Goal: Task Accomplishment & Management: Manage account settings

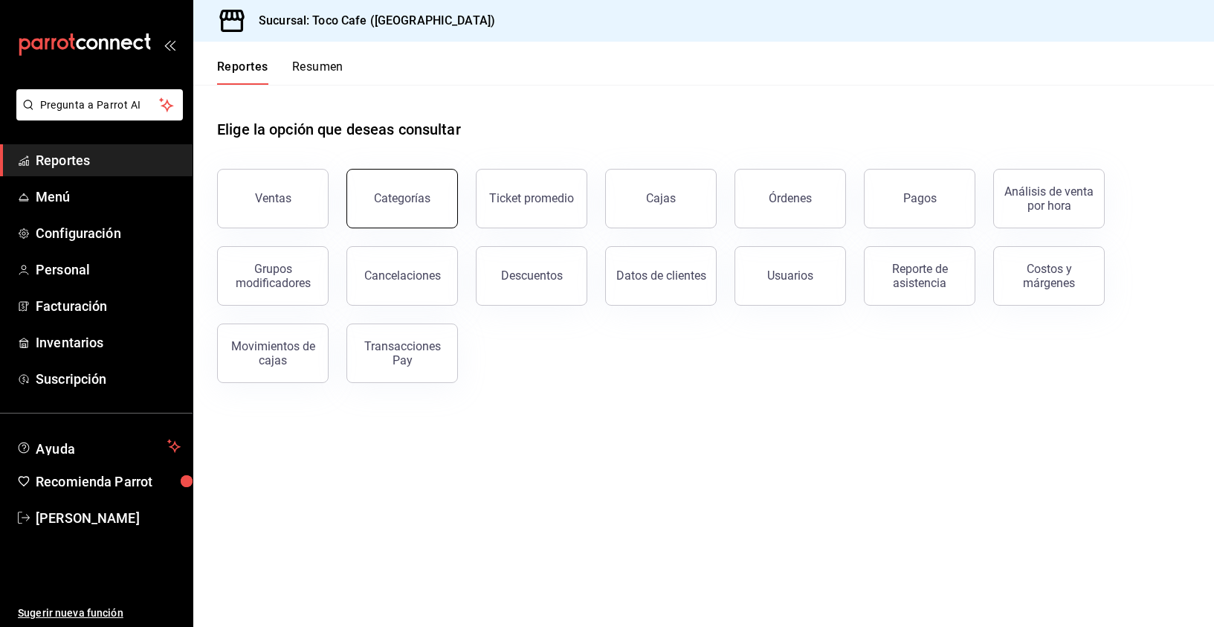
click at [419, 205] on button "Categorías" at bounding box center [402, 198] width 112 height 59
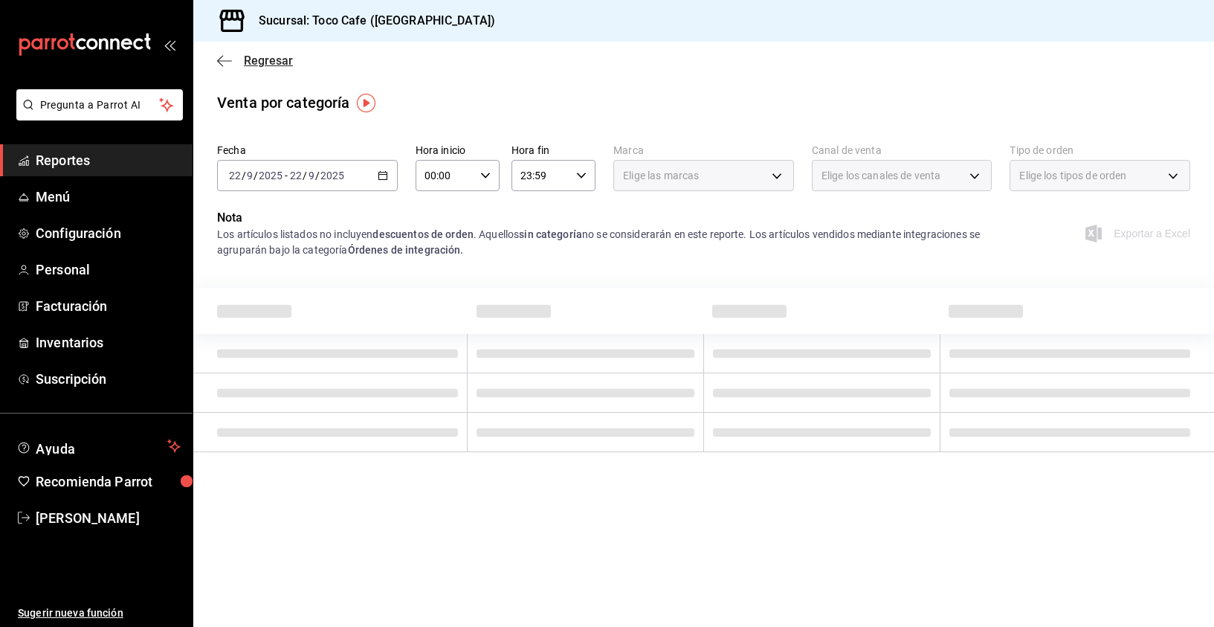
click at [222, 59] on icon "button" at bounding box center [224, 60] width 15 height 13
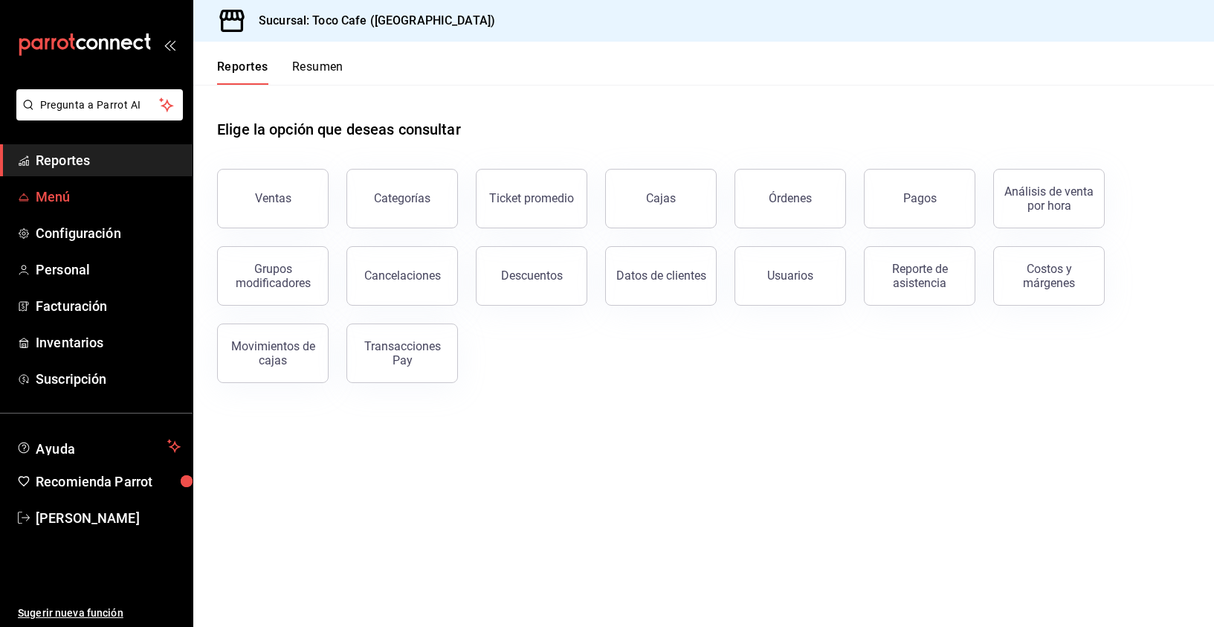
click at [115, 199] on span "Menú" at bounding box center [108, 197] width 145 height 20
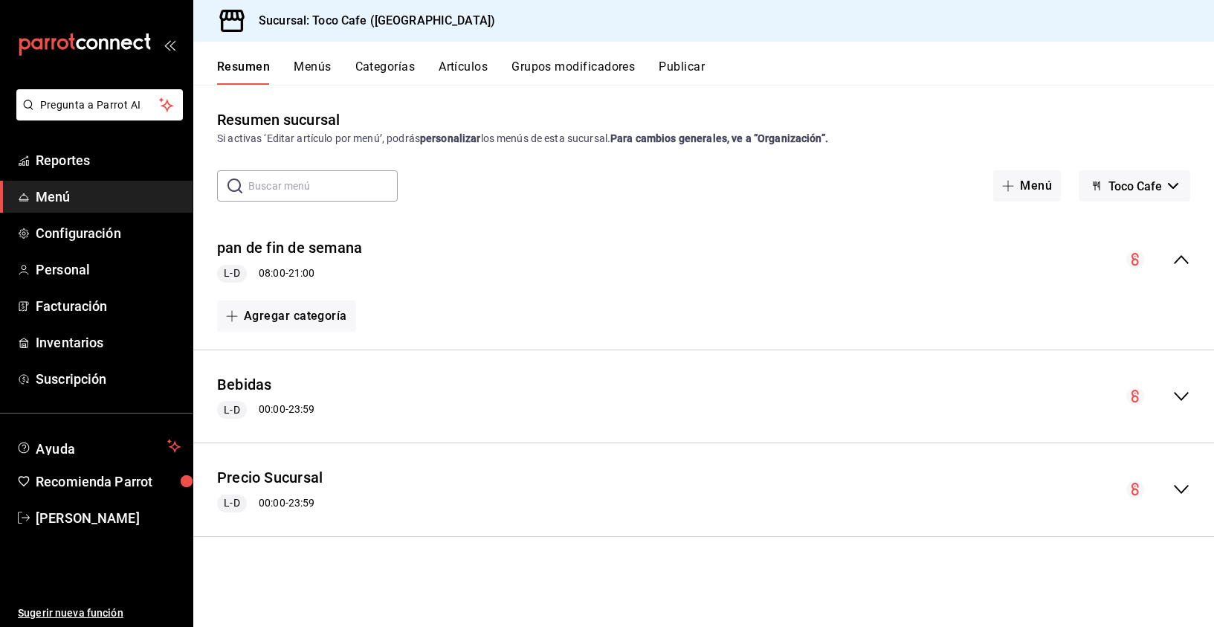
click at [1173, 184] on icon "button" at bounding box center [1173, 186] width 10 height 6
click at [1173, 184] on div at bounding box center [607, 313] width 1214 height 627
click at [1180, 252] on icon "collapse-menu-row" at bounding box center [1182, 260] width 18 height 18
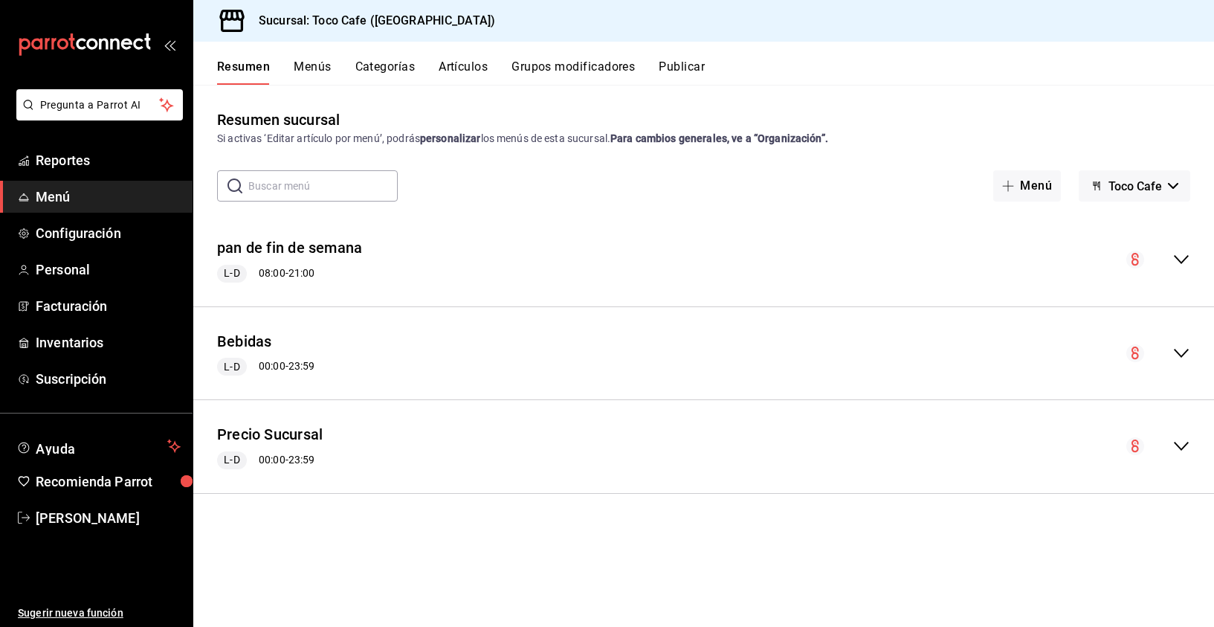
click at [1180, 254] on icon "collapse-menu-row" at bounding box center [1182, 260] width 18 height 18
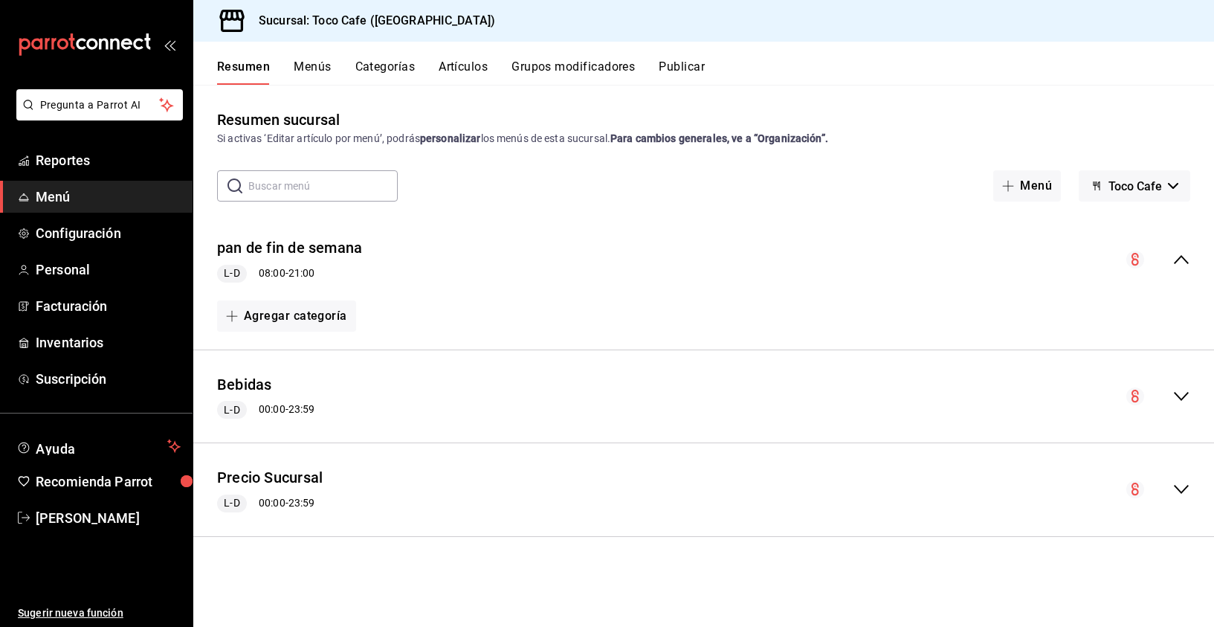
click at [1181, 395] on icon "collapse-menu-row" at bounding box center [1182, 396] width 18 height 18
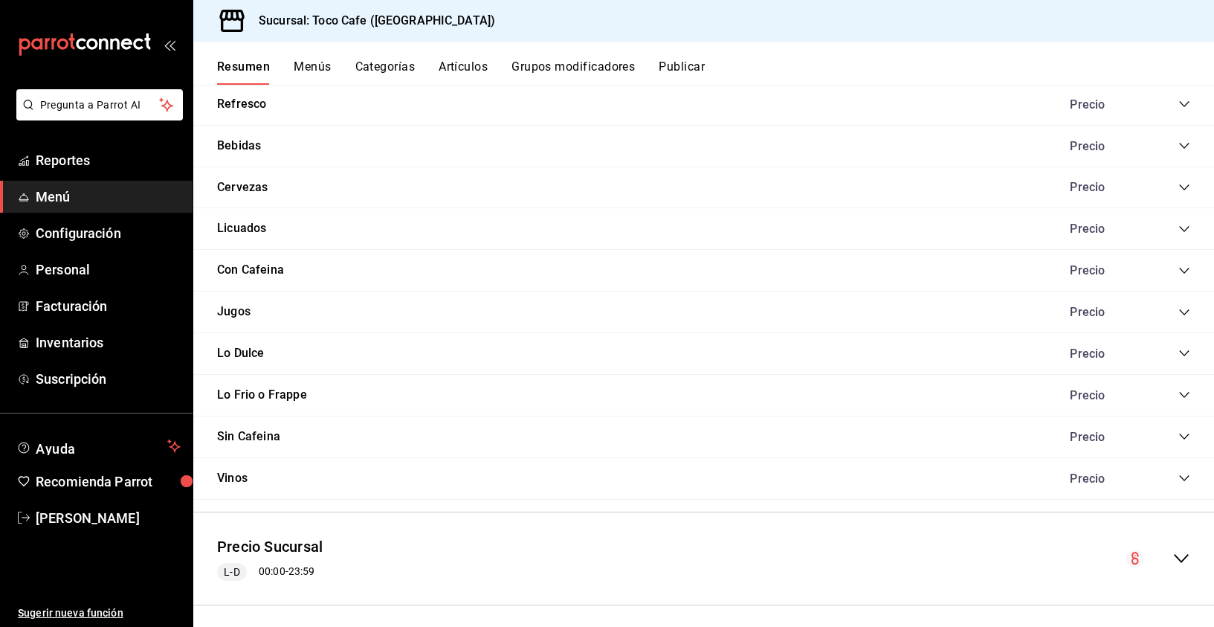
scroll to position [1025, 0]
click at [312, 69] on button "Menús" at bounding box center [312, 71] width 37 height 25
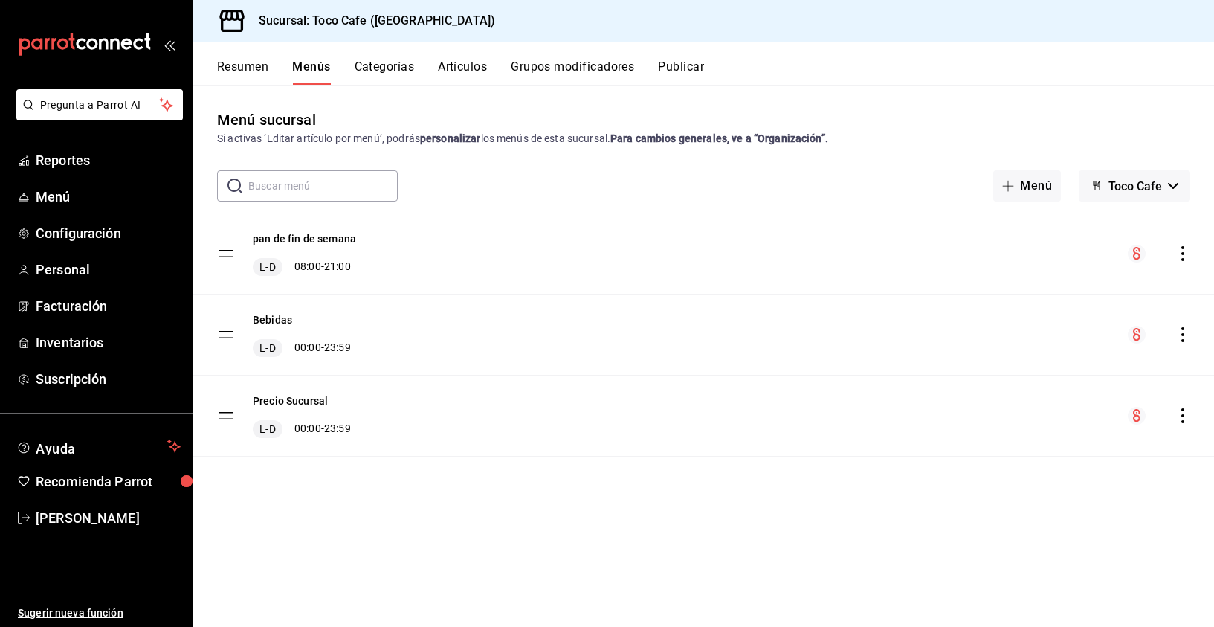
click at [387, 68] on button "Categorías" at bounding box center [385, 71] width 60 height 25
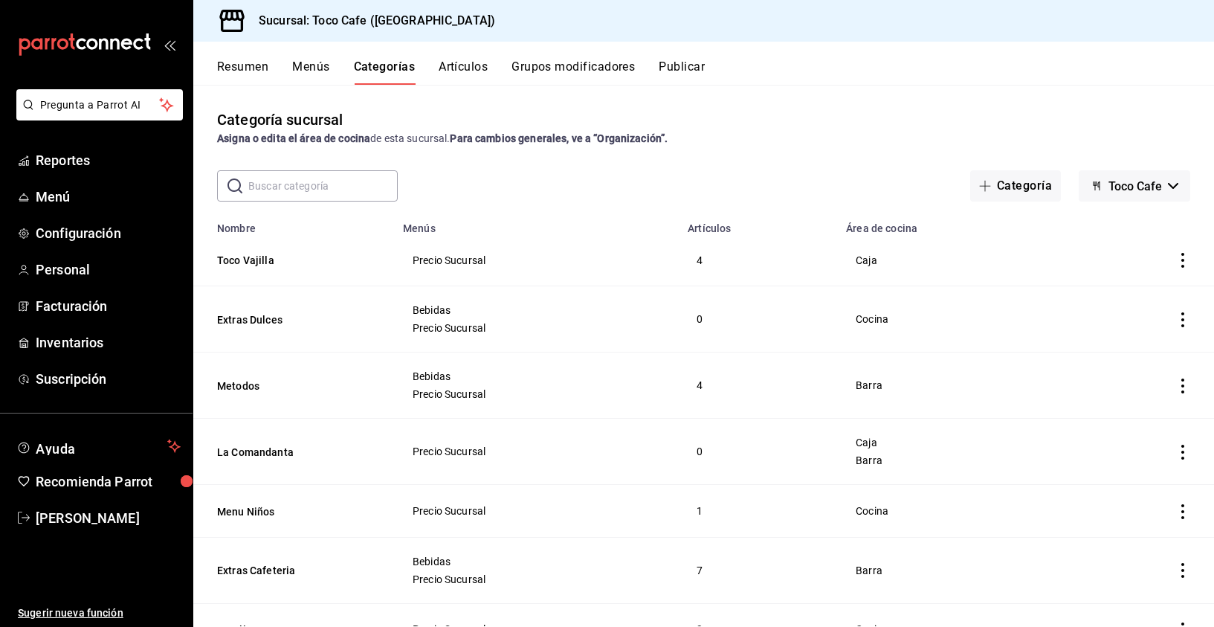
click at [469, 65] on button "Artículos" at bounding box center [463, 71] width 49 height 25
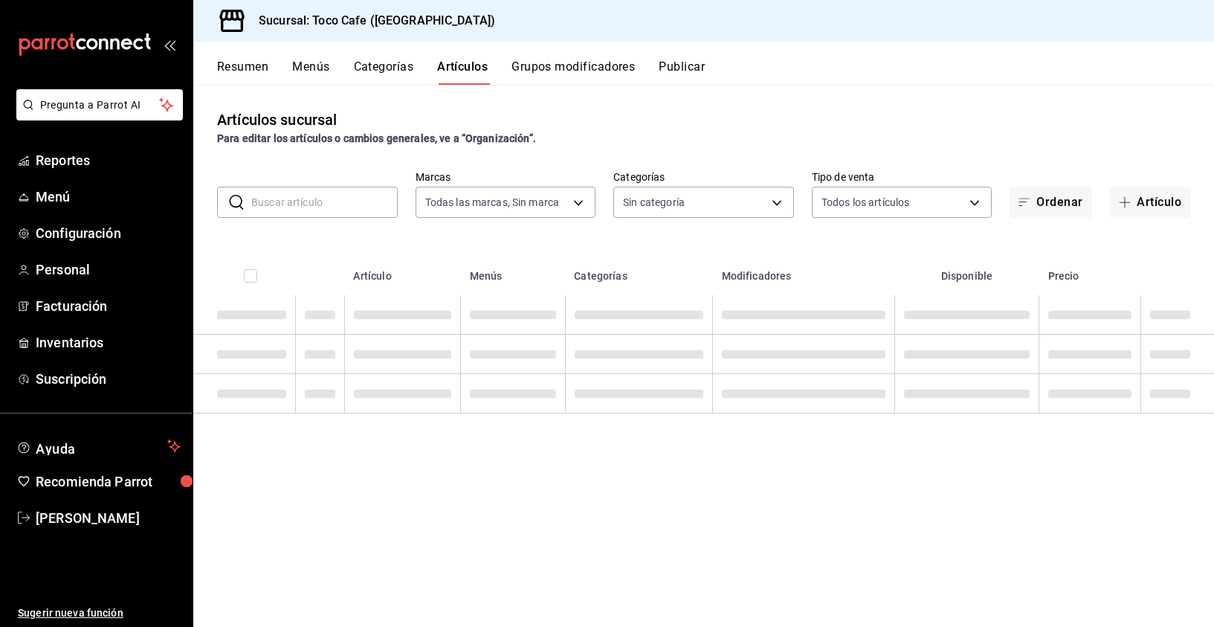
type input "fdea7fe2-7329-4e81-9849-ffa9d0970793"
type input "1900a4aa-1fd2-4908-b363-8072e556526e,1f15949a-e33d-4fa8-be03-64aead229ede,3f693…"
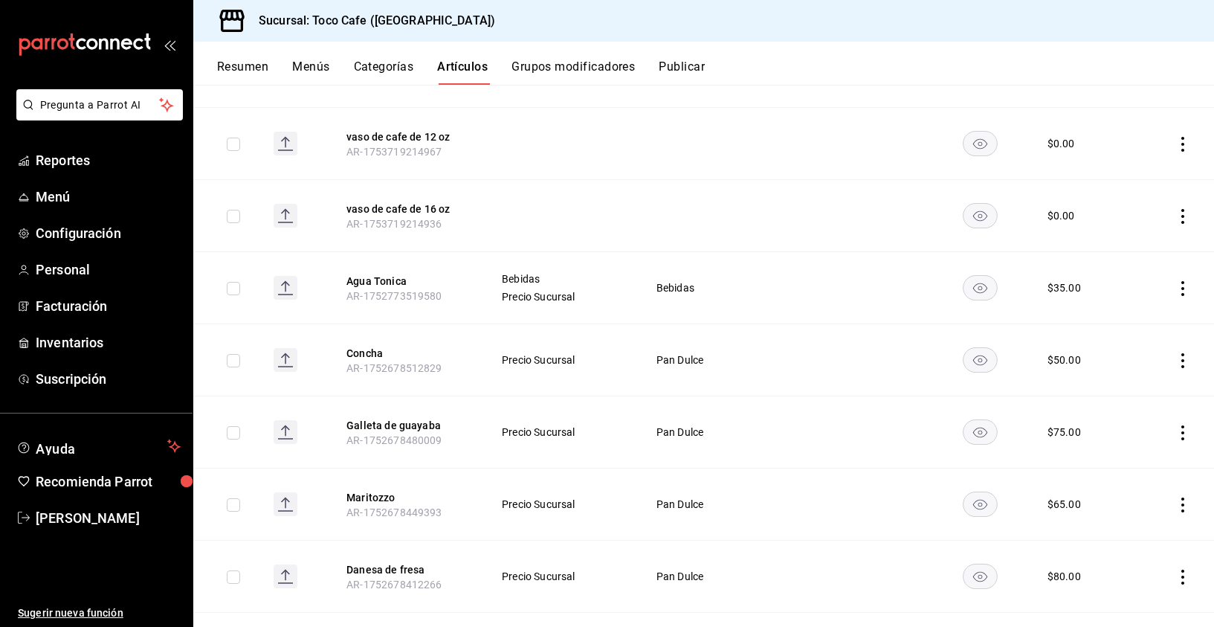
scroll to position [1856, 0]
click at [1181, 352] on icon "actions" at bounding box center [1182, 359] width 3 height 15
click at [1120, 442] on span "Eliminar" at bounding box center [1127, 445] width 38 height 12
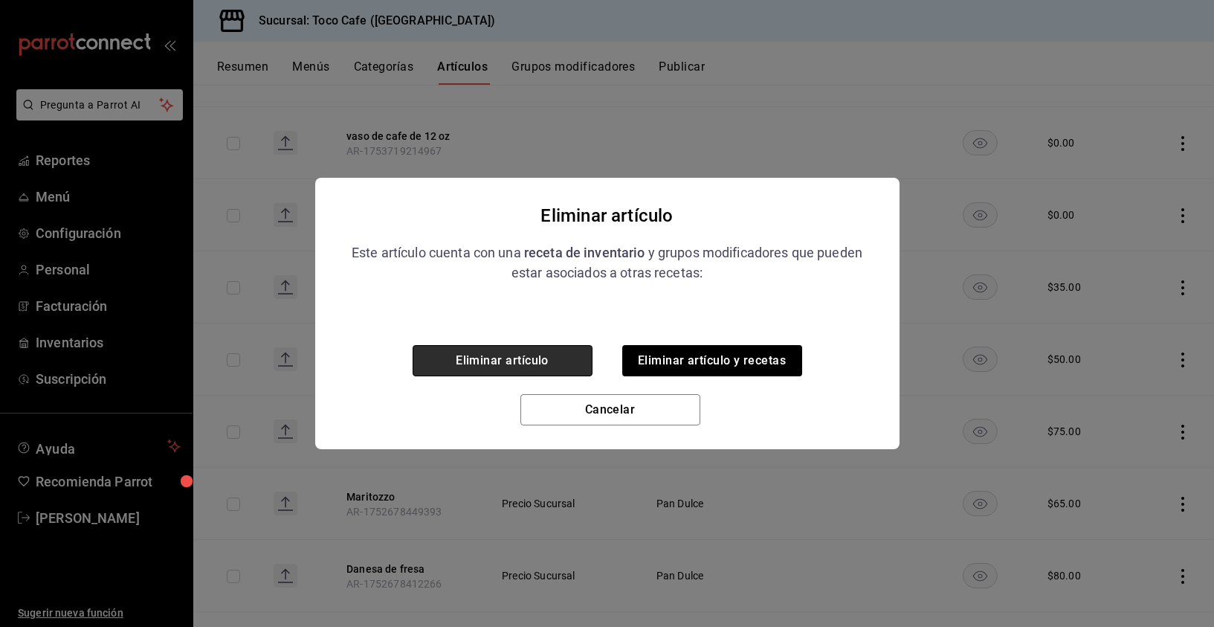
click at [544, 362] on button "Eliminar artículo" at bounding box center [503, 360] width 180 height 31
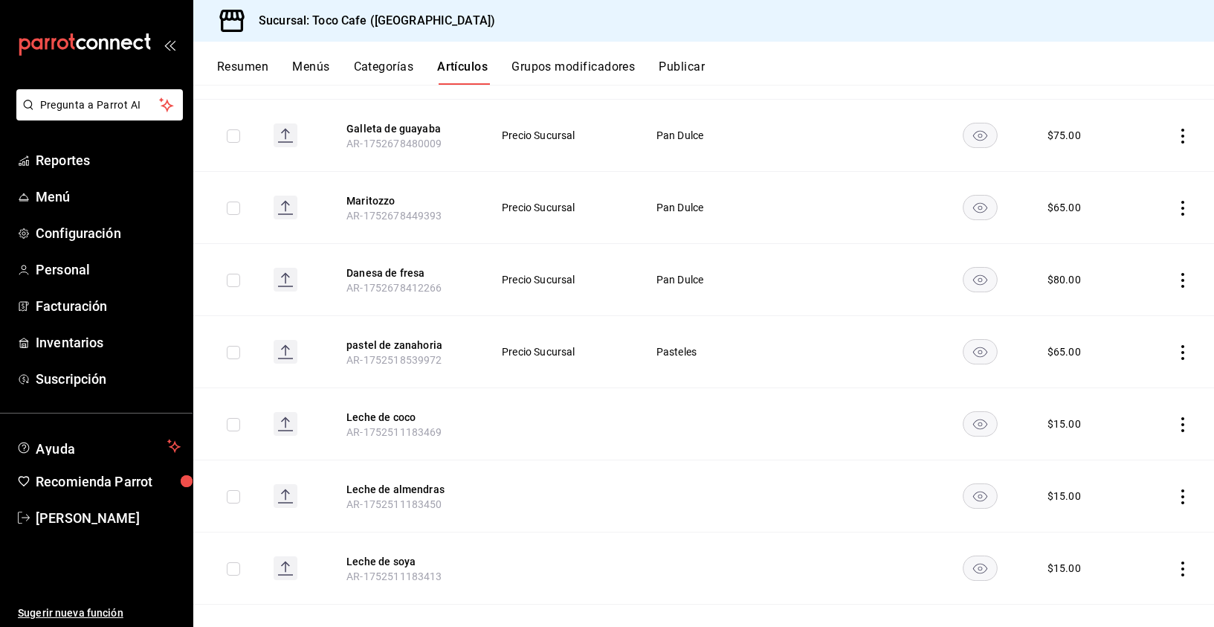
scroll to position [2083, 0]
click at [1181, 342] on icon "actions" at bounding box center [1182, 349] width 3 height 15
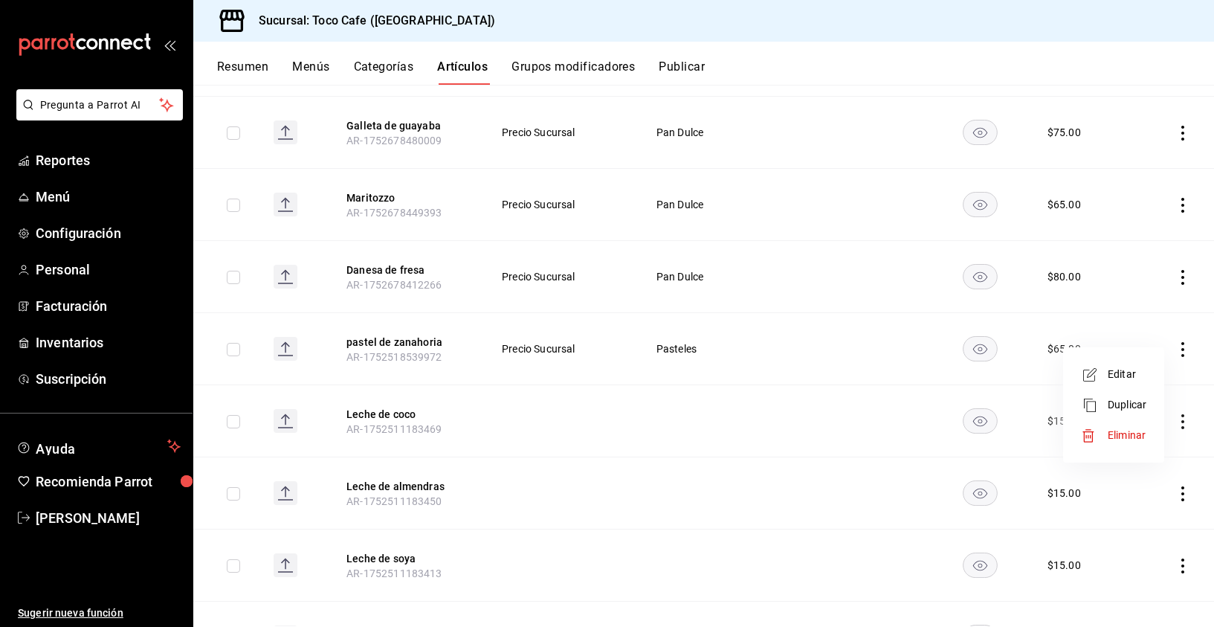
click at [1126, 372] on span "Editar" at bounding box center [1127, 375] width 39 height 16
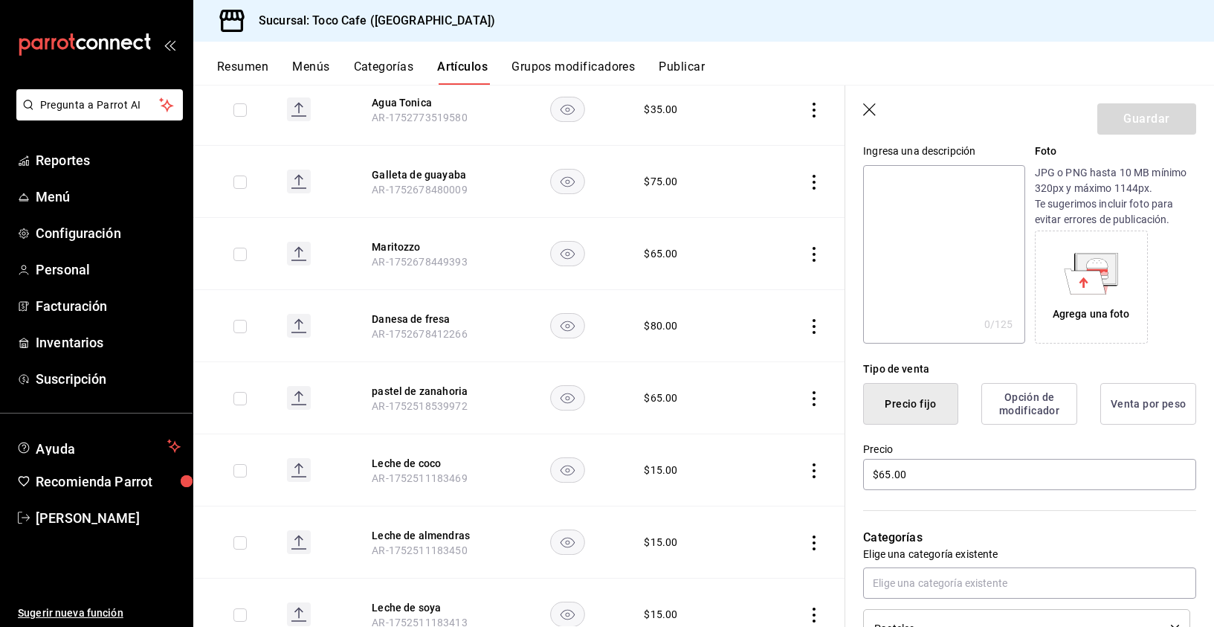
scroll to position [154, 0]
click at [883, 474] on input "$65.00" at bounding box center [1029, 473] width 333 height 31
type input "$75.00"
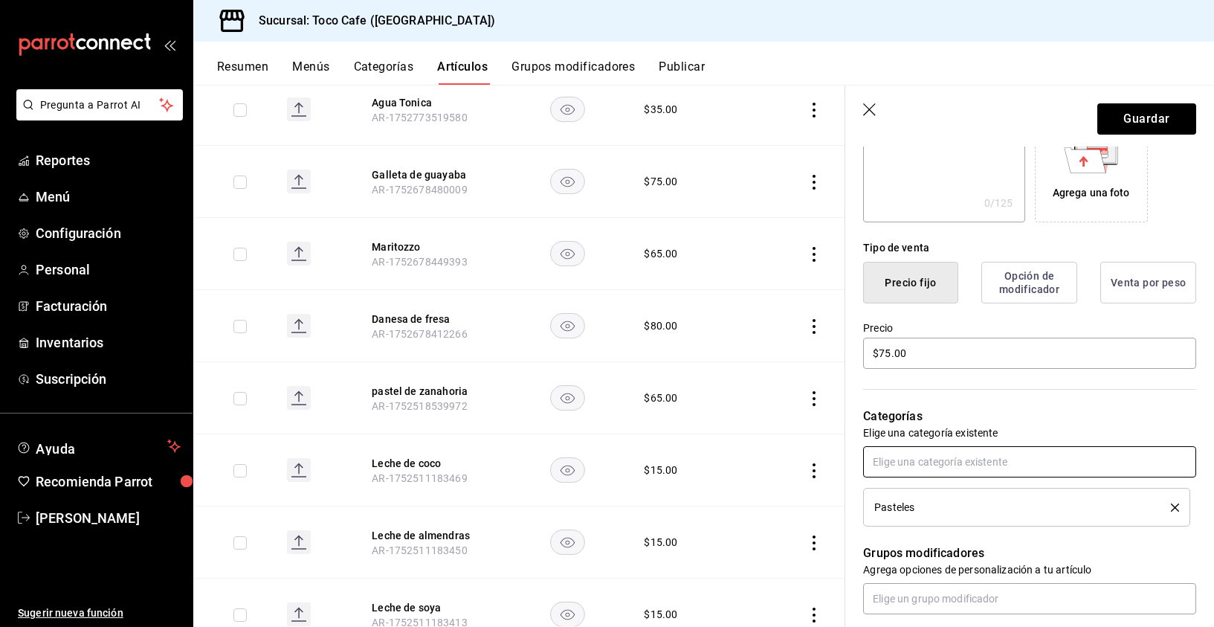
scroll to position [327, 0]
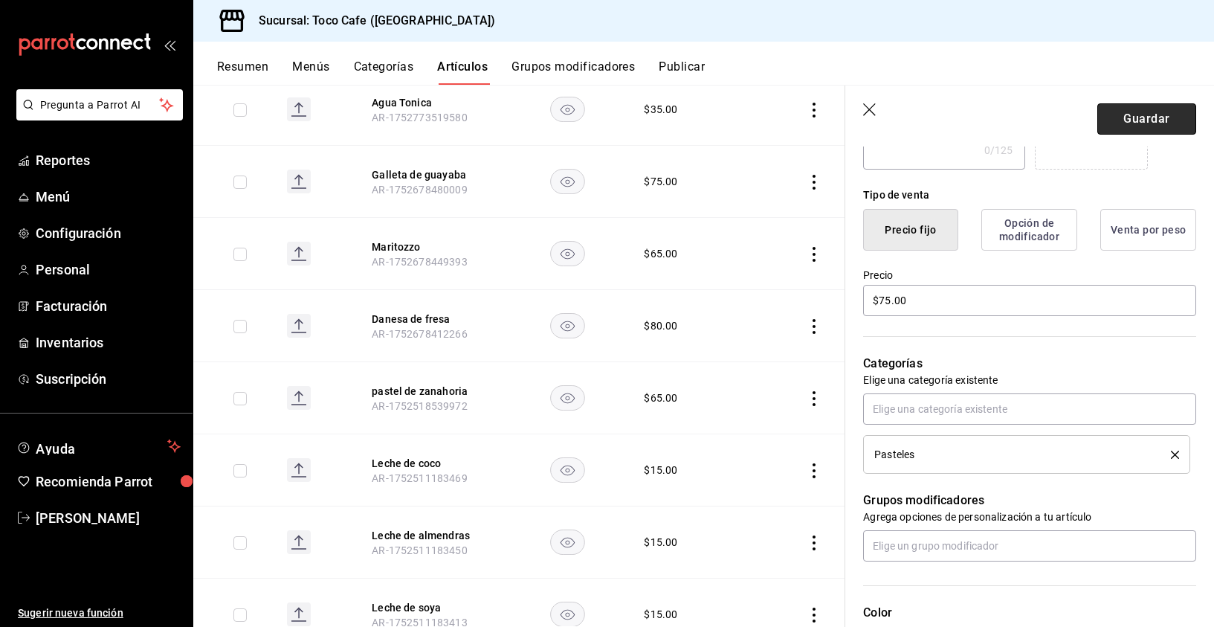
click at [1137, 117] on button "Guardar" at bounding box center [1146, 118] width 99 height 31
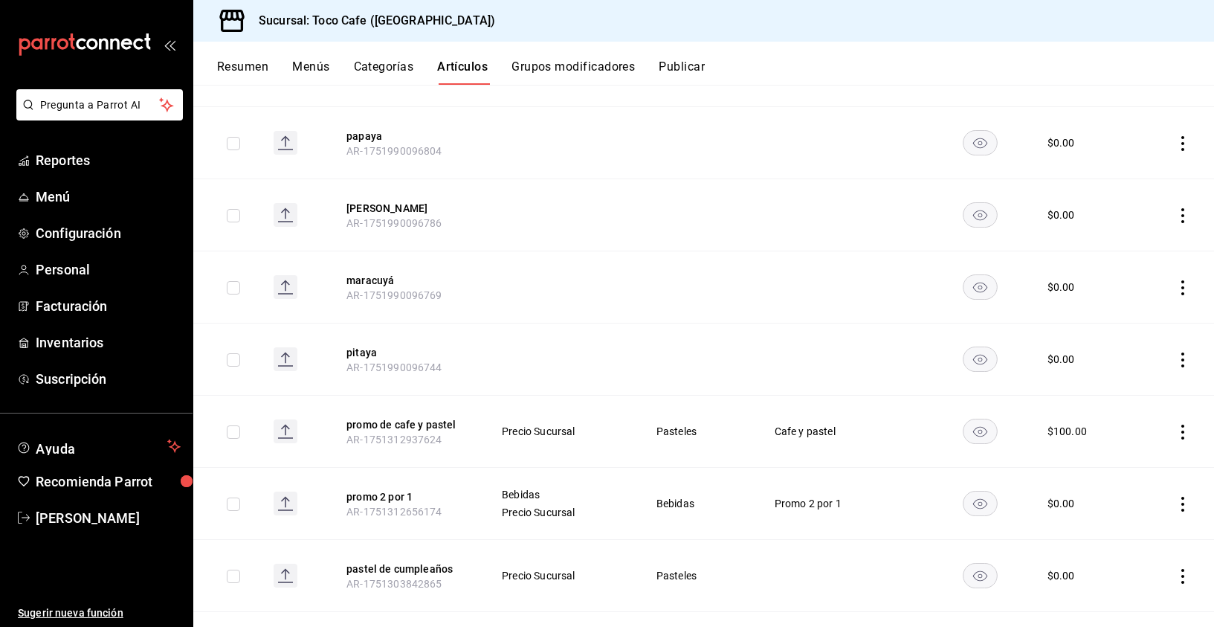
scroll to position [3155, 0]
click at [1175, 423] on icon "actions" at bounding box center [1182, 430] width 15 height 15
click at [1122, 515] on span "Eliminar" at bounding box center [1127, 516] width 38 height 12
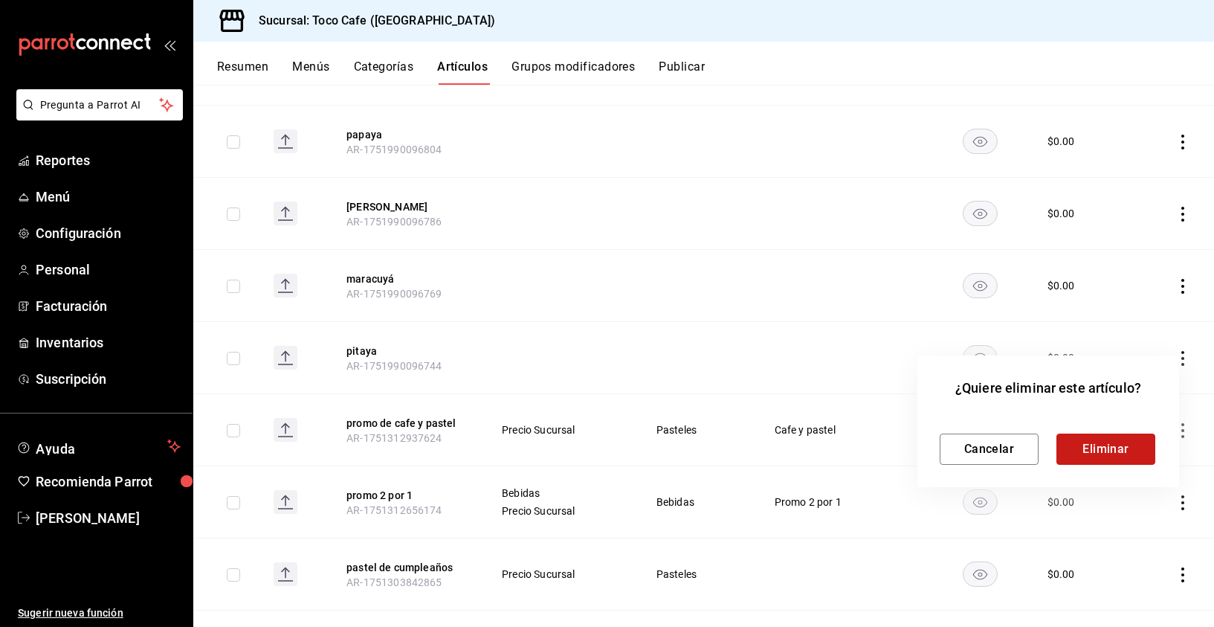
click at [1109, 446] on button "Eliminar" at bounding box center [1106, 448] width 99 height 31
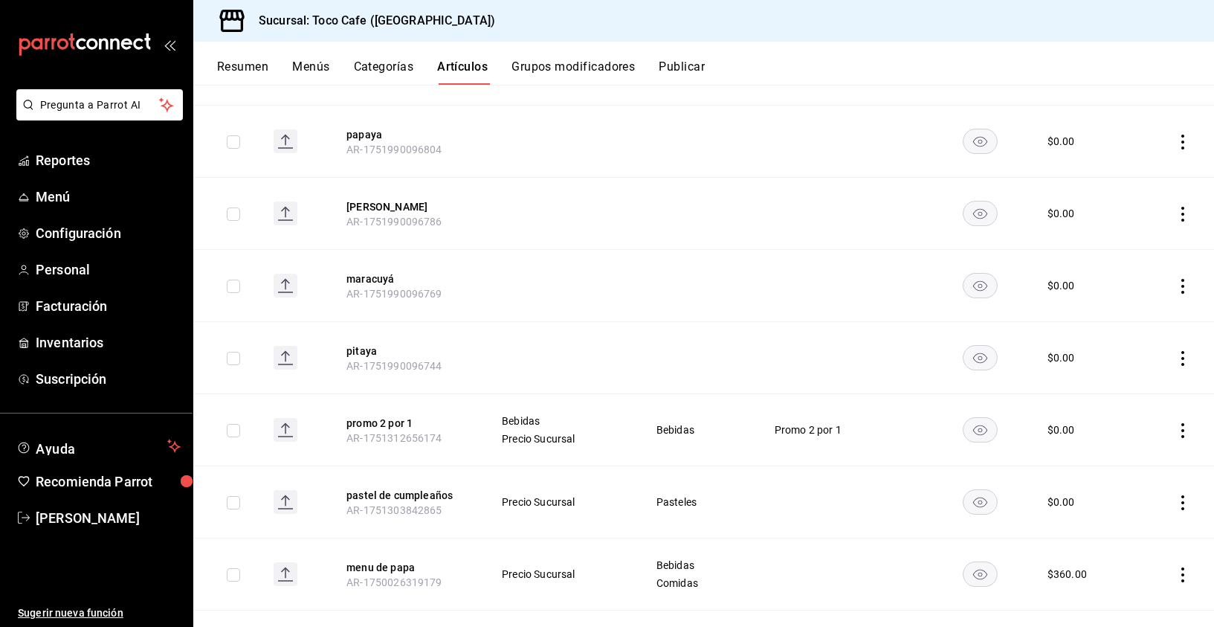
click at [1175, 423] on icon "actions" at bounding box center [1182, 430] width 15 height 15
click at [1118, 513] on span "Eliminar" at bounding box center [1127, 516] width 38 height 12
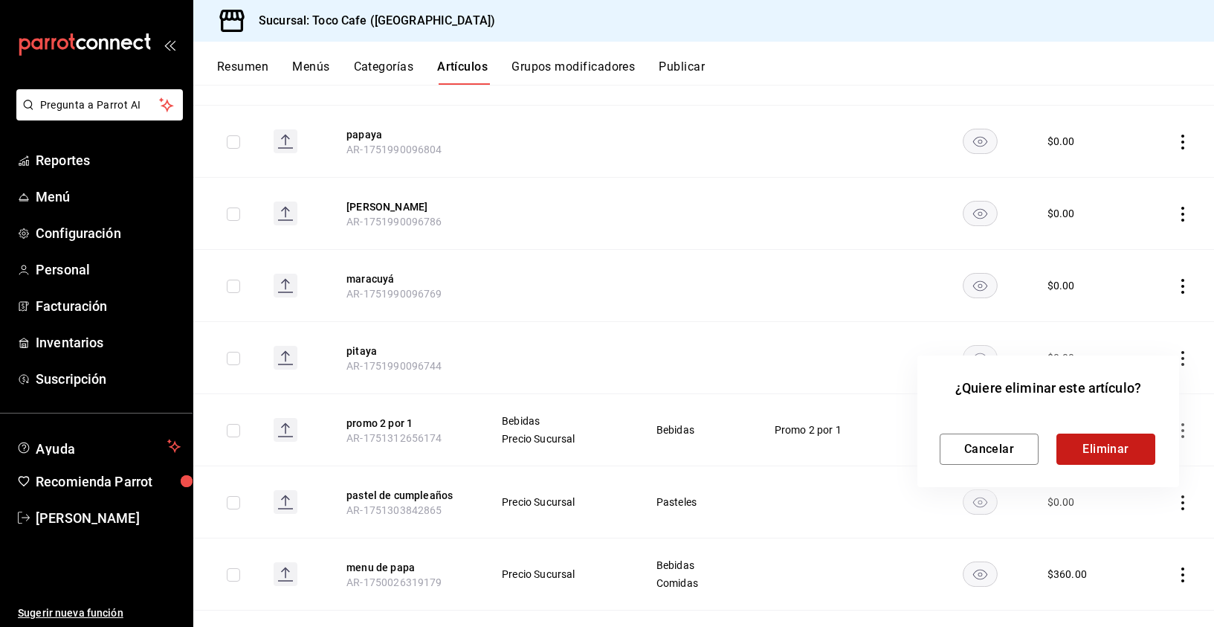
click at [1099, 442] on button "Eliminar" at bounding box center [1106, 448] width 99 height 31
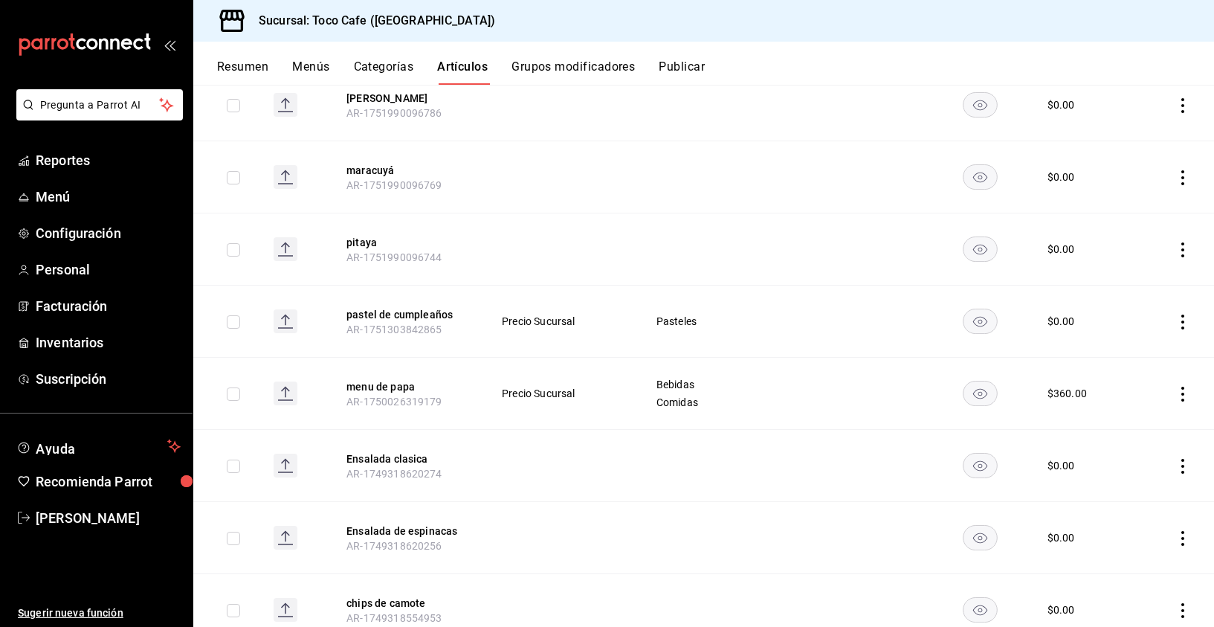
scroll to position [3263, 0]
click at [1181, 387] on icon "actions" at bounding box center [1182, 394] width 3 height 15
click at [857, 371] on div at bounding box center [607, 313] width 1214 height 627
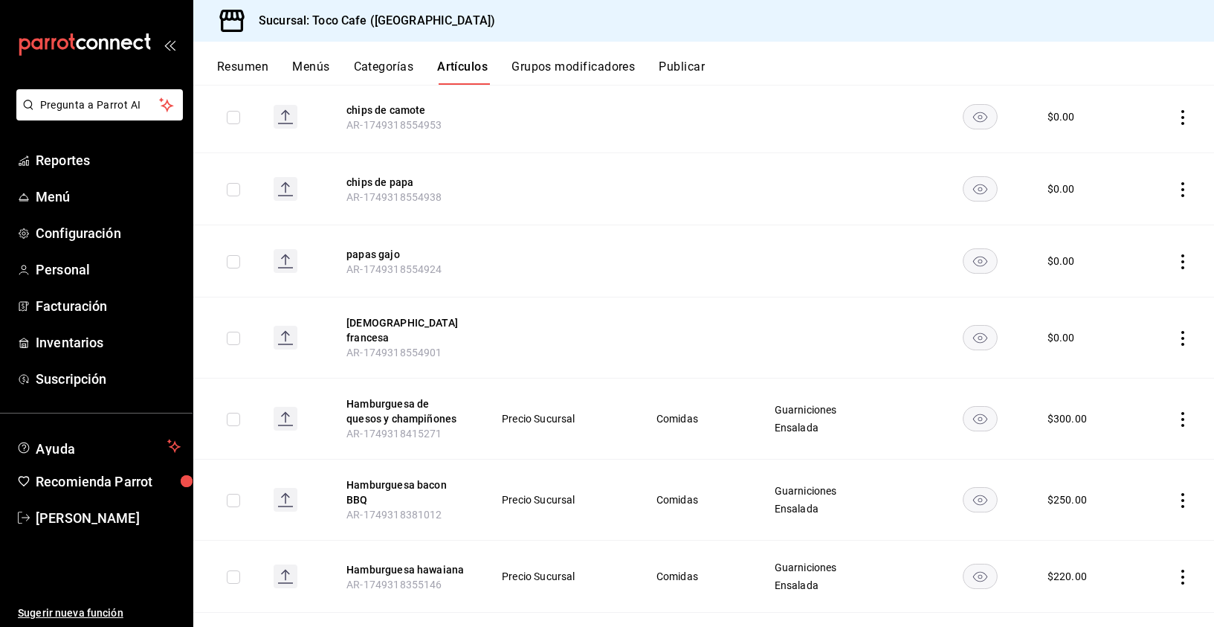
scroll to position [3758, 0]
click at [584, 273] on td at bounding box center [560, 261] width 155 height 72
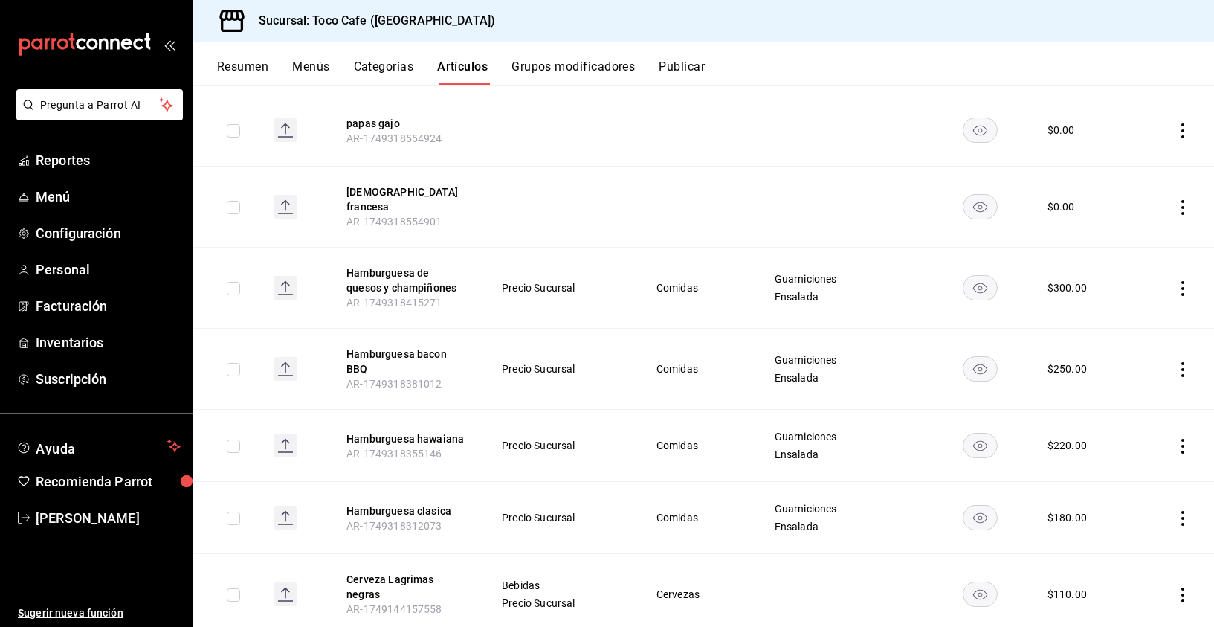
scroll to position [3889, 0]
click at [620, 414] on td "Precio Sucursal" at bounding box center [560, 445] width 155 height 72
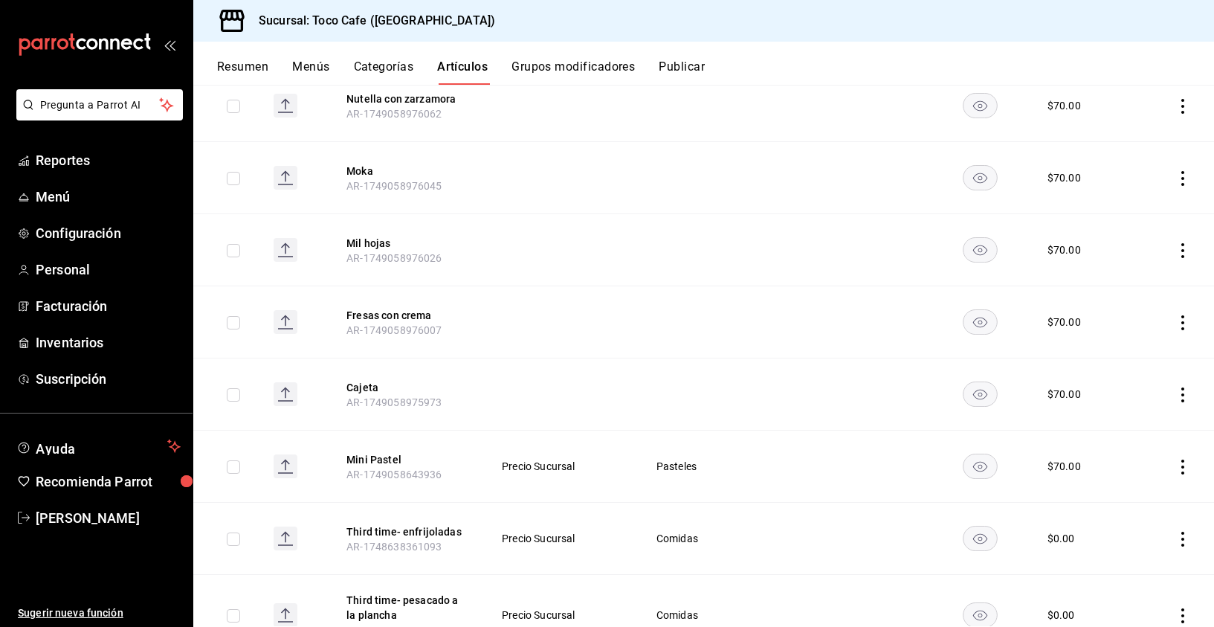
scroll to position [5176, 0]
click at [1175, 458] on icon "actions" at bounding box center [1182, 465] width 15 height 15
click at [1130, 543] on span "Eliminar" at bounding box center [1127, 543] width 38 height 12
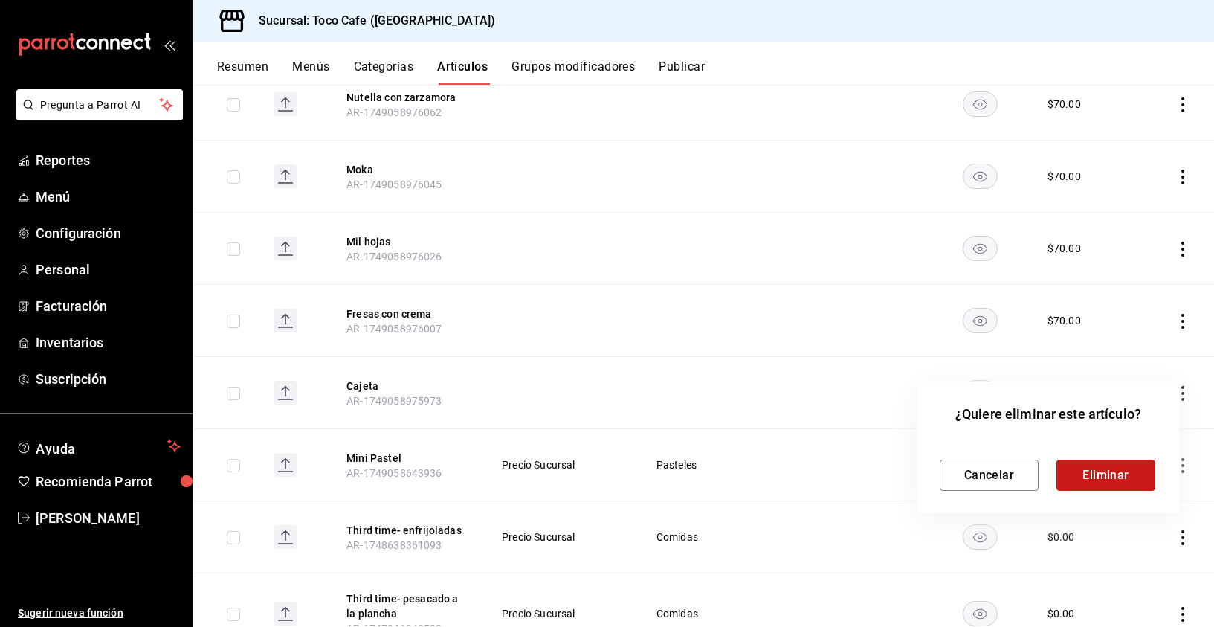
click at [1120, 477] on button "Eliminar" at bounding box center [1106, 474] width 99 height 31
click at [1120, 477] on div "Cancelar Eliminar" at bounding box center [1048, 474] width 217 height 31
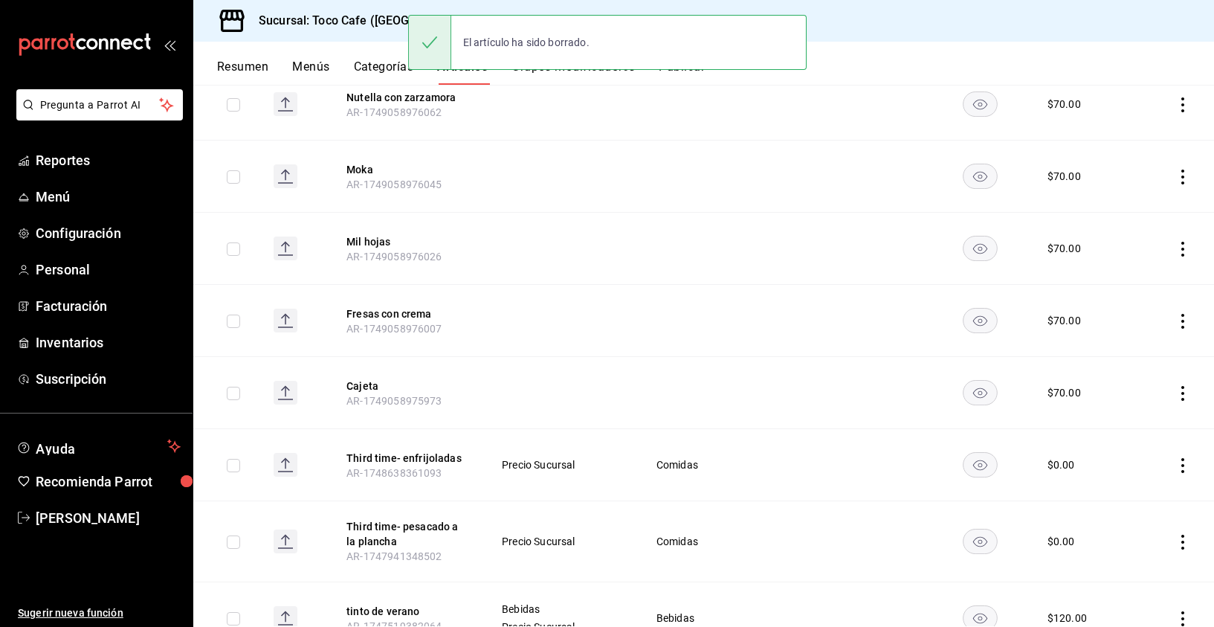
click at [1175, 386] on icon "actions" at bounding box center [1182, 393] width 15 height 15
click at [1125, 471] on span "Eliminar" at bounding box center [1127, 471] width 38 height 12
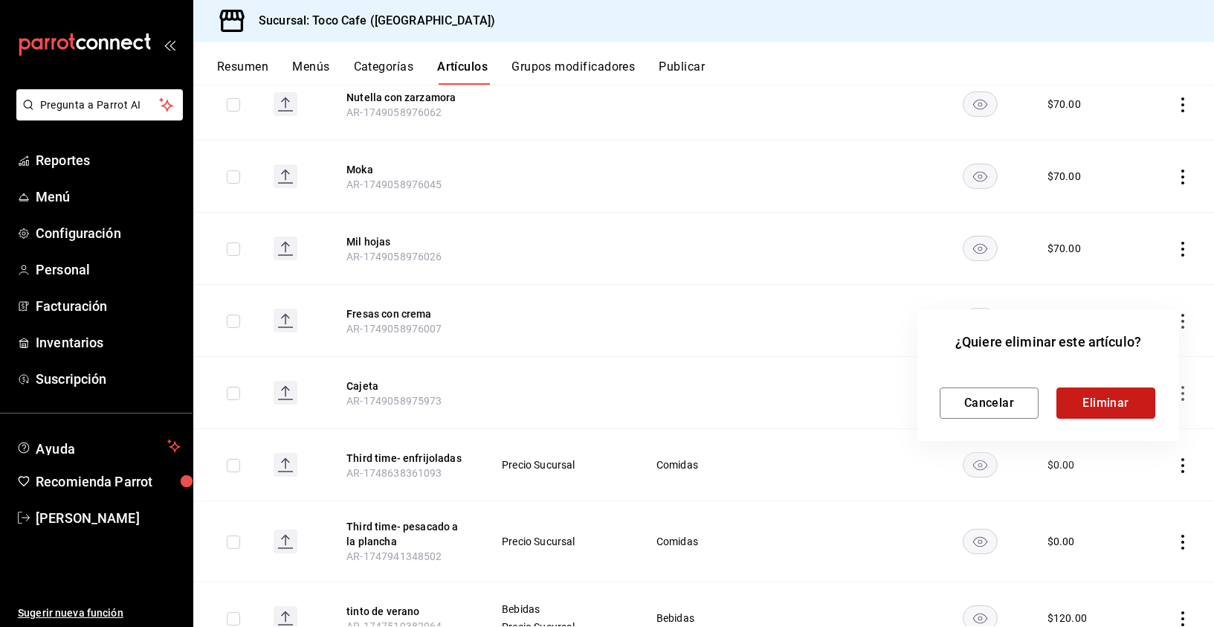
click at [1112, 397] on button "Eliminar" at bounding box center [1106, 402] width 99 height 31
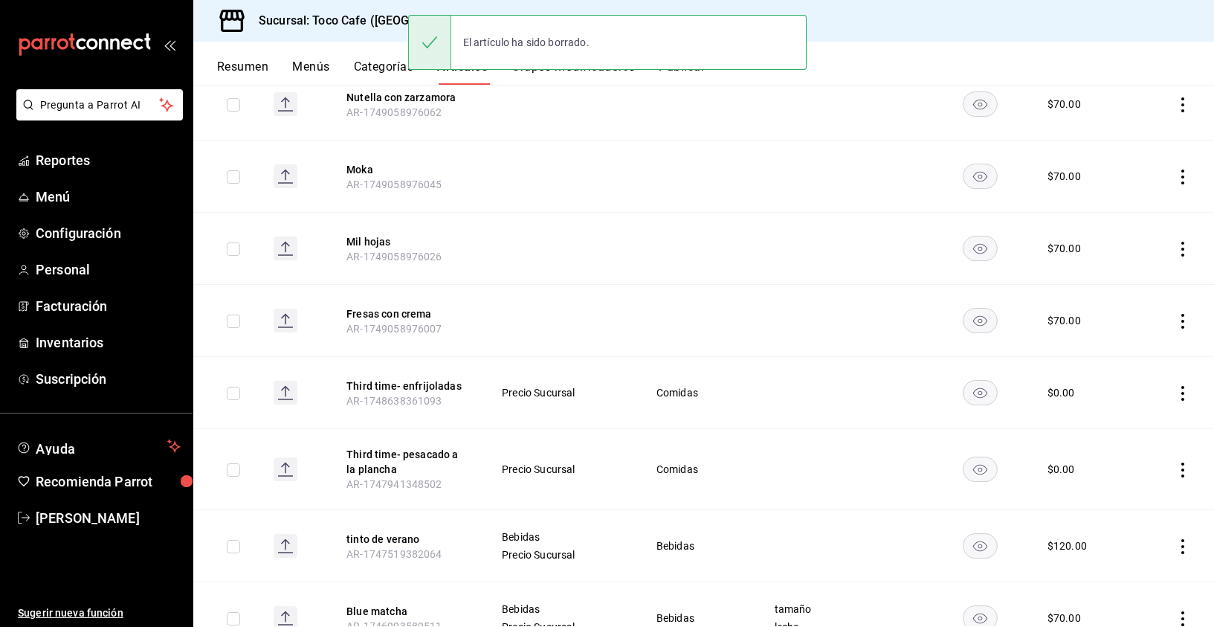
click at [1181, 314] on icon "actions" at bounding box center [1182, 321] width 3 height 15
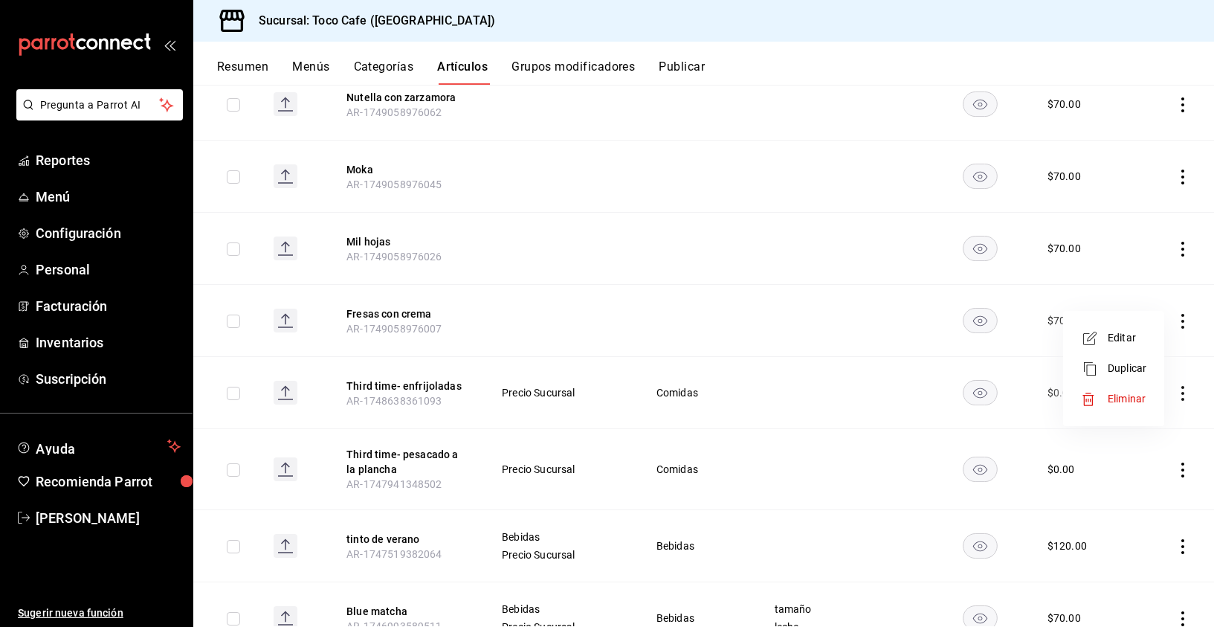
click at [1125, 399] on span "Eliminar" at bounding box center [1127, 399] width 38 height 12
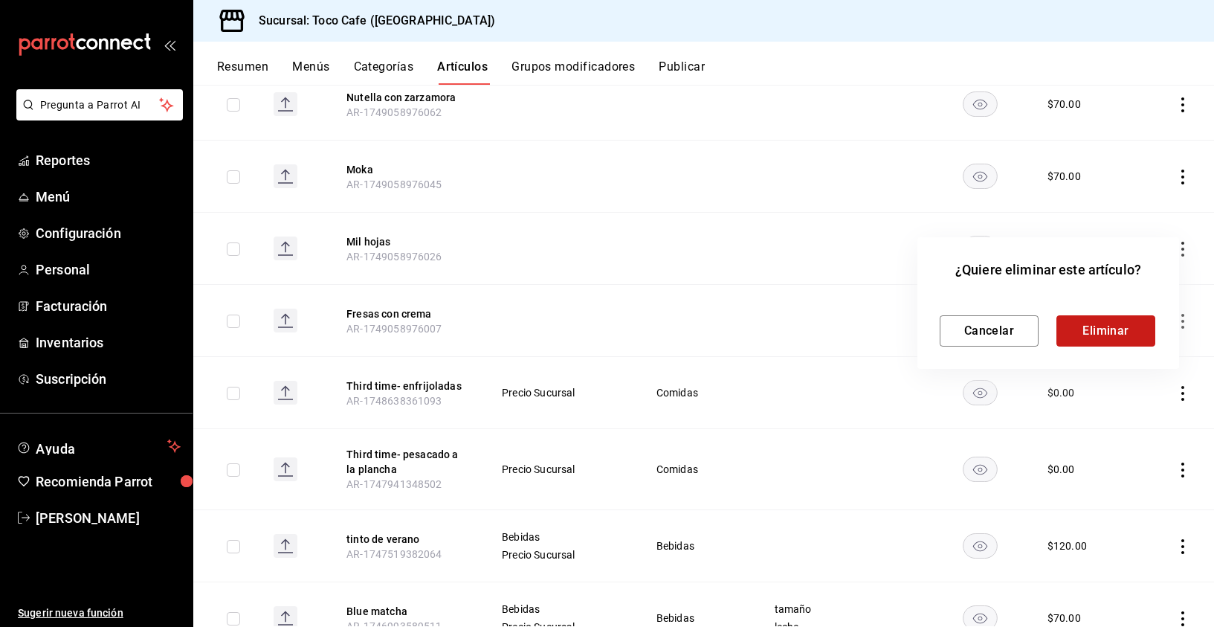
click at [1116, 317] on button "Eliminar" at bounding box center [1106, 330] width 99 height 31
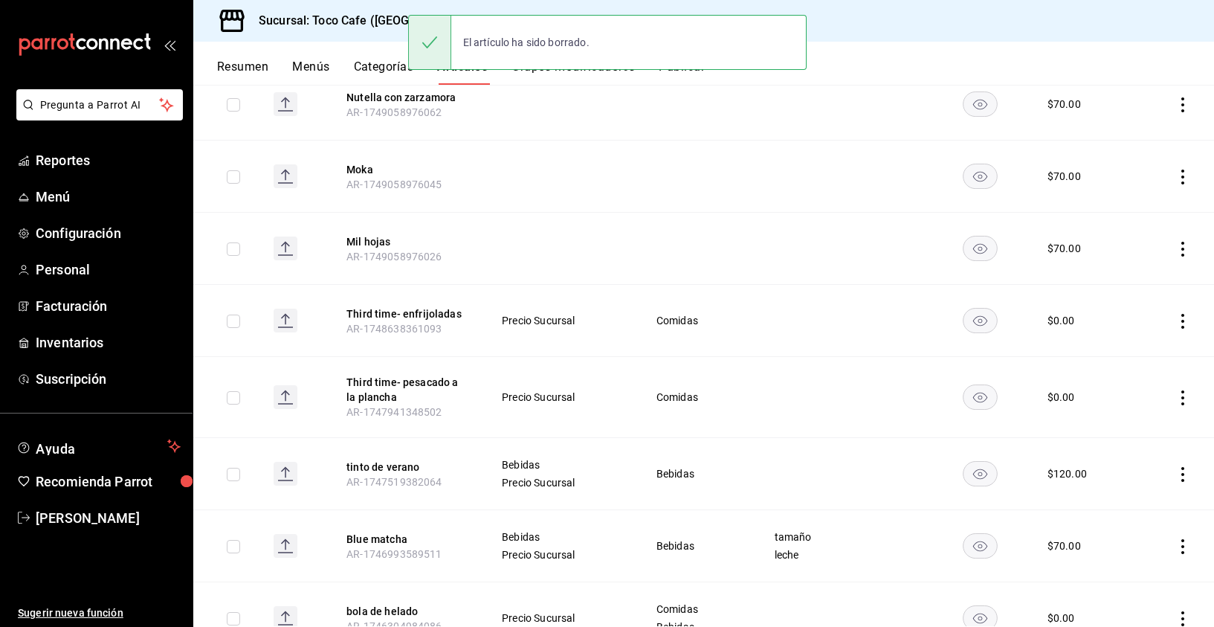
click at [1175, 242] on icon "actions" at bounding box center [1182, 249] width 15 height 15
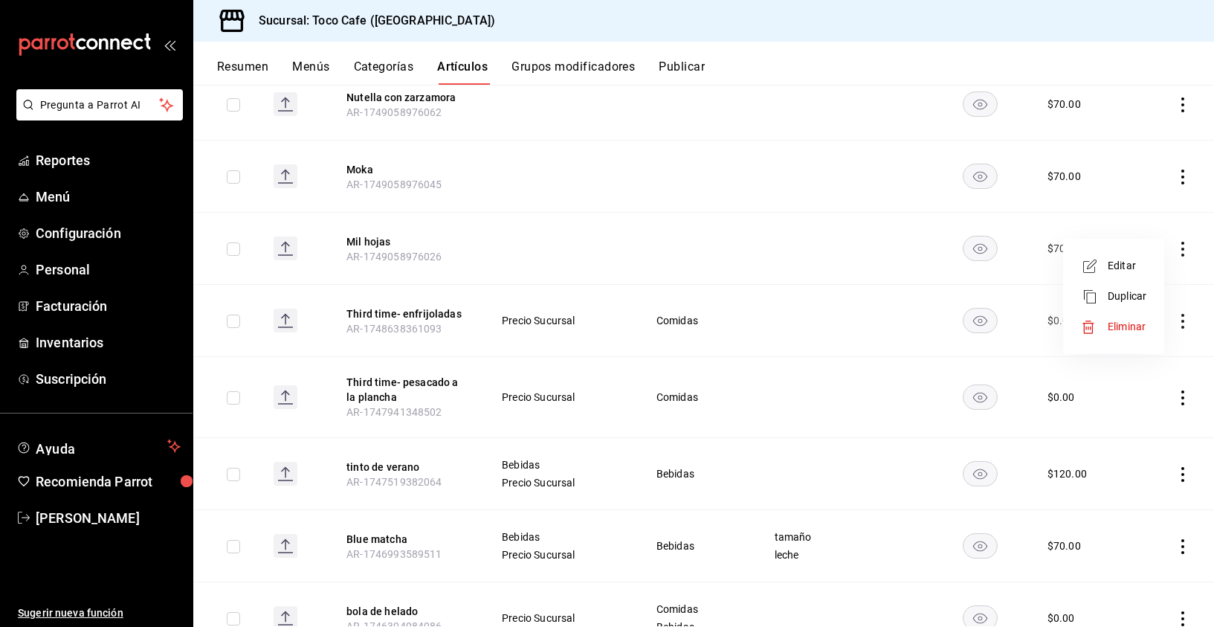
click at [1120, 327] on span "Eliminar" at bounding box center [1127, 326] width 38 height 12
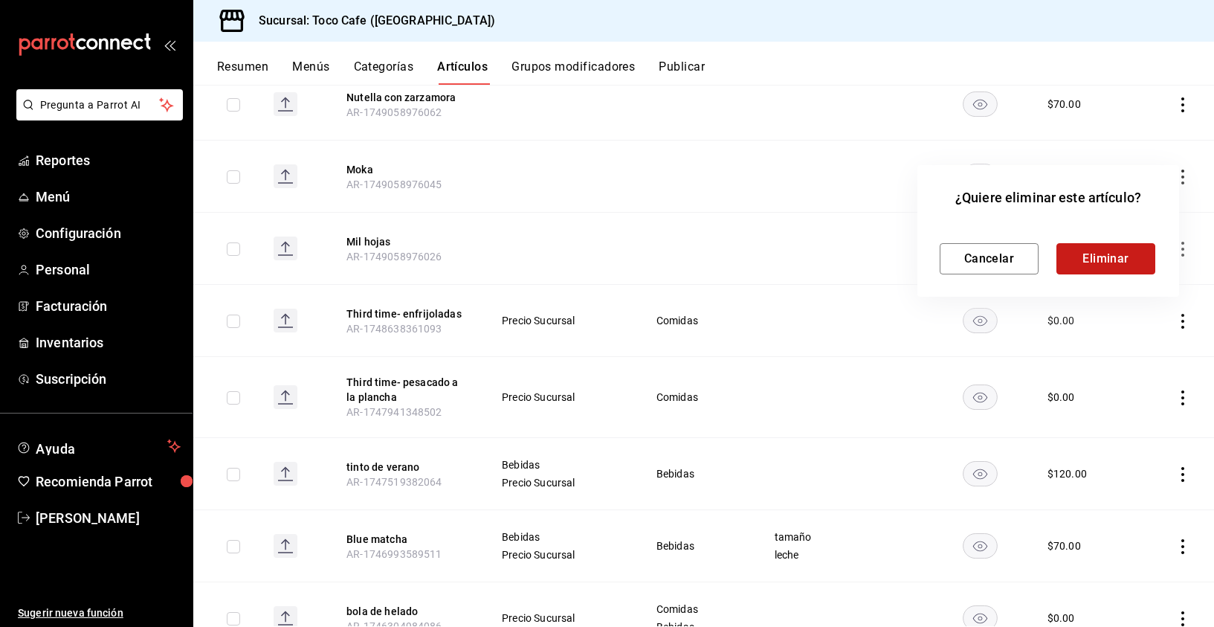
click at [1115, 259] on button "Eliminar" at bounding box center [1106, 258] width 99 height 31
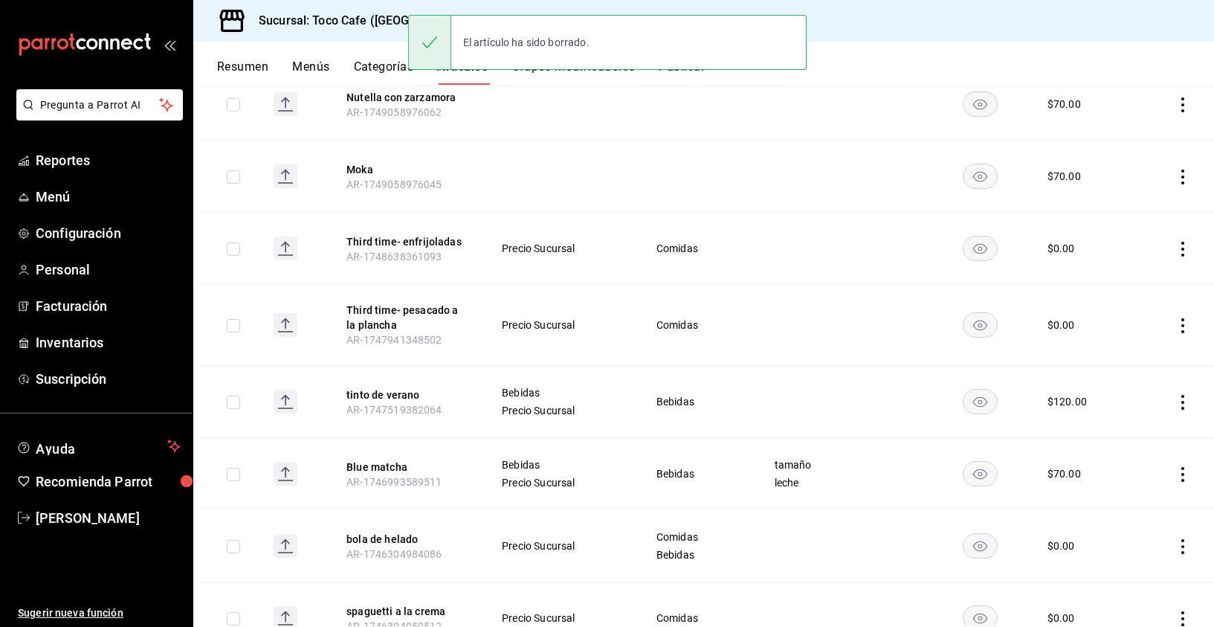
click at [1175, 170] on icon "actions" at bounding box center [1182, 177] width 15 height 15
click at [1124, 254] on span "Eliminar" at bounding box center [1127, 254] width 38 height 12
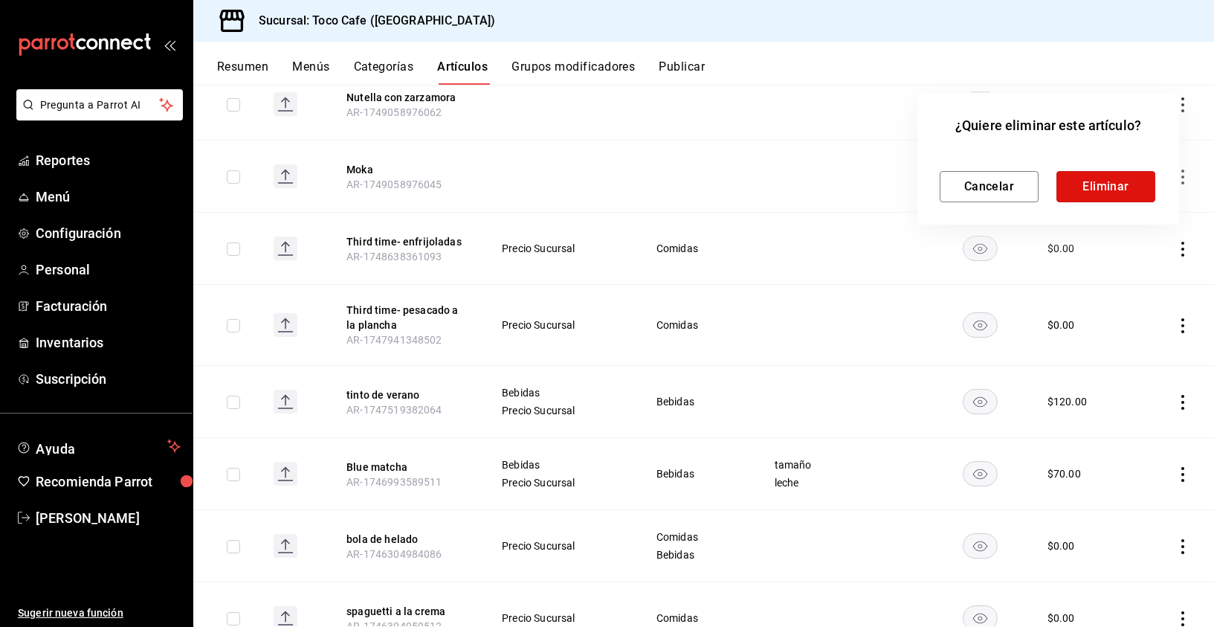
click at [1108, 187] on button "Eliminar" at bounding box center [1106, 186] width 99 height 31
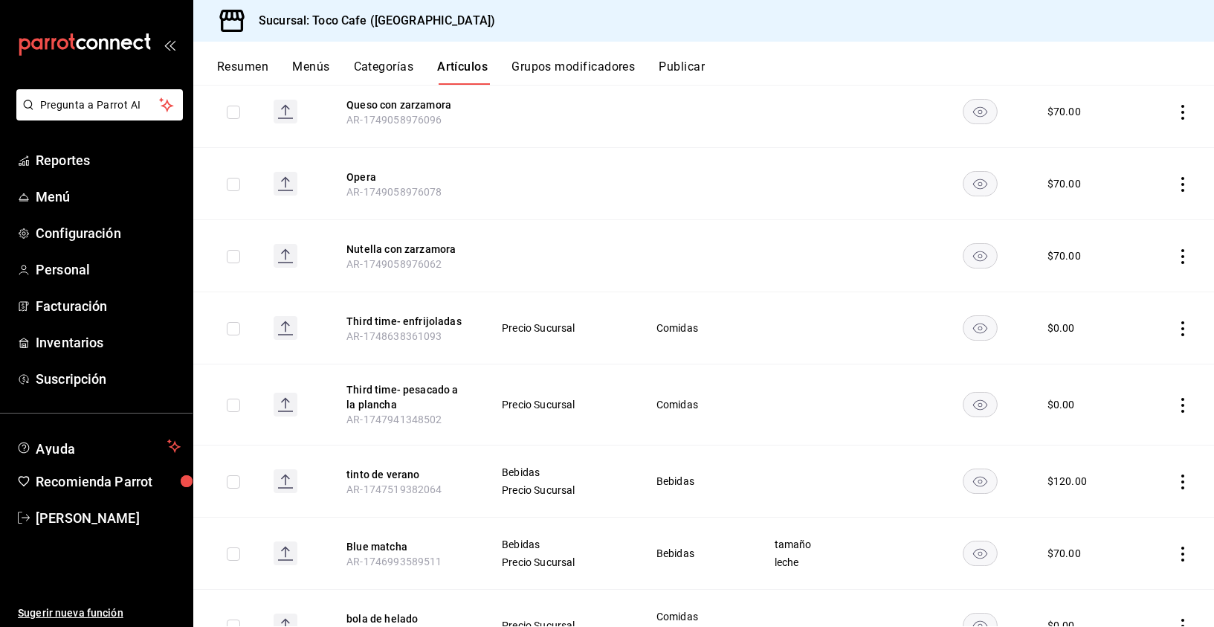
scroll to position [5021, 0]
click at [1181, 252] on icon "actions" at bounding box center [1182, 259] width 3 height 15
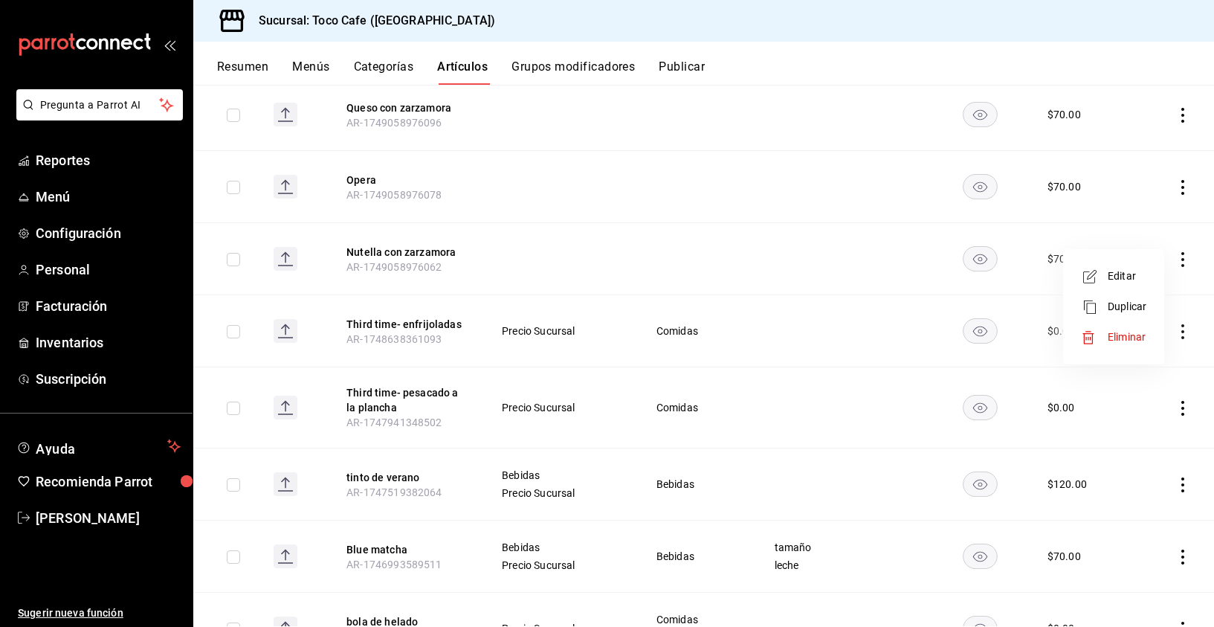
click at [1110, 335] on span "Eliminar" at bounding box center [1127, 337] width 38 height 12
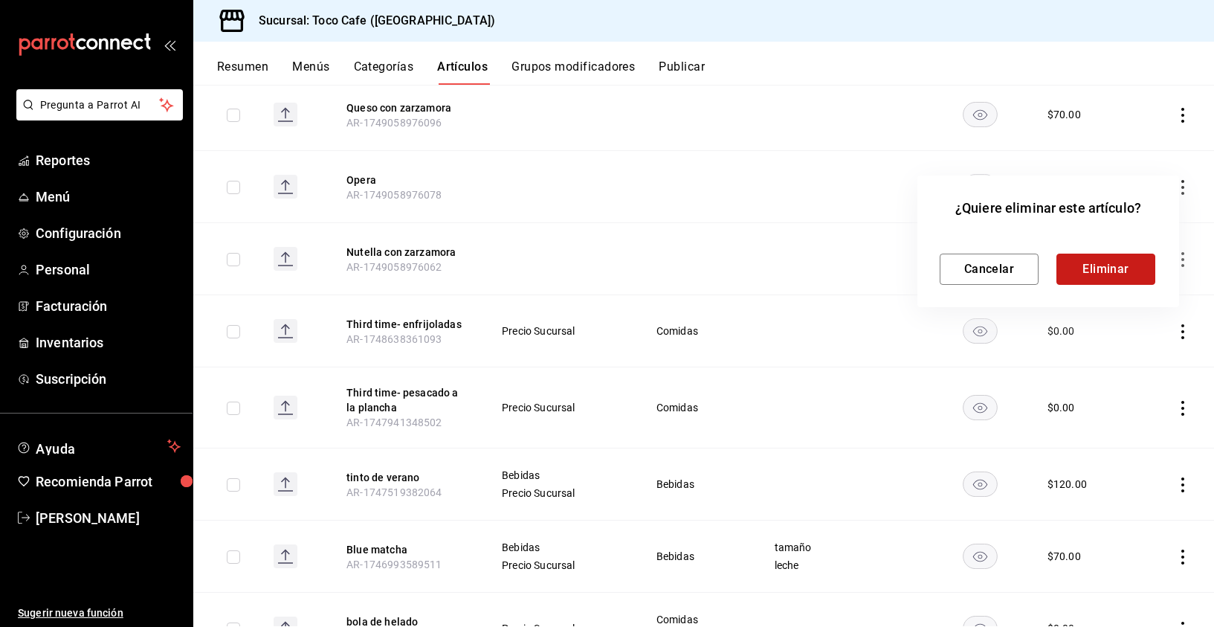
click at [1101, 268] on button "Eliminar" at bounding box center [1106, 269] width 99 height 31
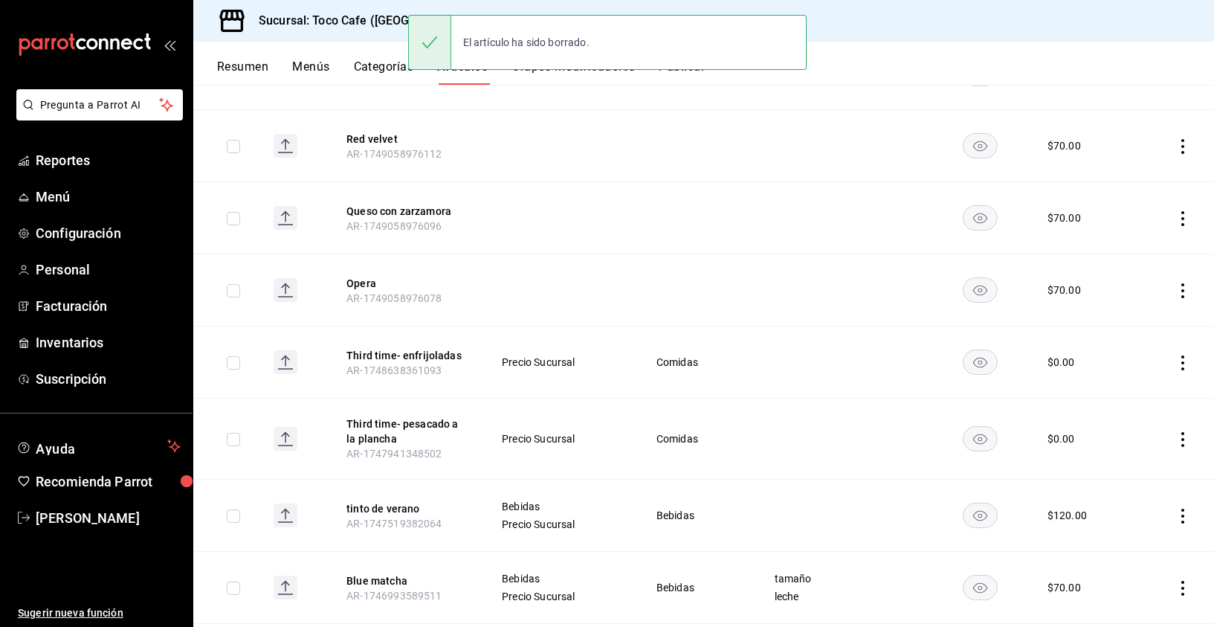
scroll to position [4915, 0]
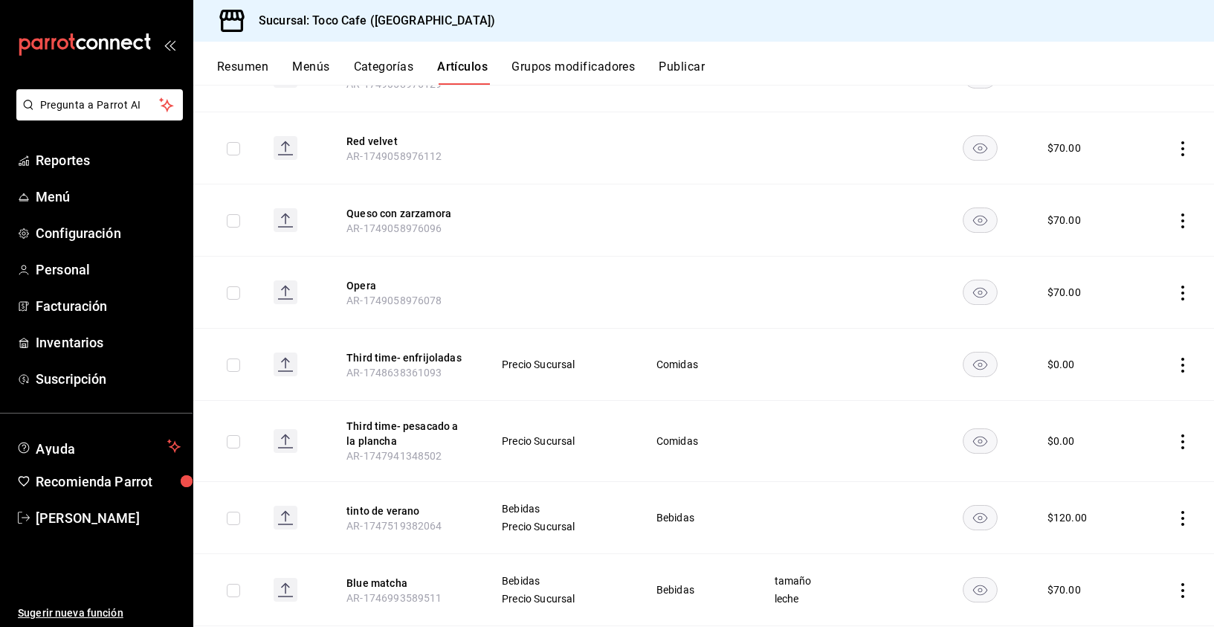
click at [1181, 286] on icon "actions" at bounding box center [1182, 293] width 3 height 15
click at [1123, 367] on span "Eliminar" at bounding box center [1127, 370] width 38 height 12
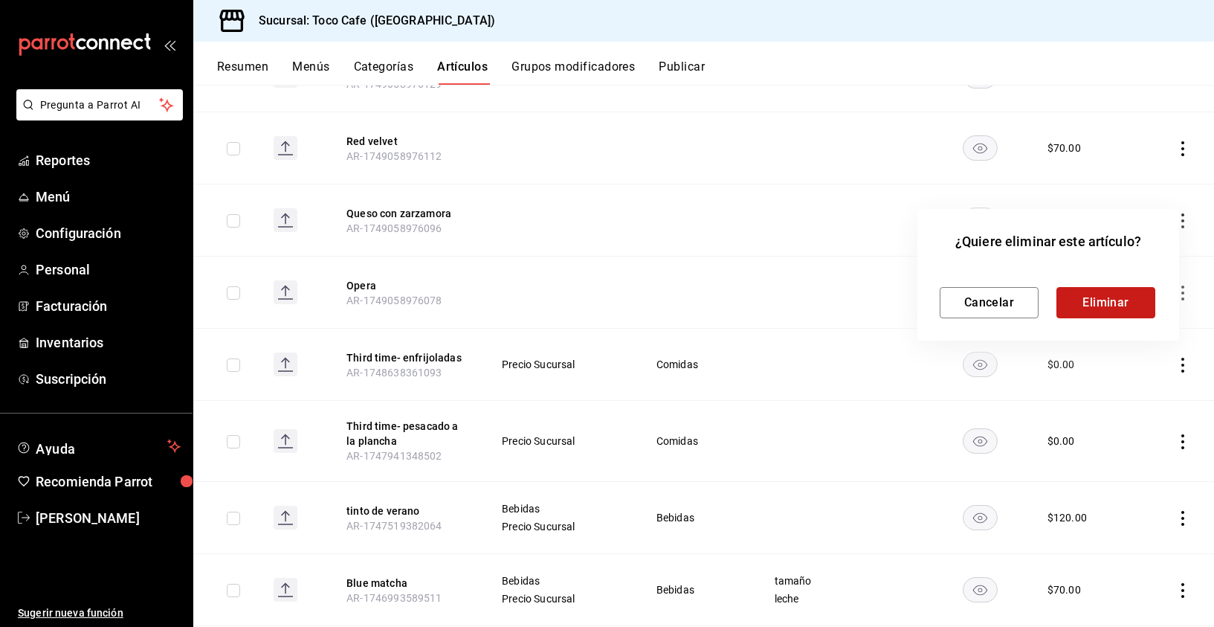
click at [1115, 298] on button "Eliminar" at bounding box center [1106, 302] width 99 height 31
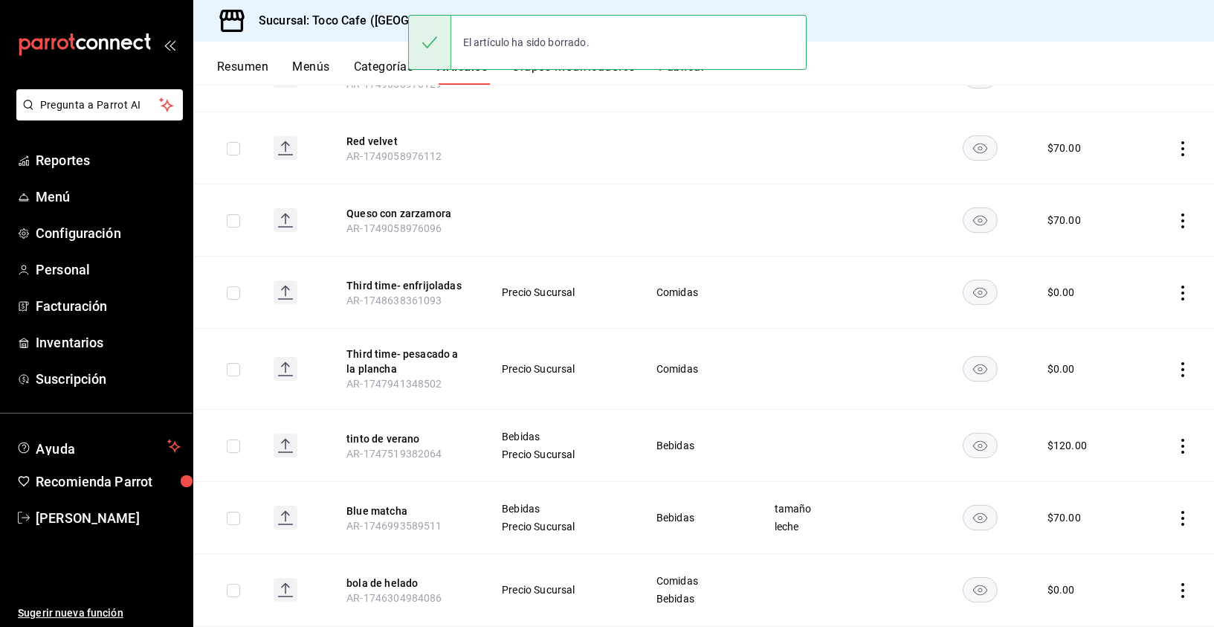
click at [1175, 213] on icon "actions" at bounding box center [1182, 220] width 15 height 15
click at [1120, 297] on span "Eliminar" at bounding box center [1127, 298] width 38 height 12
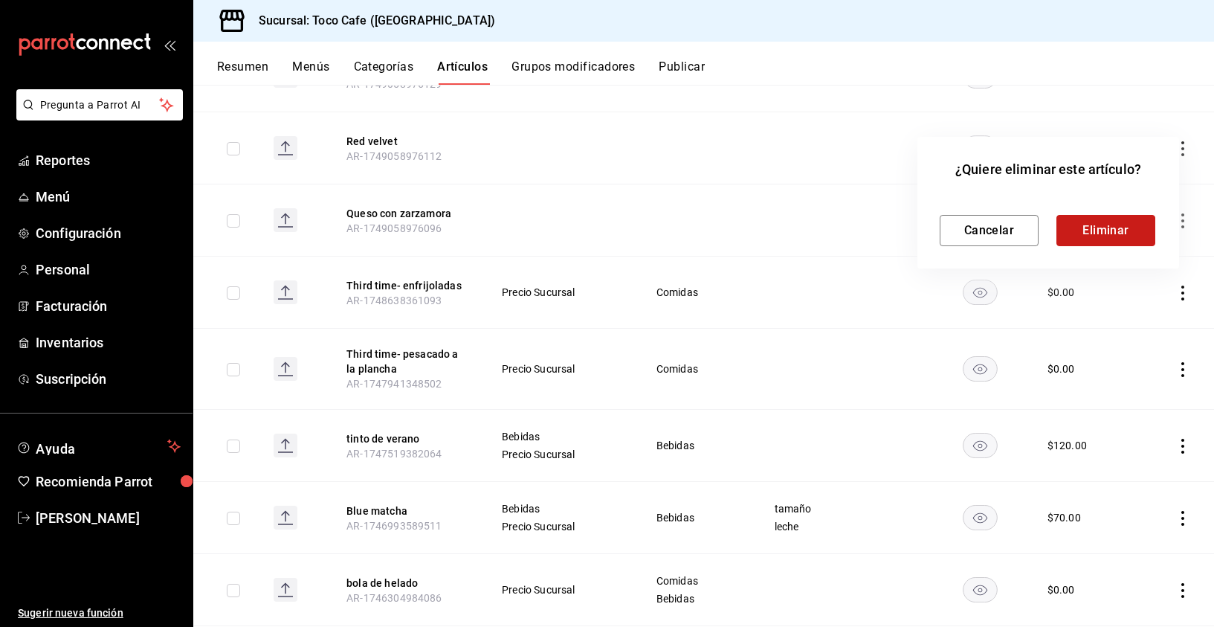
click at [1115, 231] on button "Eliminar" at bounding box center [1106, 230] width 99 height 31
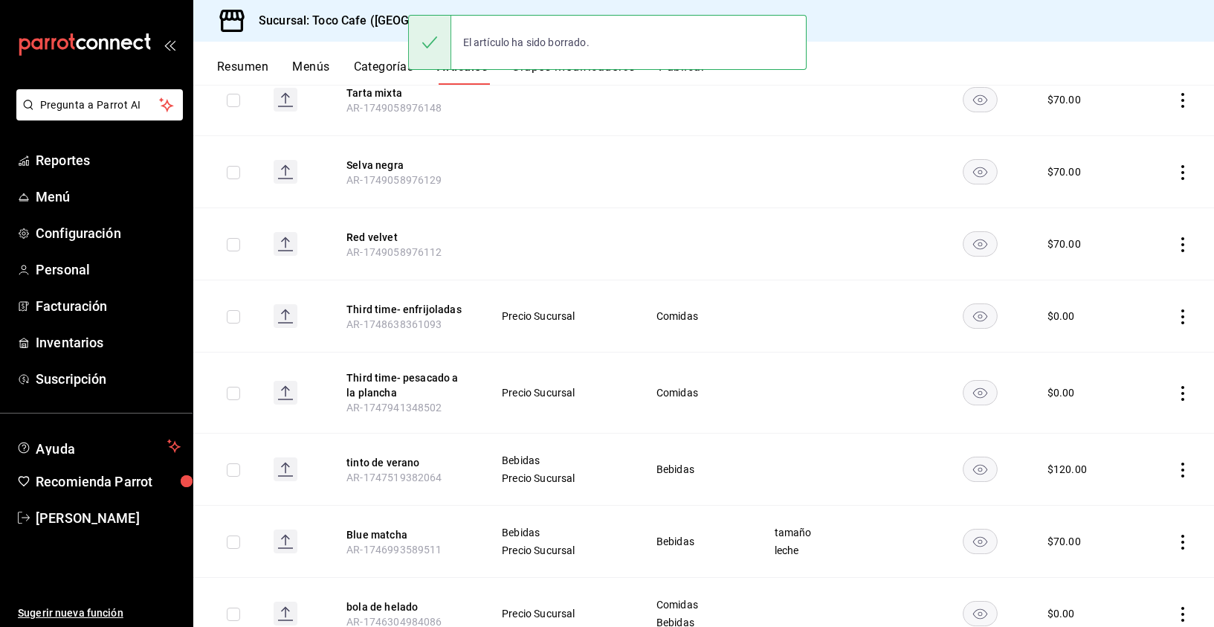
scroll to position [4815, 0]
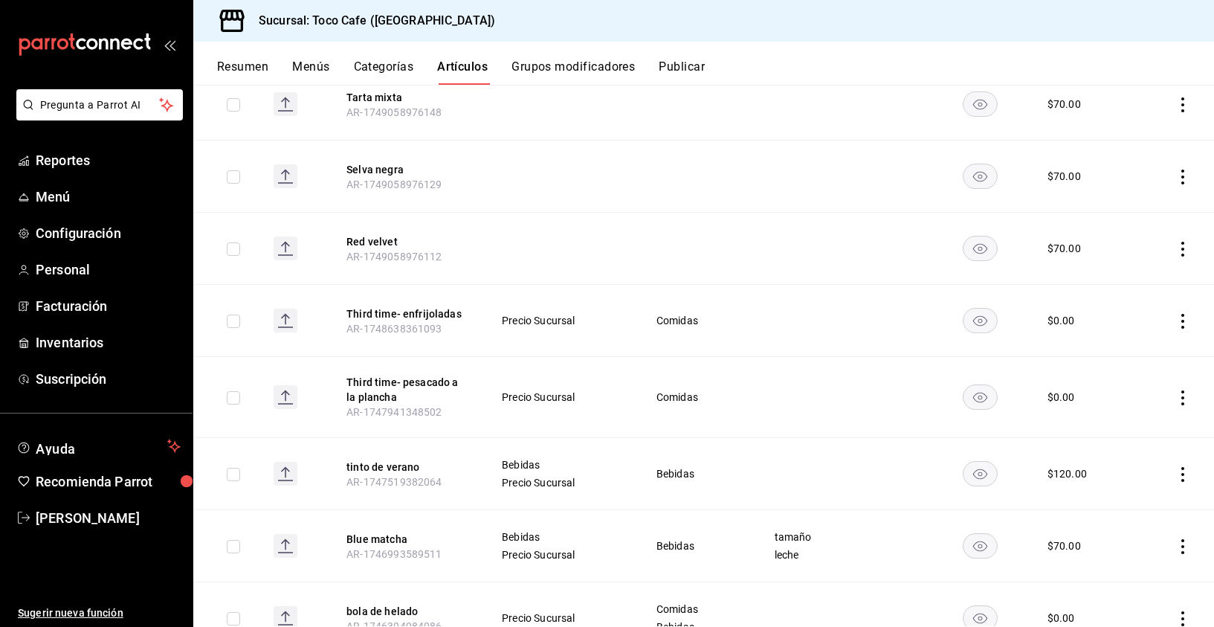
click at [1175, 242] on icon "actions" at bounding box center [1182, 249] width 15 height 15
click at [1130, 325] on span "Eliminar" at bounding box center [1127, 326] width 38 height 12
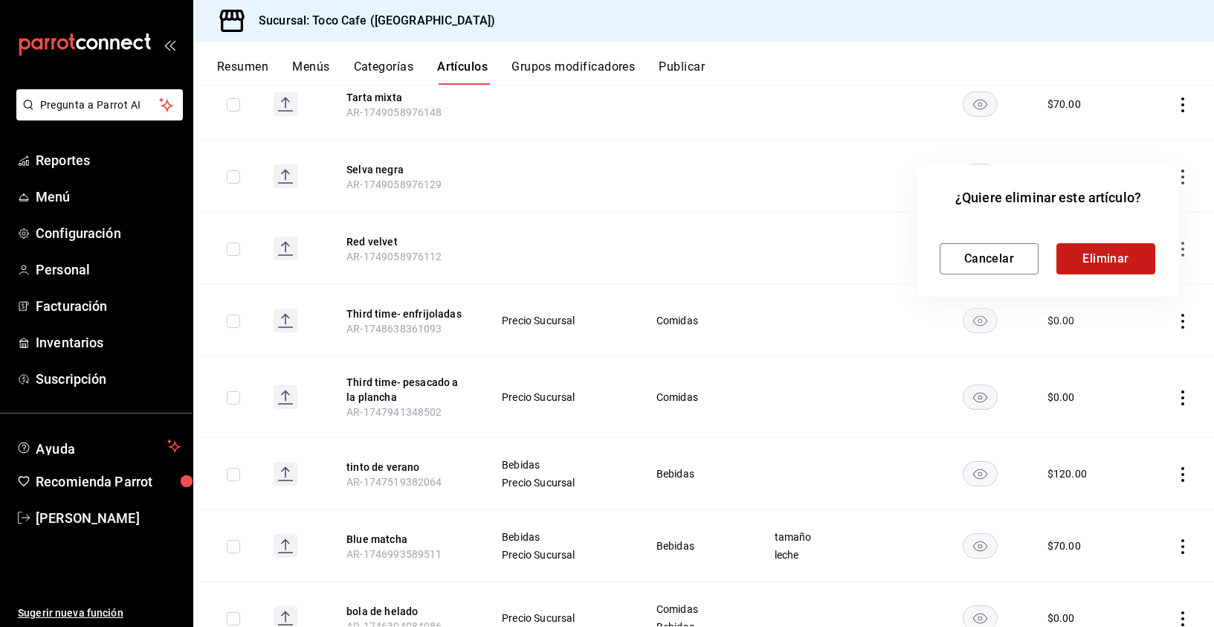
click at [1117, 260] on button "Eliminar" at bounding box center [1106, 258] width 99 height 31
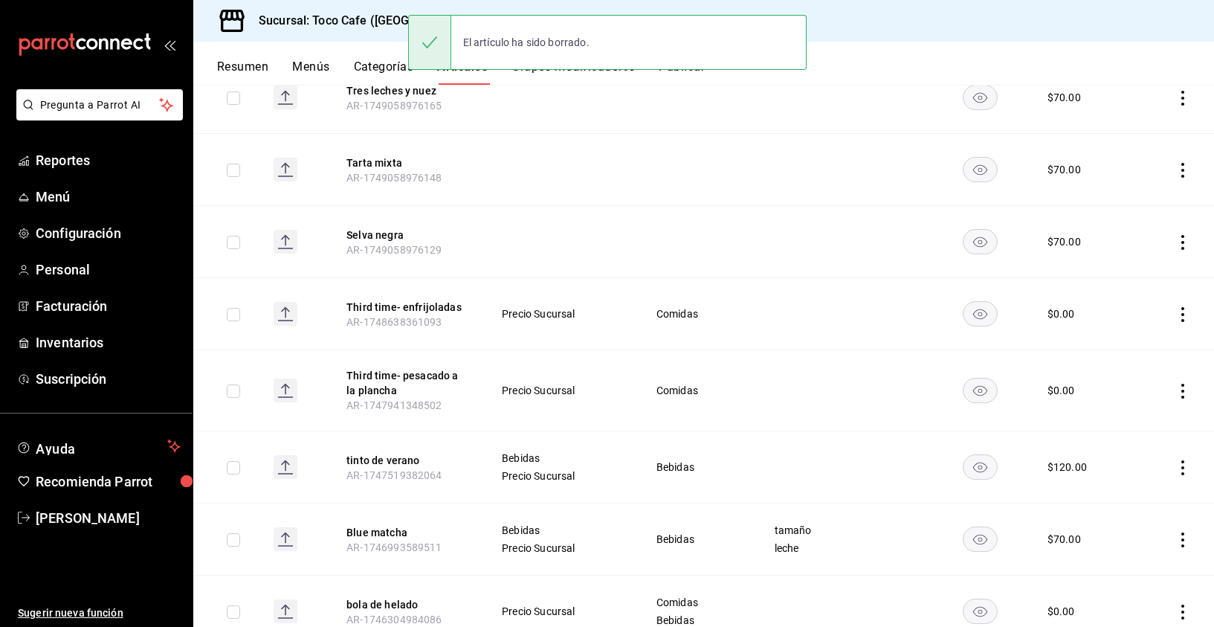
scroll to position [4742, 0]
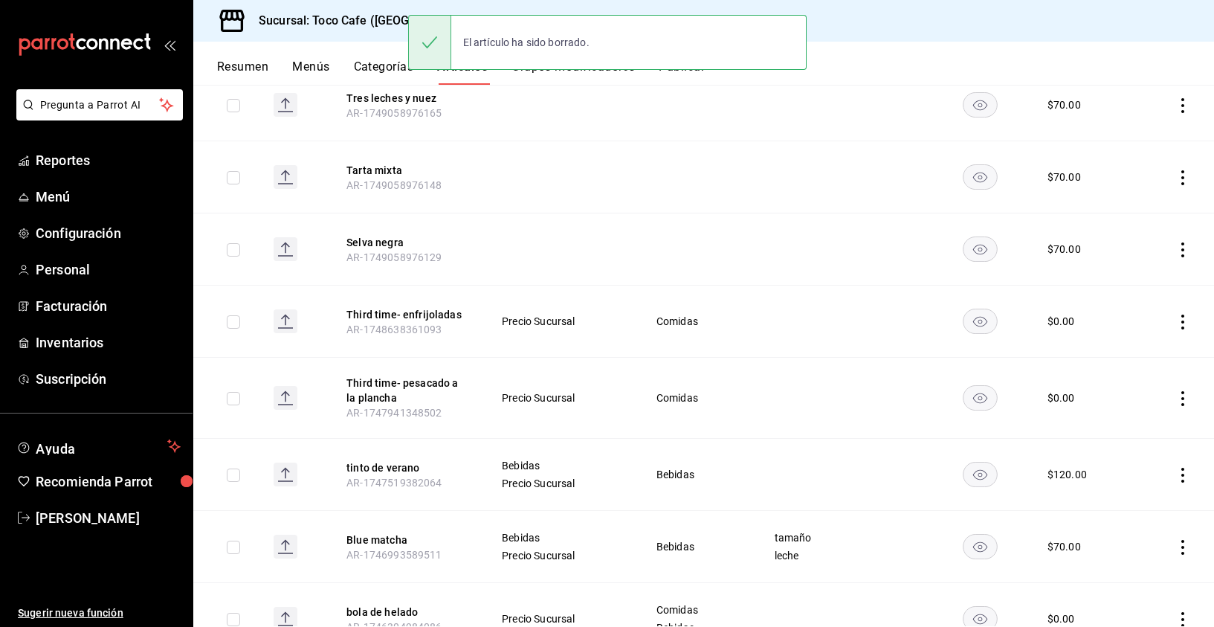
click at [1181, 242] on icon "actions" at bounding box center [1182, 249] width 3 height 15
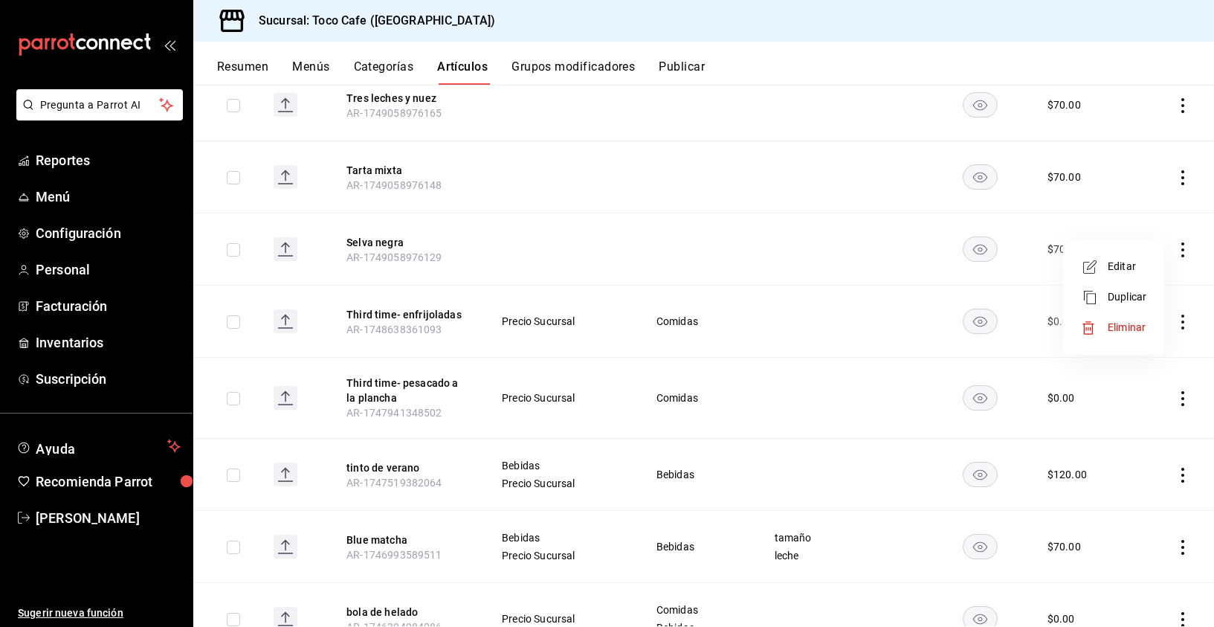
click at [1120, 331] on span "Eliminar" at bounding box center [1127, 327] width 38 height 12
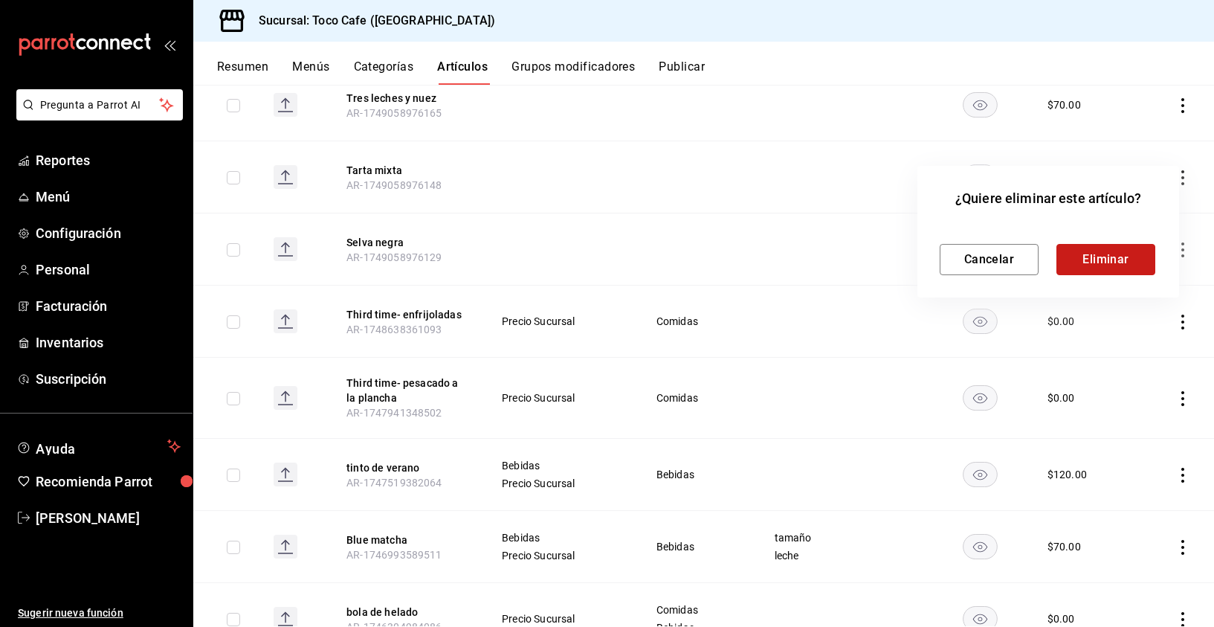
click at [1113, 269] on button "Eliminar" at bounding box center [1106, 259] width 99 height 31
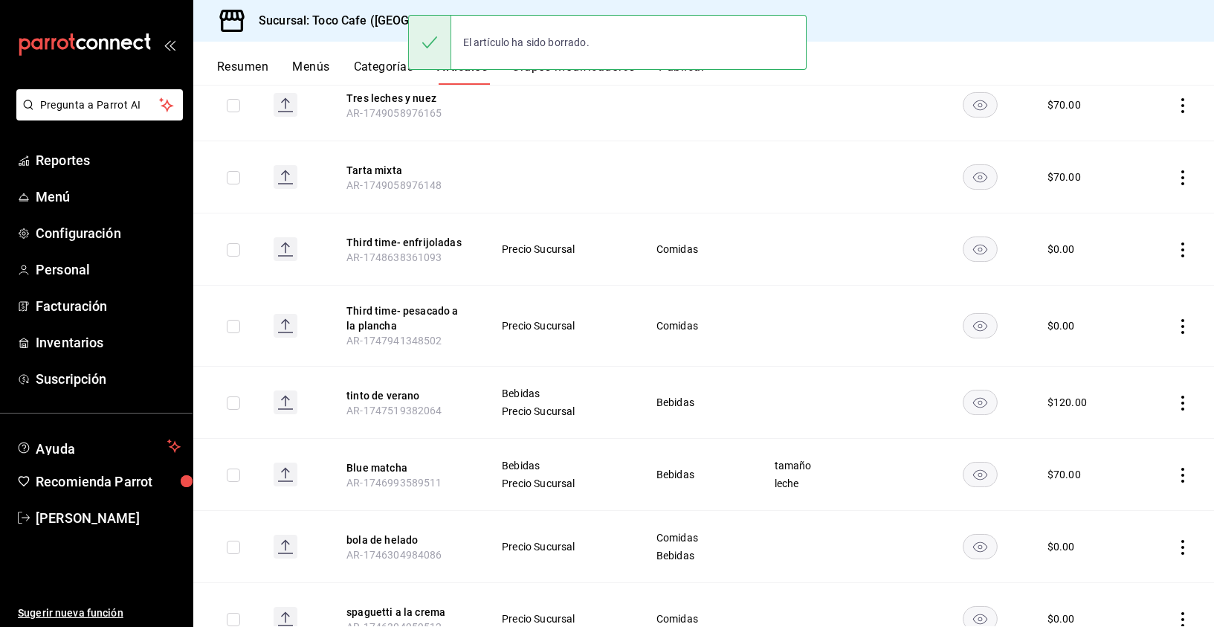
click at [1175, 170] on icon "actions" at bounding box center [1182, 177] width 15 height 15
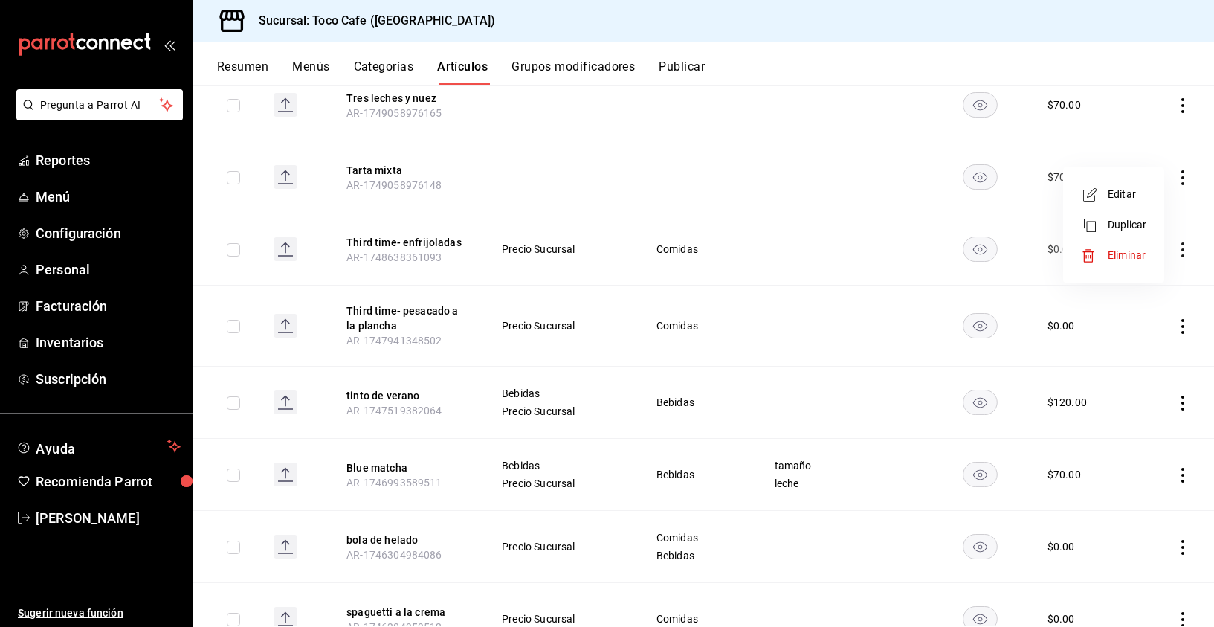
click at [1124, 258] on span "Eliminar" at bounding box center [1127, 255] width 38 height 12
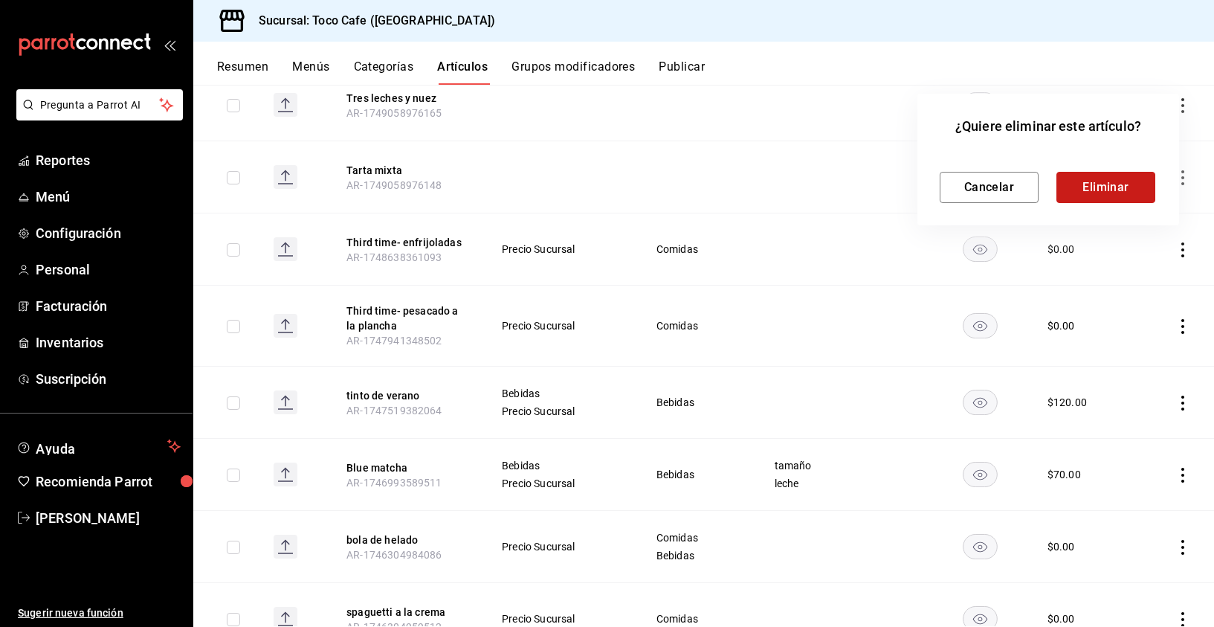
click at [1118, 187] on button "Eliminar" at bounding box center [1106, 187] width 99 height 31
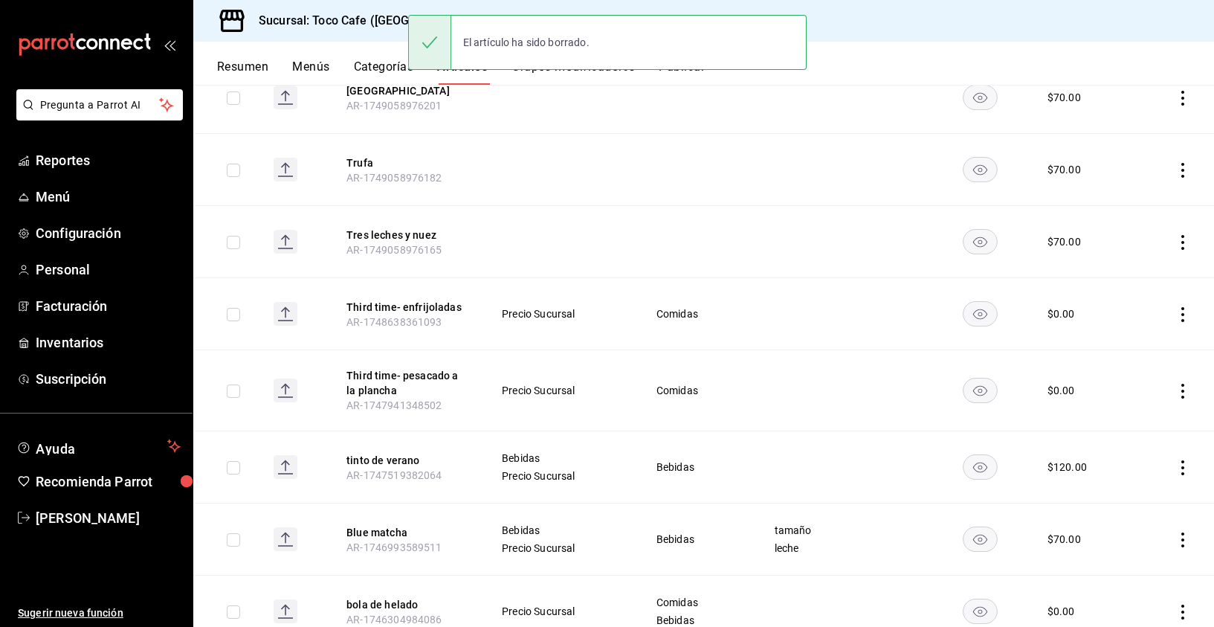
scroll to position [4596, 0]
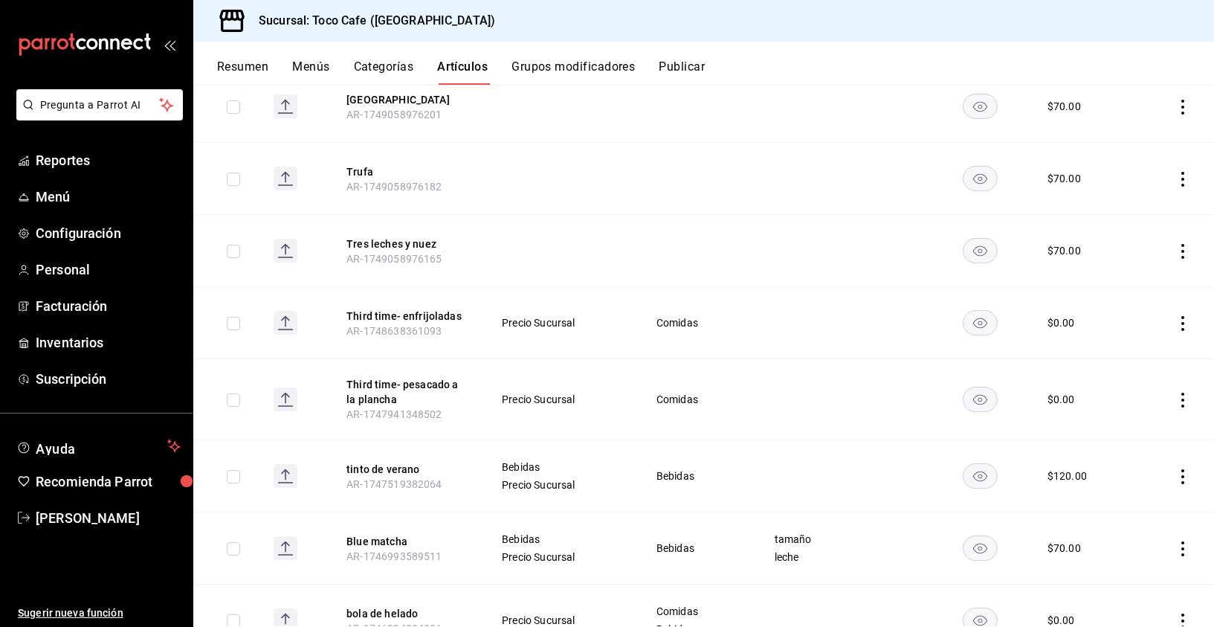
click at [1181, 244] on icon "actions" at bounding box center [1182, 251] width 3 height 15
click at [1118, 326] on span "Eliminar" at bounding box center [1127, 329] width 38 height 12
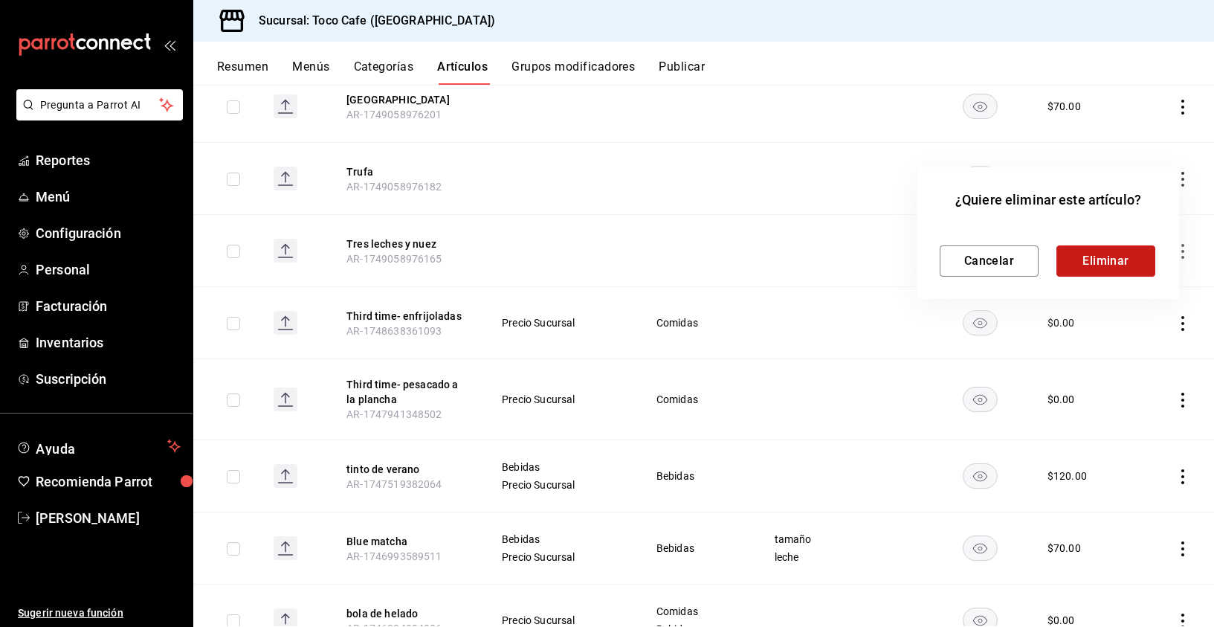
click at [1117, 257] on button "Eliminar" at bounding box center [1106, 260] width 99 height 31
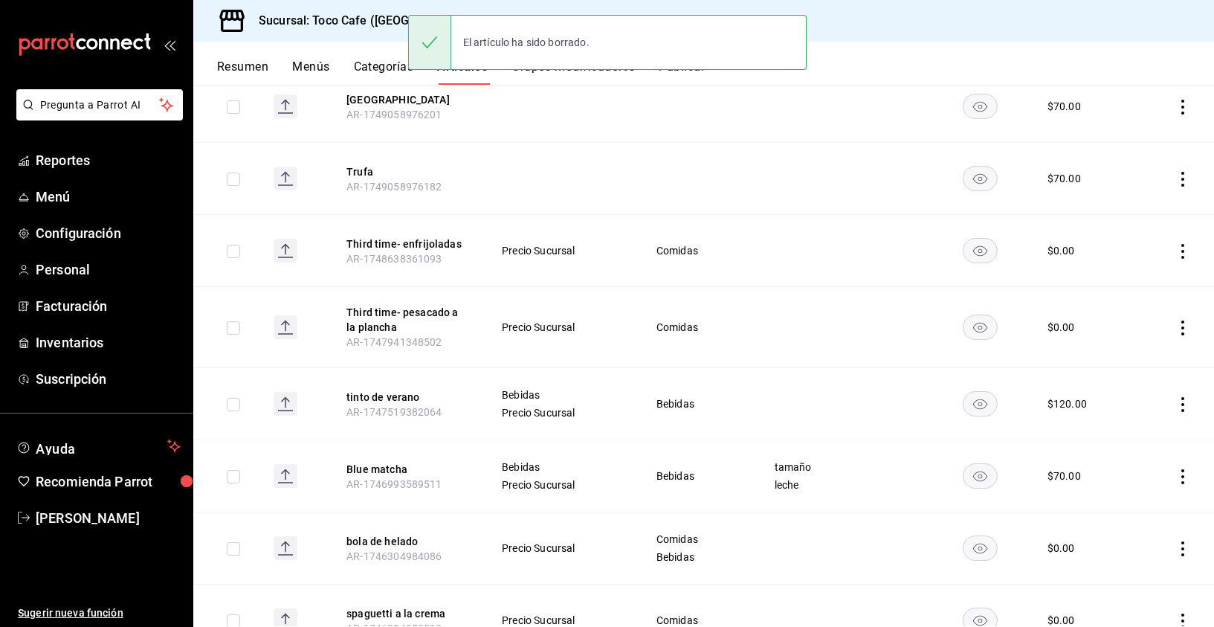
click at [1175, 172] on icon "actions" at bounding box center [1182, 179] width 15 height 15
click at [1126, 254] on span "Eliminar" at bounding box center [1127, 257] width 38 height 12
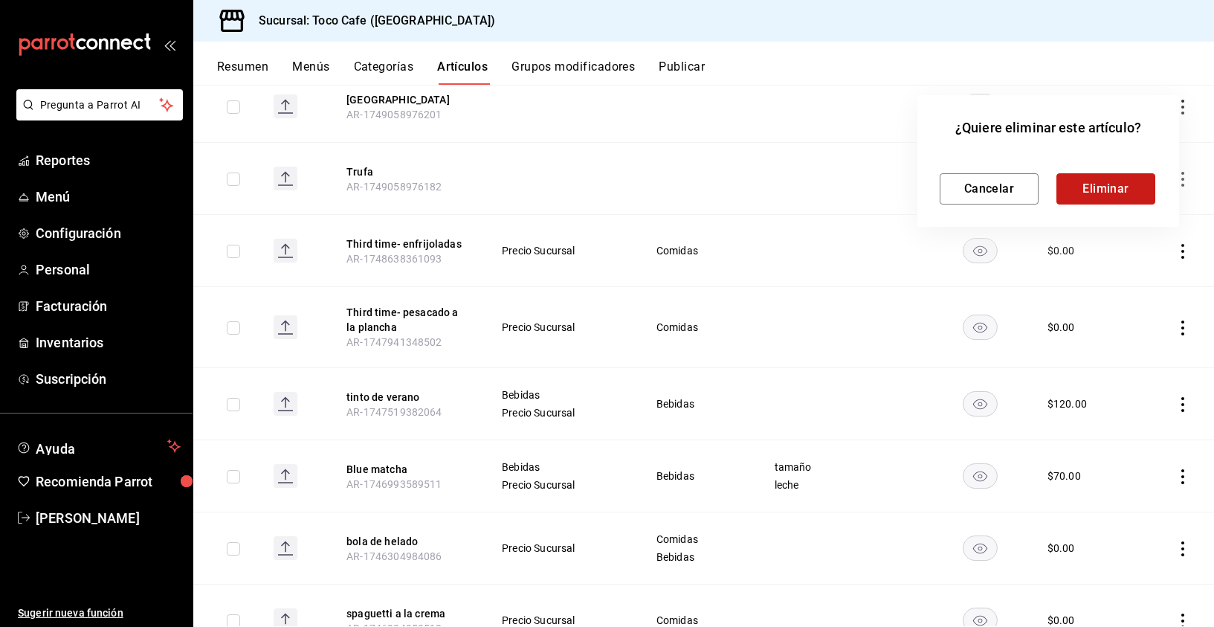
click at [1112, 187] on button "Eliminar" at bounding box center [1106, 188] width 99 height 31
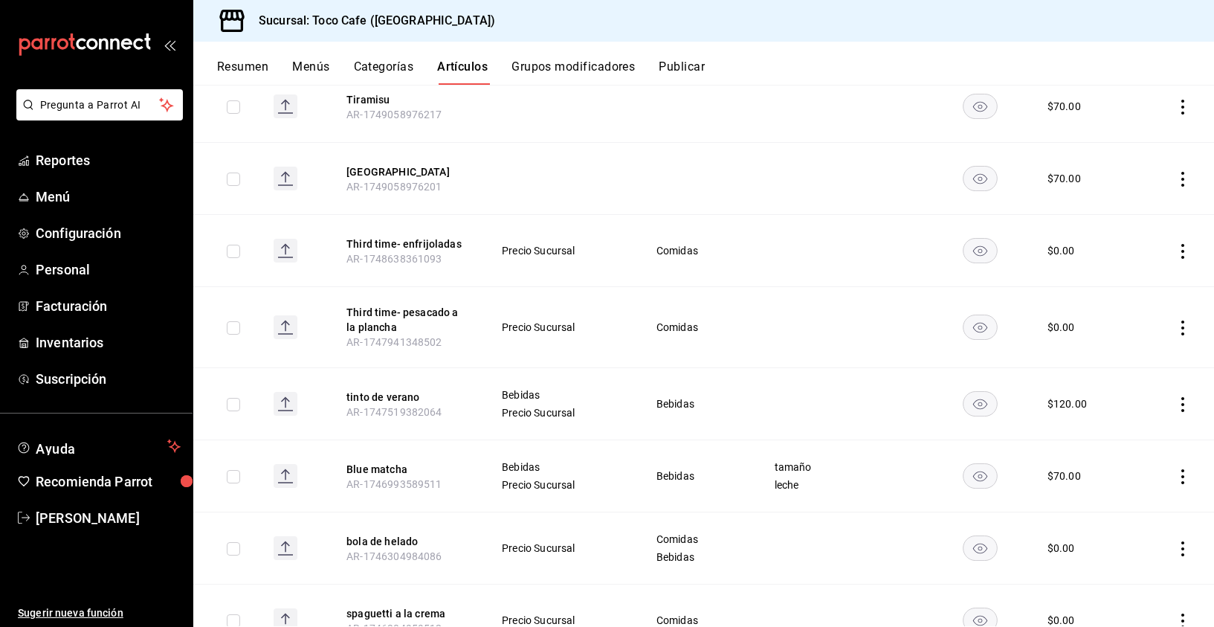
scroll to position [4510, 0]
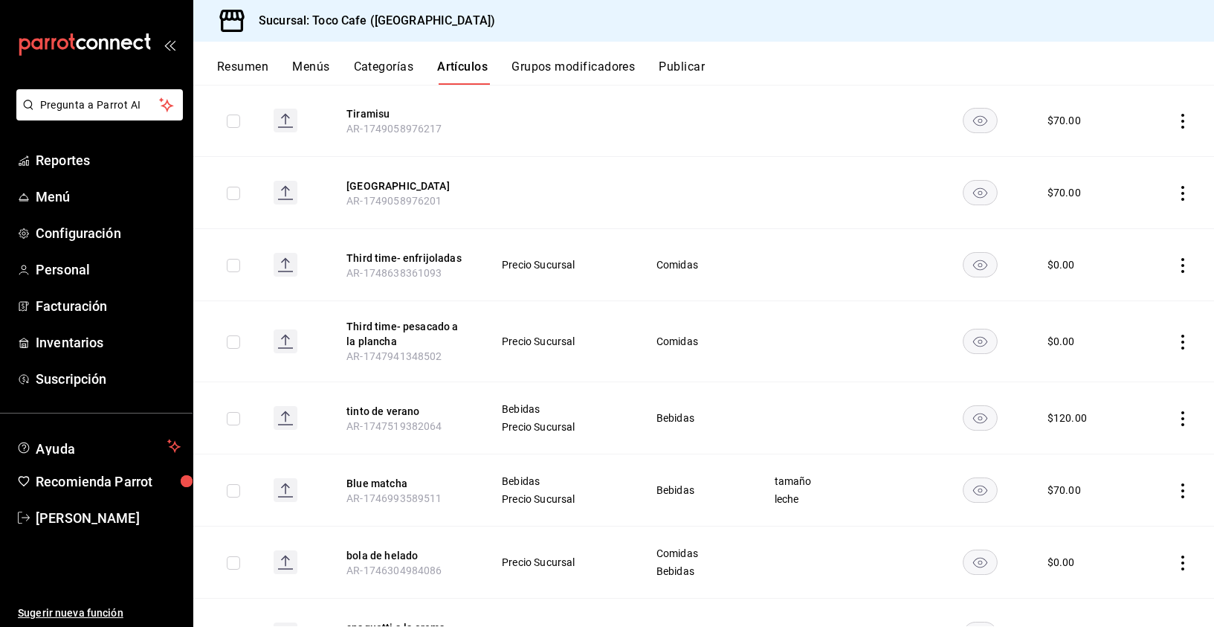
click at [1175, 186] on icon "actions" at bounding box center [1182, 193] width 15 height 15
click at [1126, 271] on span "Eliminar" at bounding box center [1127, 271] width 38 height 12
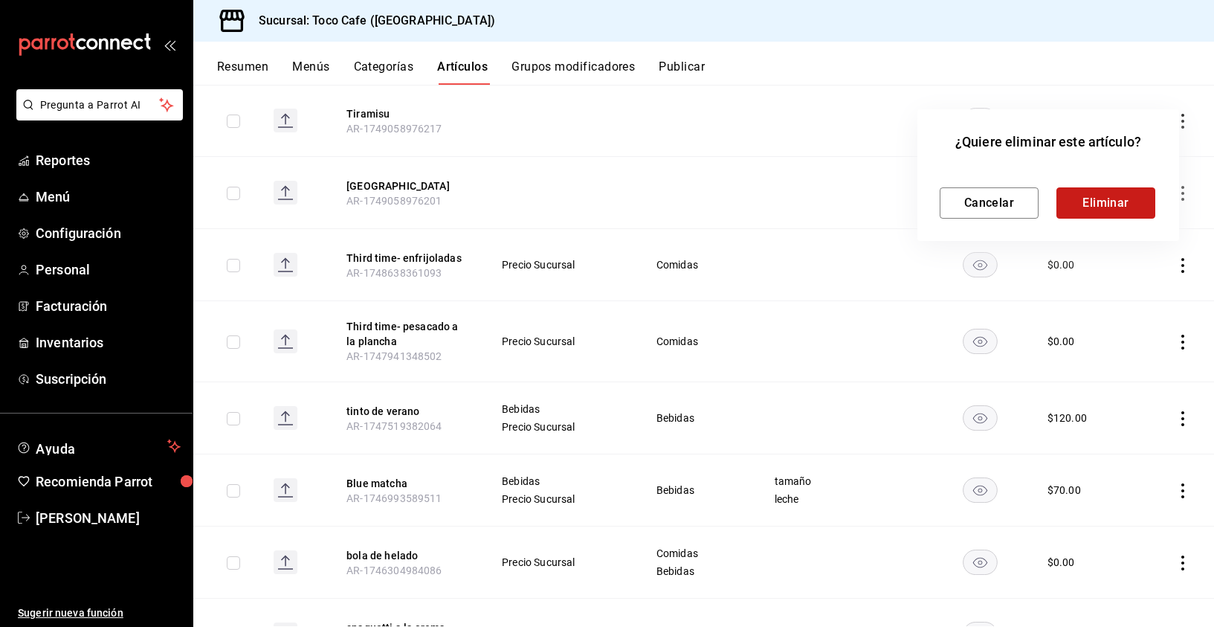
click at [1112, 209] on button "Eliminar" at bounding box center [1106, 202] width 99 height 31
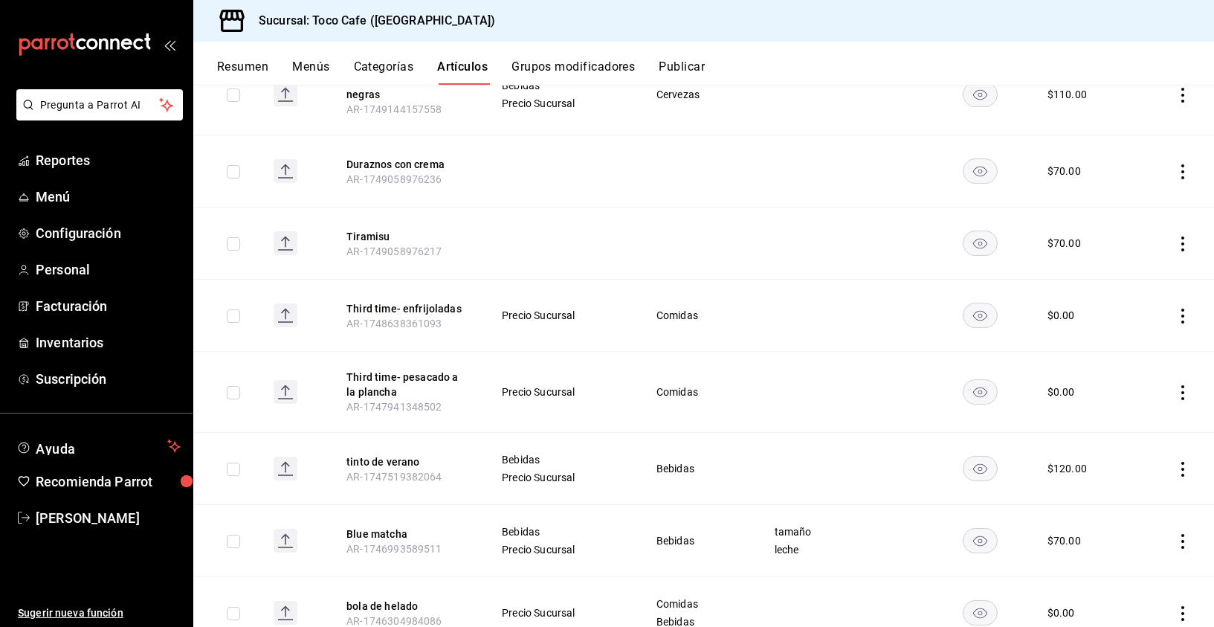
scroll to position [4379, 0]
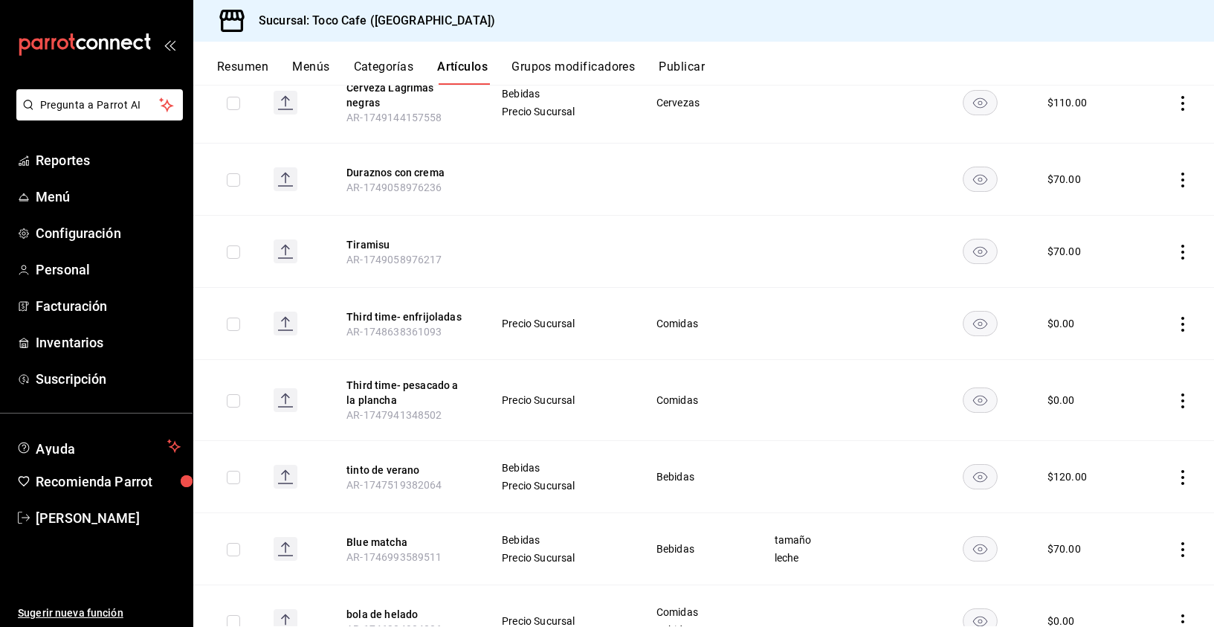
click at [1181, 245] on icon "actions" at bounding box center [1182, 252] width 3 height 15
click at [1123, 329] on span "Eliminar" at bounding box center [1127, 329] width 38 height 12
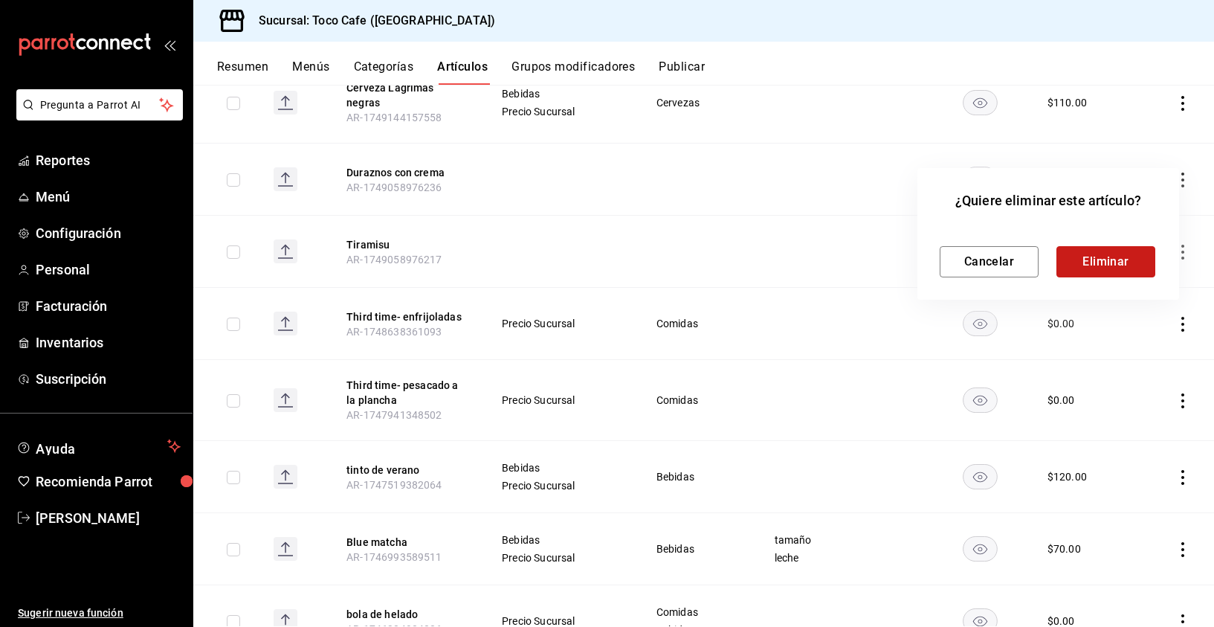
click at [1097, 261] on button "Eliminar" at bounding box center [1106, 261] width 99 height 31
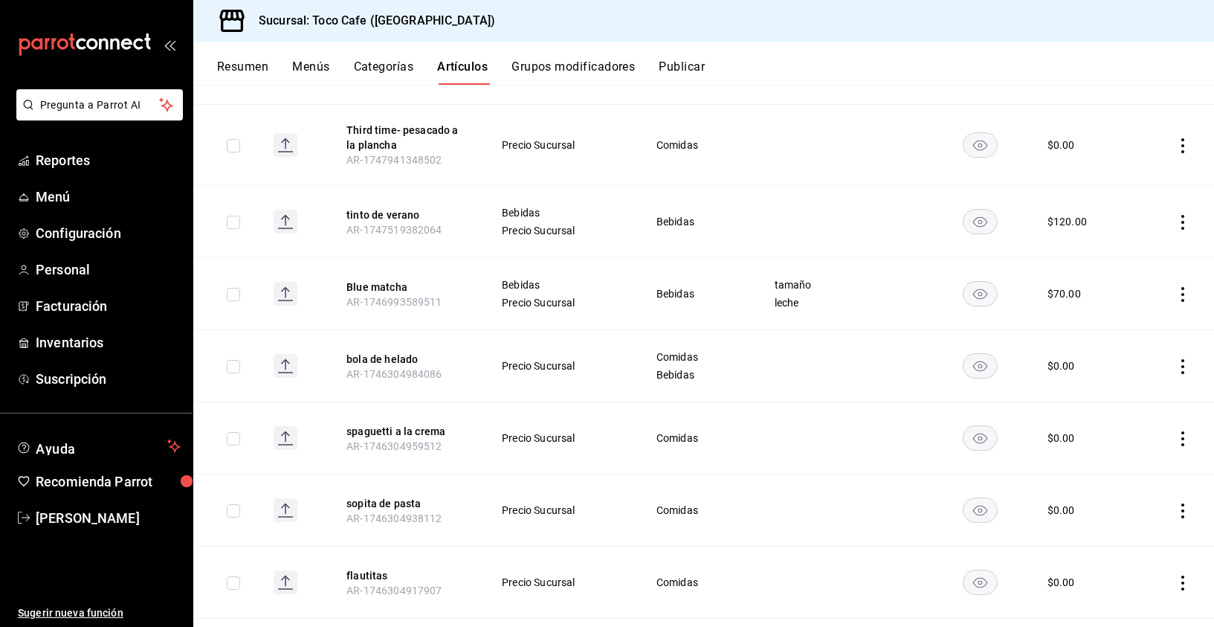
scroll to position [4564, 0]
click at [315, 65] on button "Menús" at bounding box center [310, 71] width 37 height 25
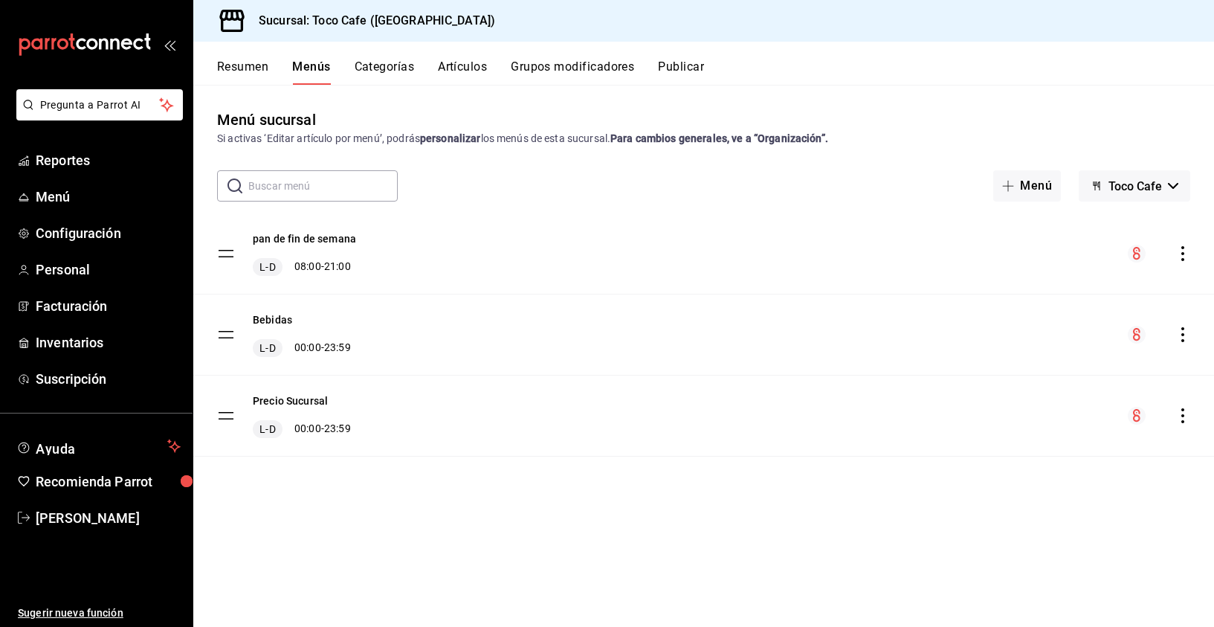
click at [469, 67] on button "Artículos" at bounding box center [462, 71] width 49 height 25
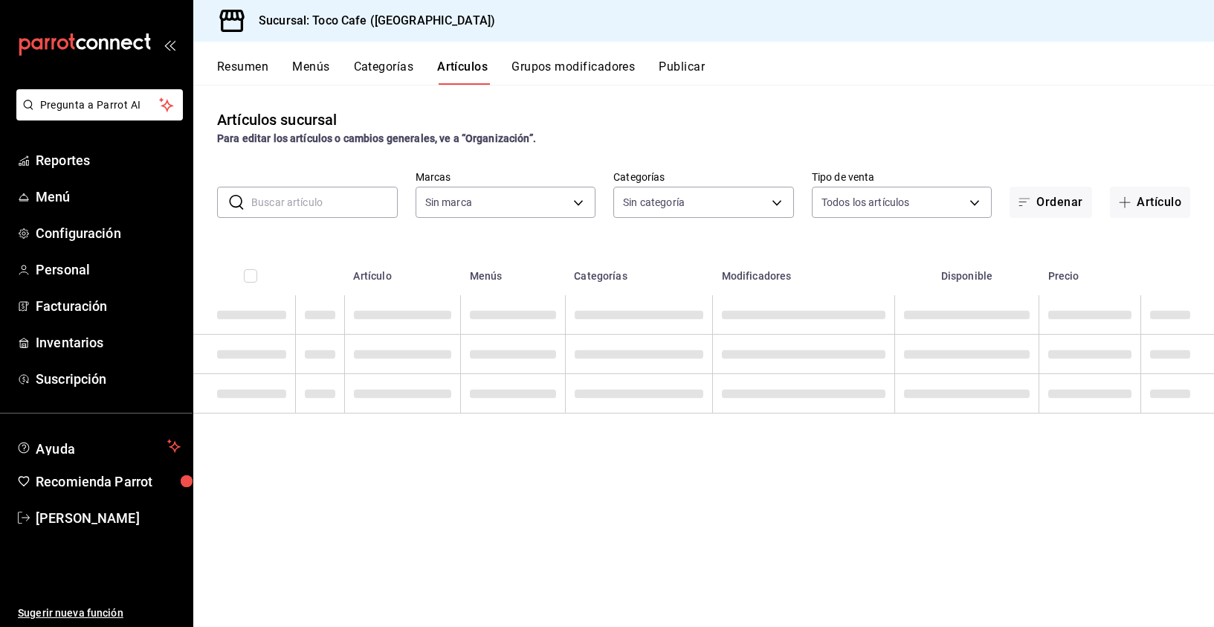
type input "fdea7fe2-7329-4e81-9849-ffa9d0970793"
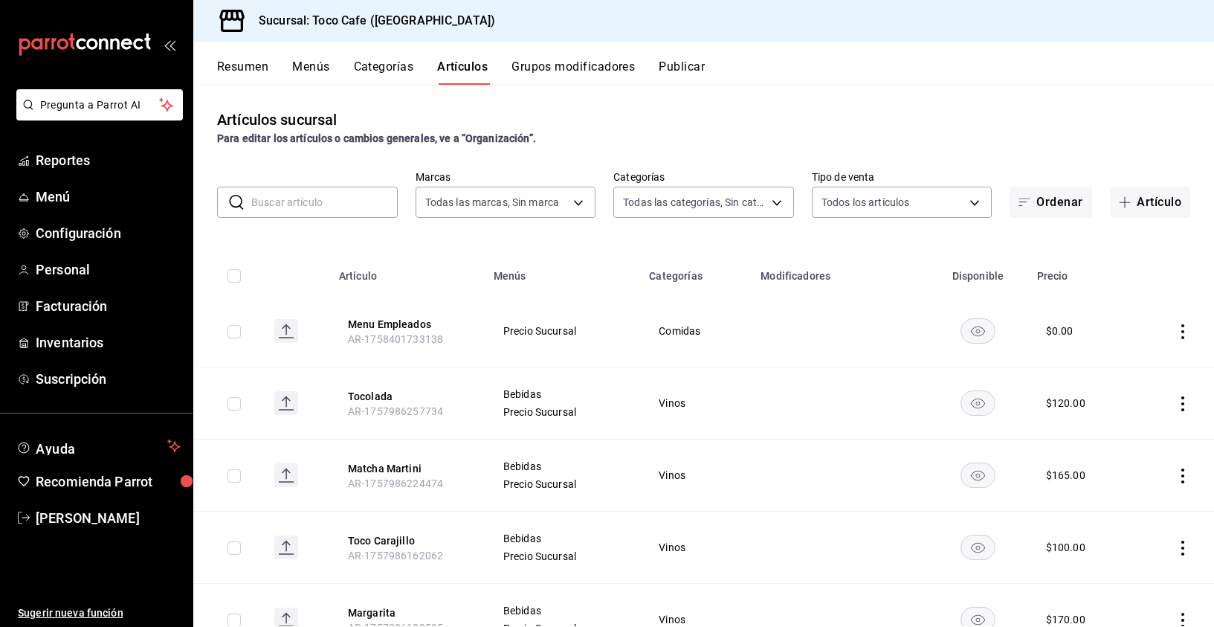
type input "1900a4aa-1fd2-4908-b363-8072e556526e,1f15949a-e33d-4fa8-be03-64aead229ede,3f693…"
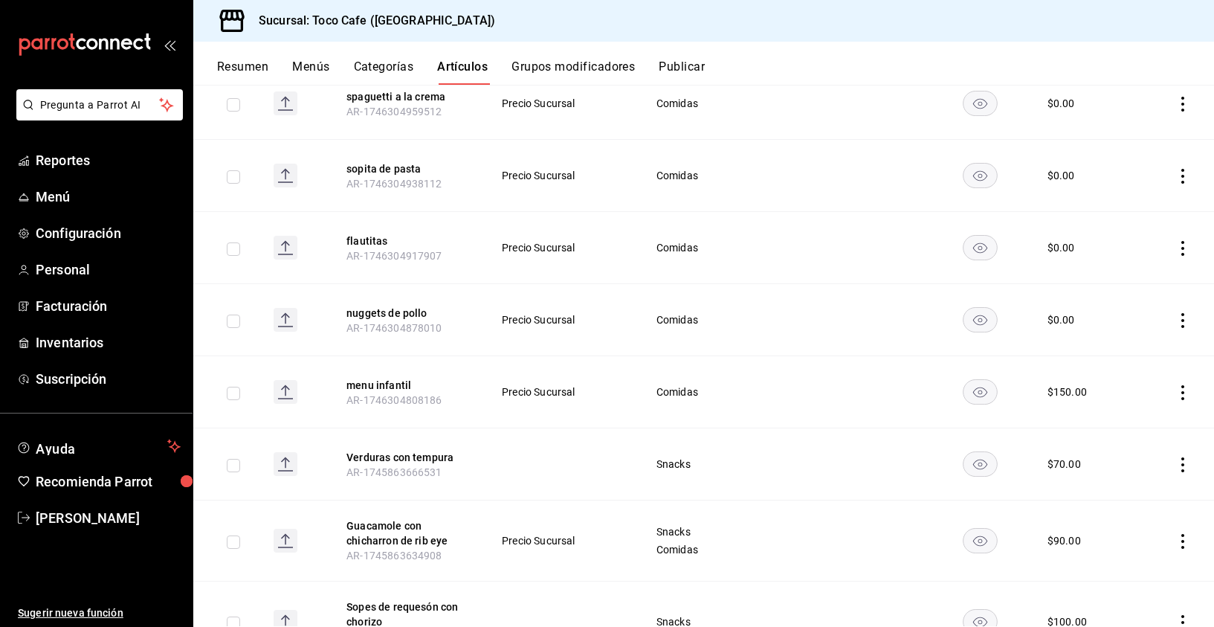
scroll to position [5278, 0]
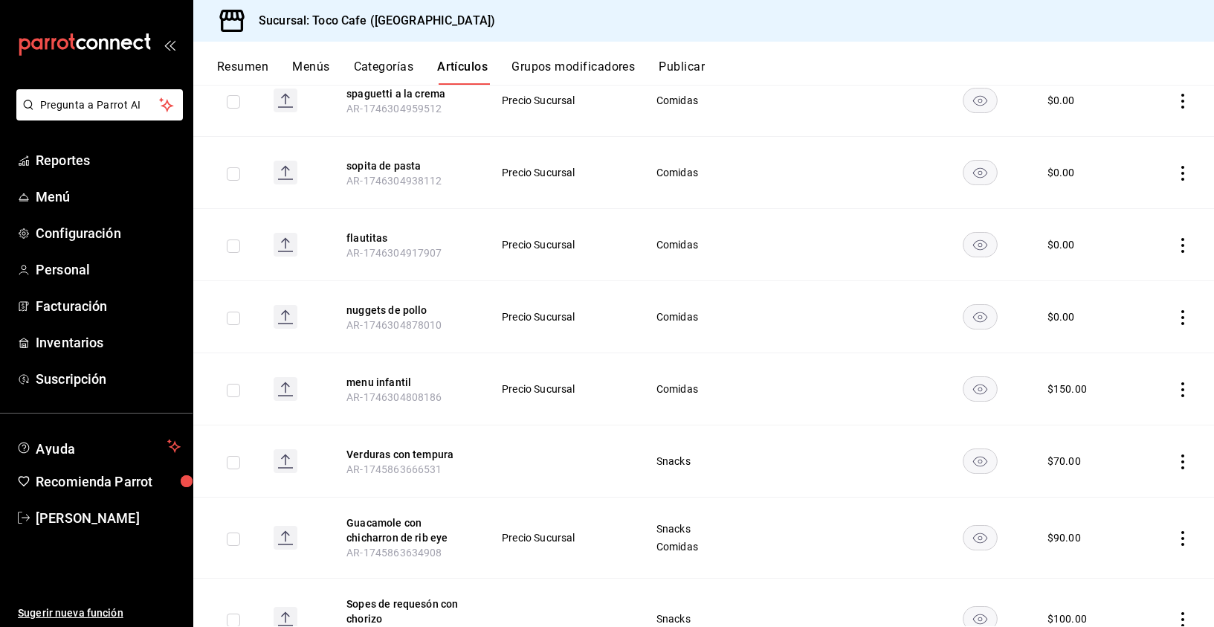
click at [1181, 454] on icon "actions" at bounding box center [1182, 461] width 3 height 15
click at [1127, 539] on span "Eliminar" at bounding box center [1127, 539] width 38 height 12
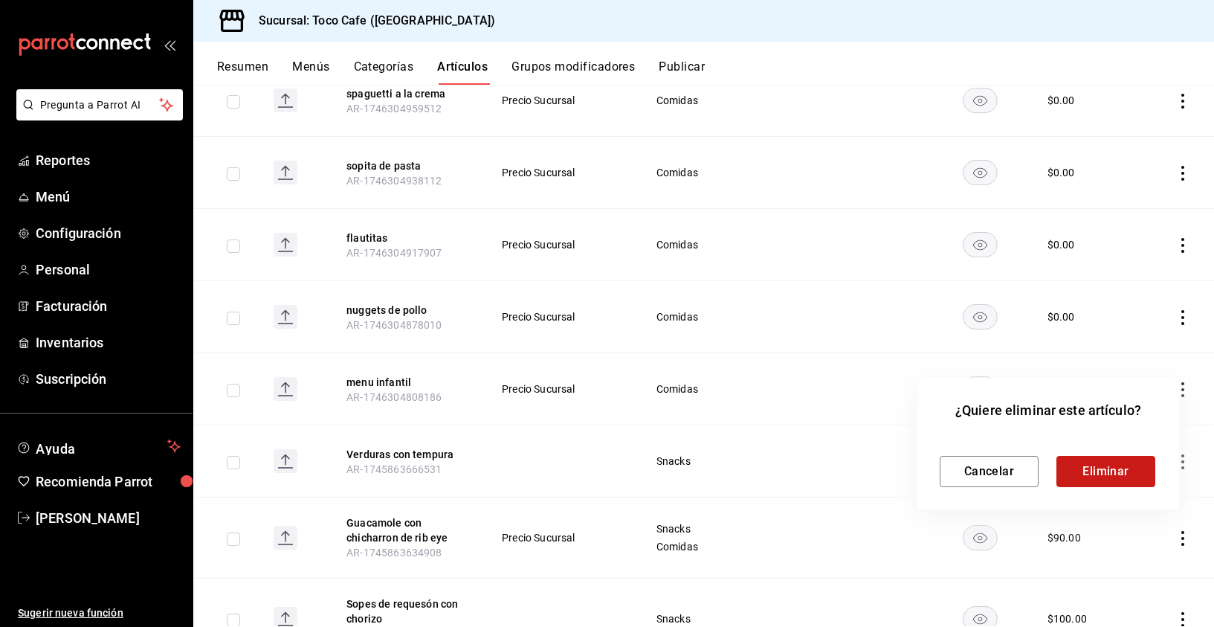
click at [1113, 474] on button "Eliminar" at bounding box center [1106, 471] width 99 height 31
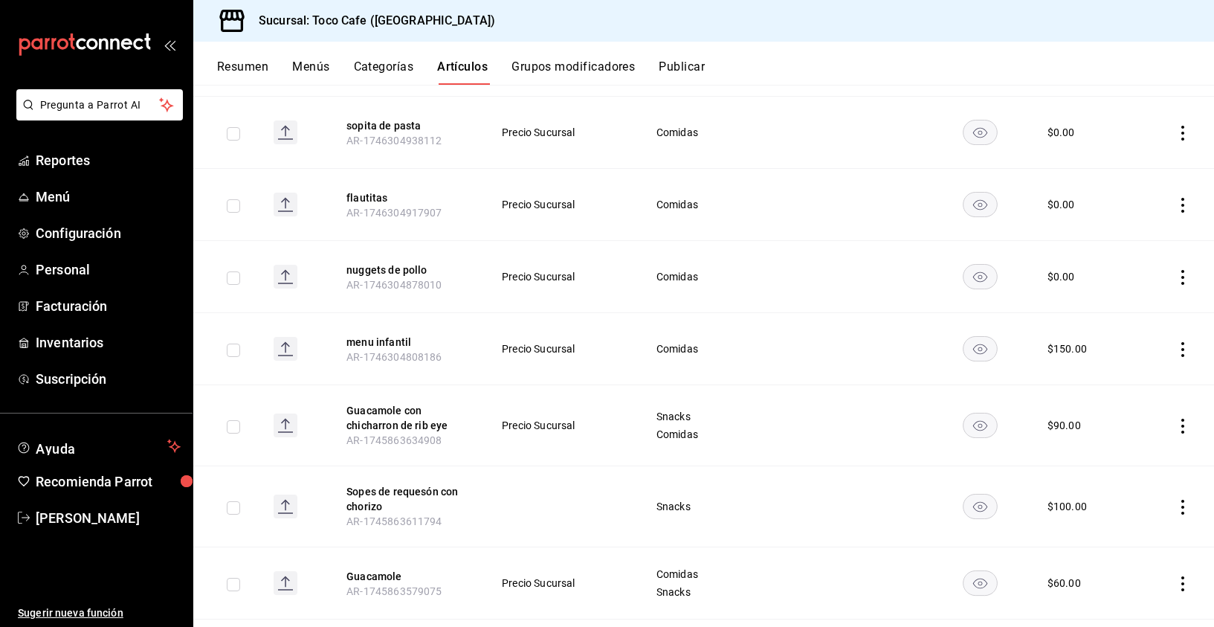
scroll to position [5319, 0]
click at [1181, 499] on icon "actions" at bounding box center [1182, 506] width 3 height 15
click at [1117, 579] on span "Eliminar" at bounding box center [1127, 584] width 38 height 12
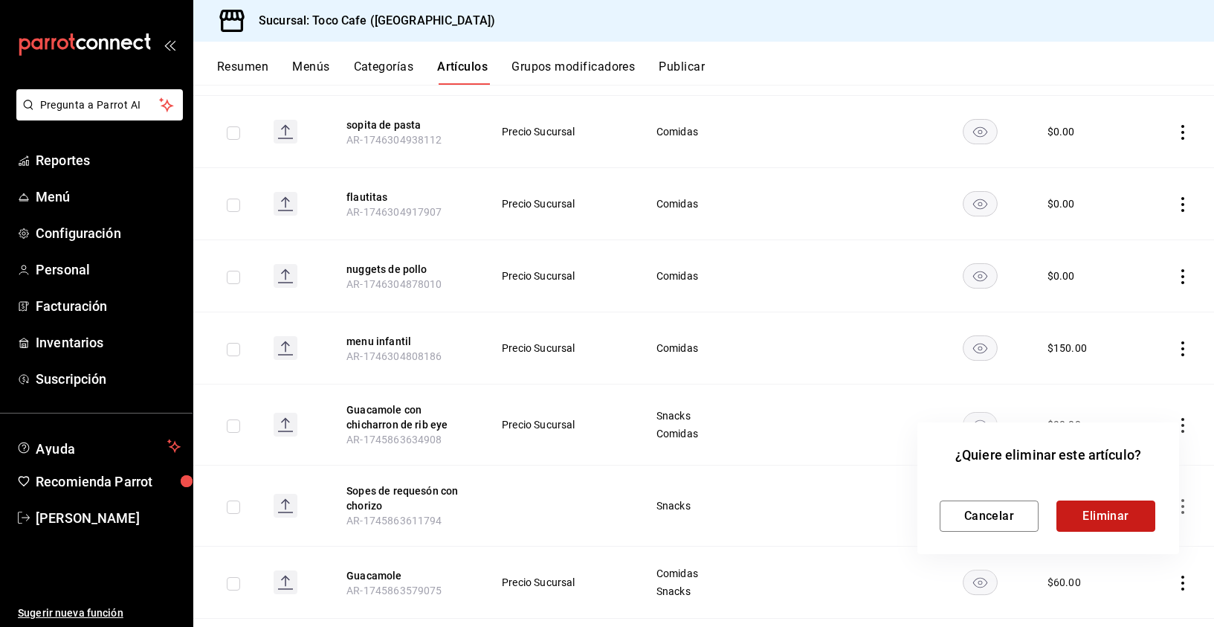
click at [1105, 511] on button "Eliminar" at bounding box center [1106, 515] width 99 height 31
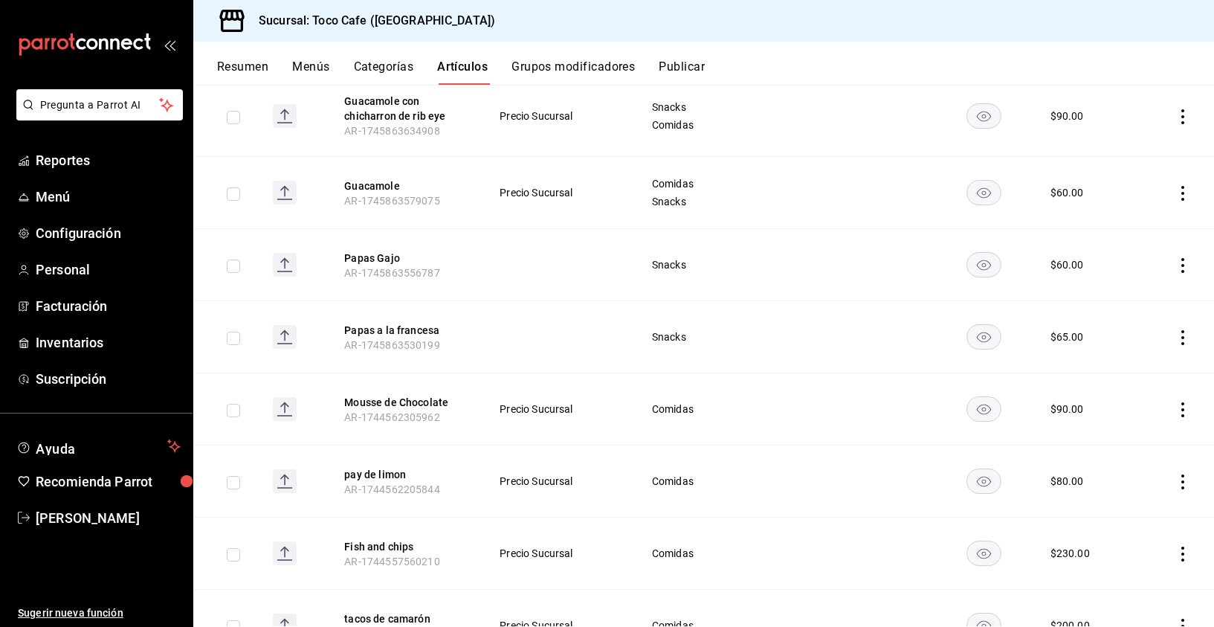
scroll to position [5628, 0]
click at [1181, 401] on icon "actions" at bounding box center [1182, 408] width 3 height 15
click at [1130, 483] on span "Eliminar" at bounding box center [1127, 486] width 38 height 12
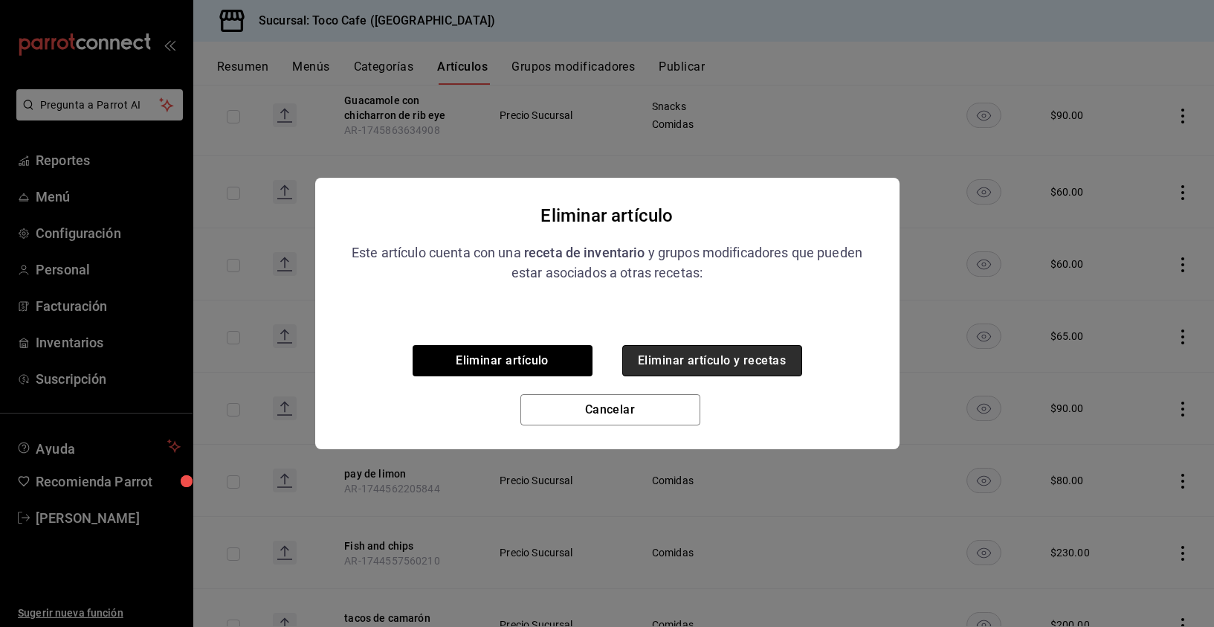
click at [717, 361] on button "Eliminar artículo y recetas" at bounding box center [712, 360] width 180 height 31
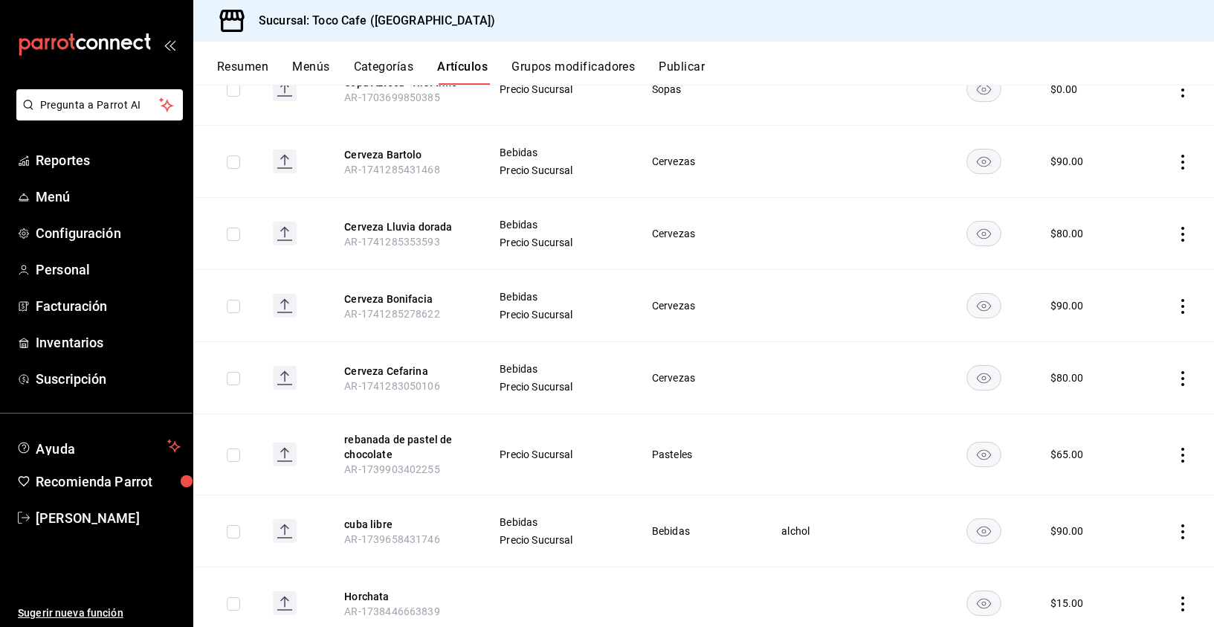
scroll to position [7614, 0]
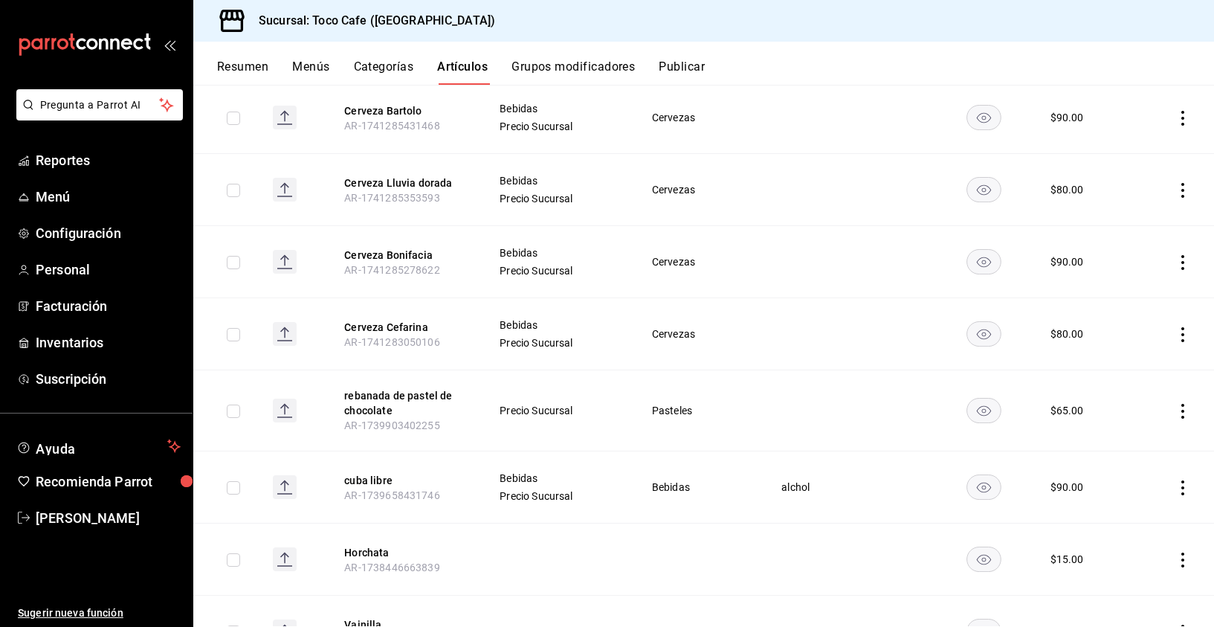
click at [1175, 404] on icon "actions" at bounding box center [1182, 411] width 15 height 15
click at [1138, 410] on span "Editar" at bounding box center [1127, 409] width 39 height 16
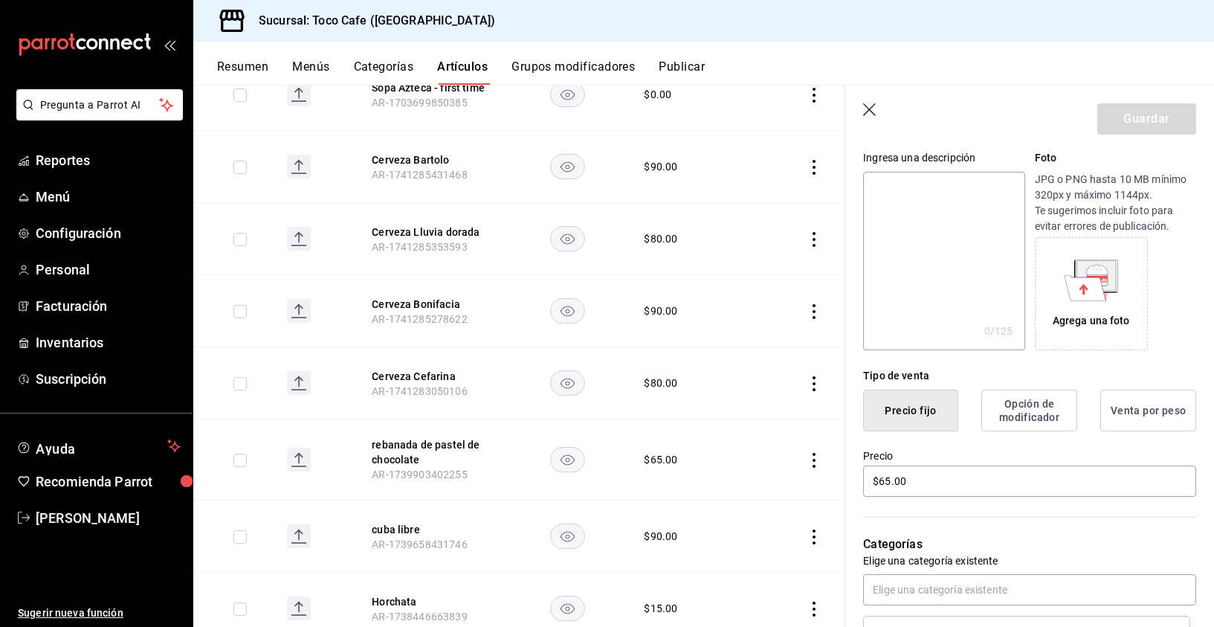
scroll to position [168, 0]
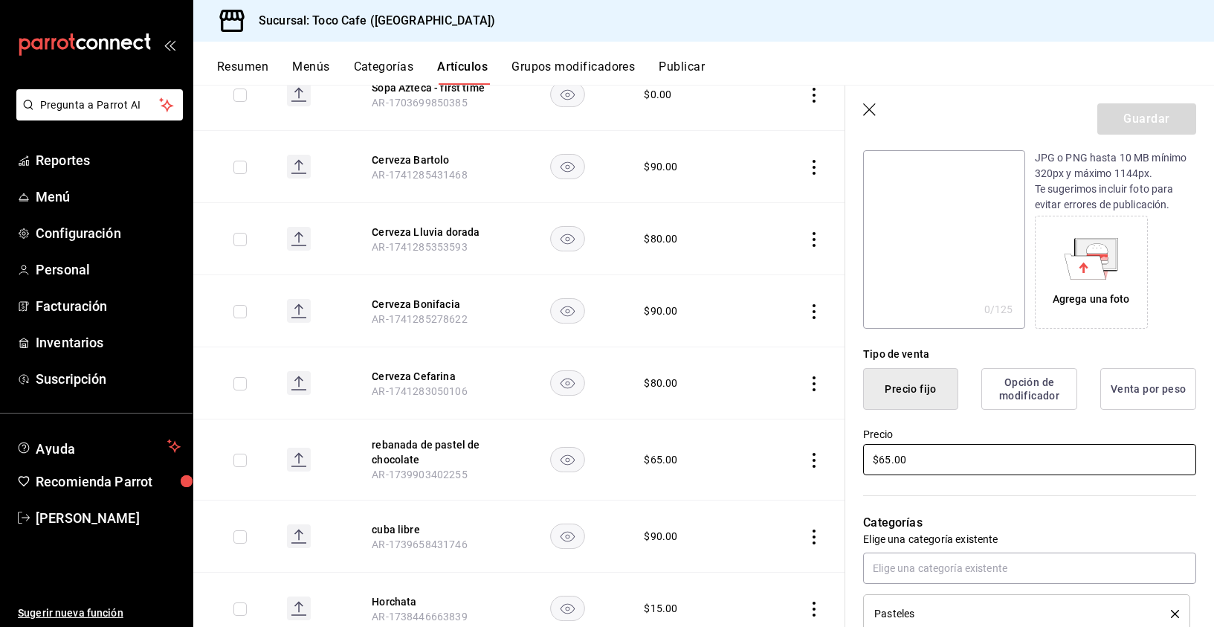
click at [886, 458] on input "$65.00" at bounding box center [1029, 459] width 333 height 31
type input "$75.00"
click at [1141, 117] on button "Guardar" at bounding box center [1146, 118] width 99 height 31
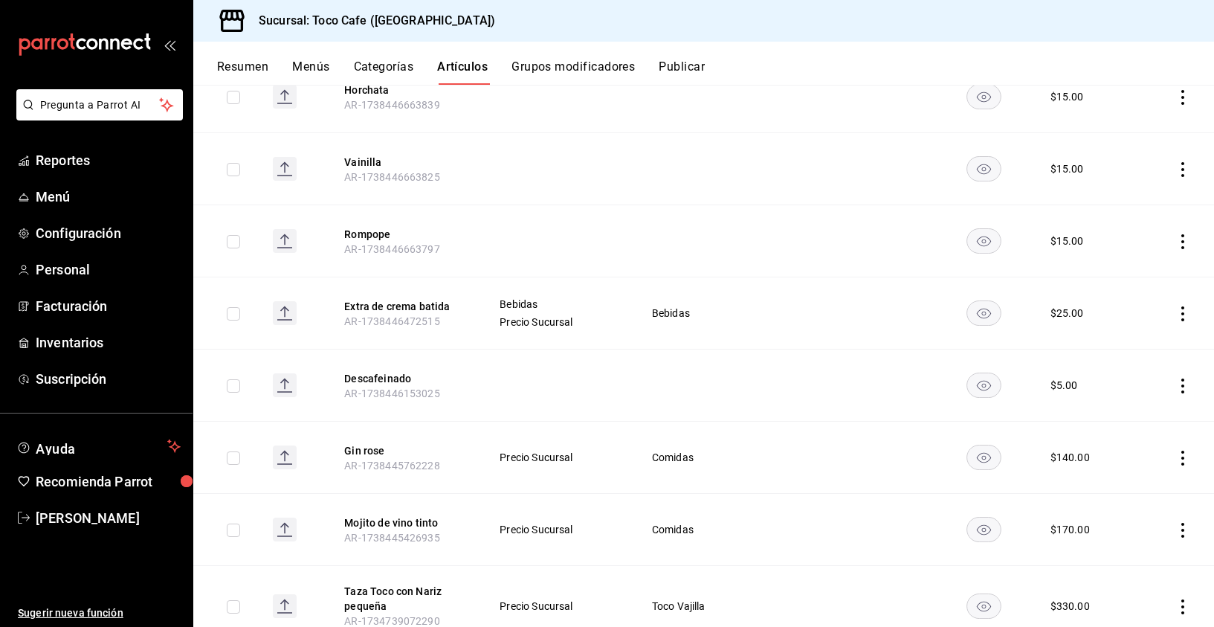
scroll to position [8311, 0]
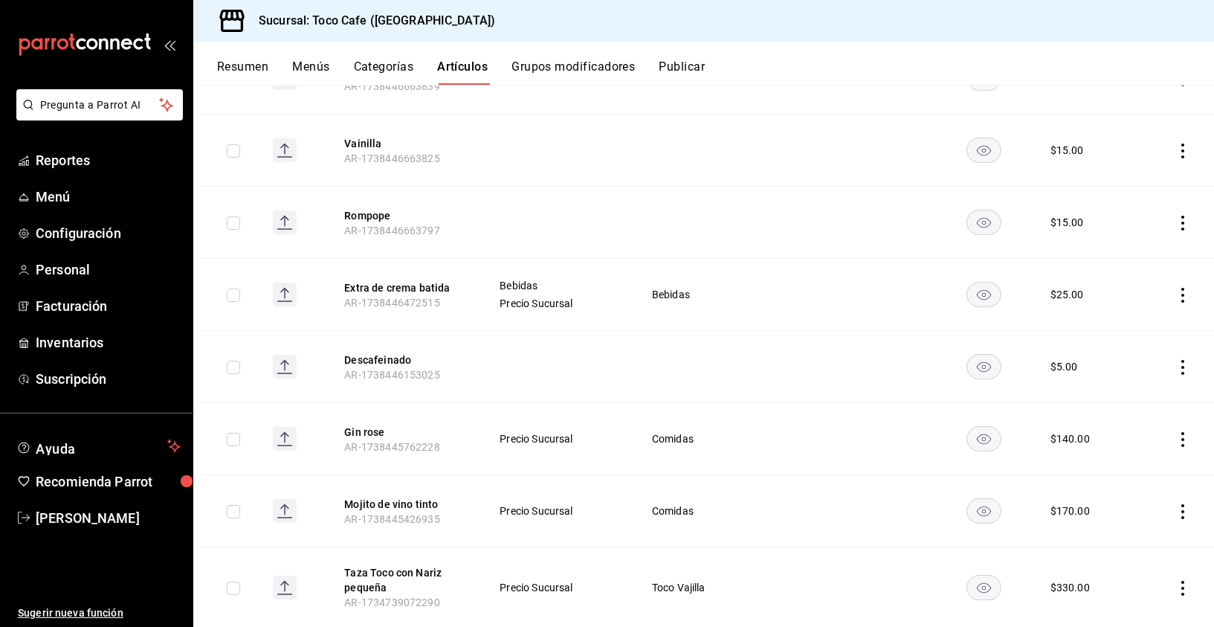
click at [1175, 360] on icon "actions" at bounding box center [1182, 367] width 15 height 15
click at [1120, 425] on span "Eliminar" at bounding box center [1127, 426] width 38 height 12
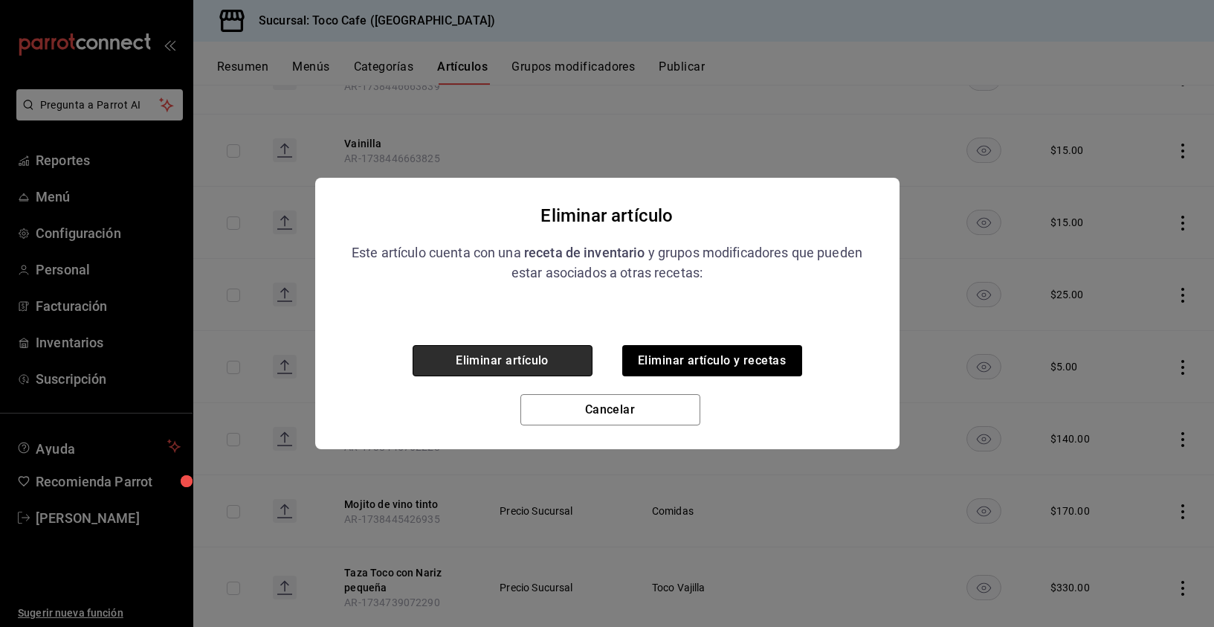
click at [518, 356] on button "Eliminar artículo" at bounding box center [503, 360] width 180 height 31
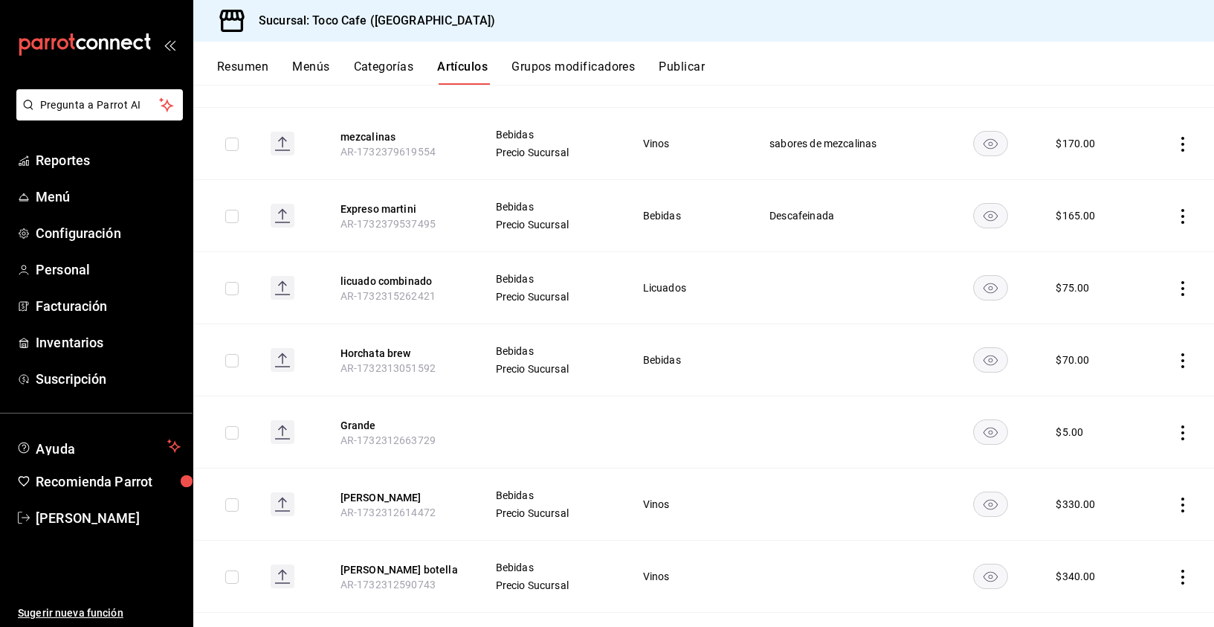
scroll to position [9825, 0]
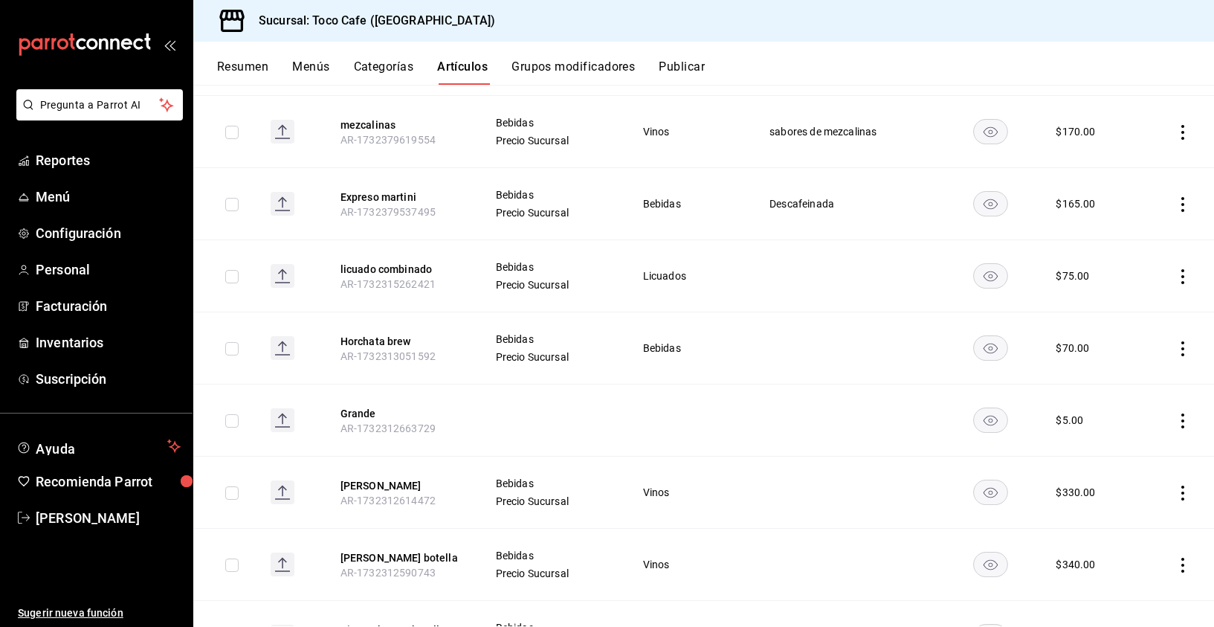
click at [1062, 485] on div "$ 330.00" at bounding box center [1075, 492] width 39 height 15
click at [1175, 486] on icon "actions" at bounding box center [1182, 493] width 15 height 15
click at [1137, 494] on span "Editar" at bounding box center [1127, 492] width 39 height 16
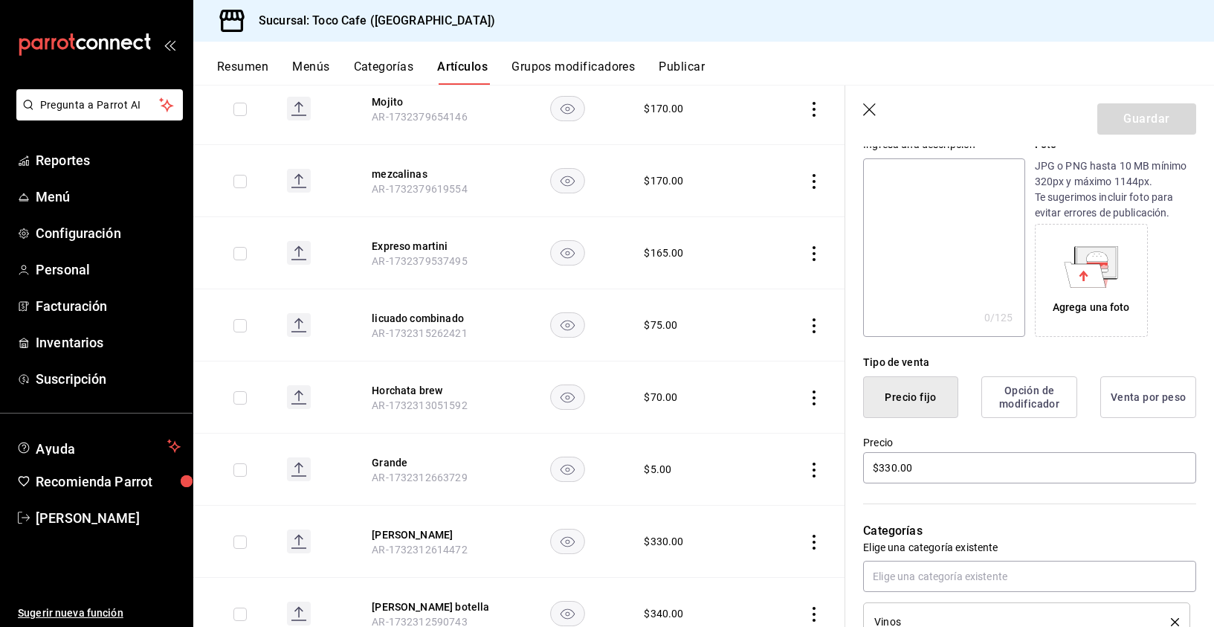
scroll to position [172, 0]
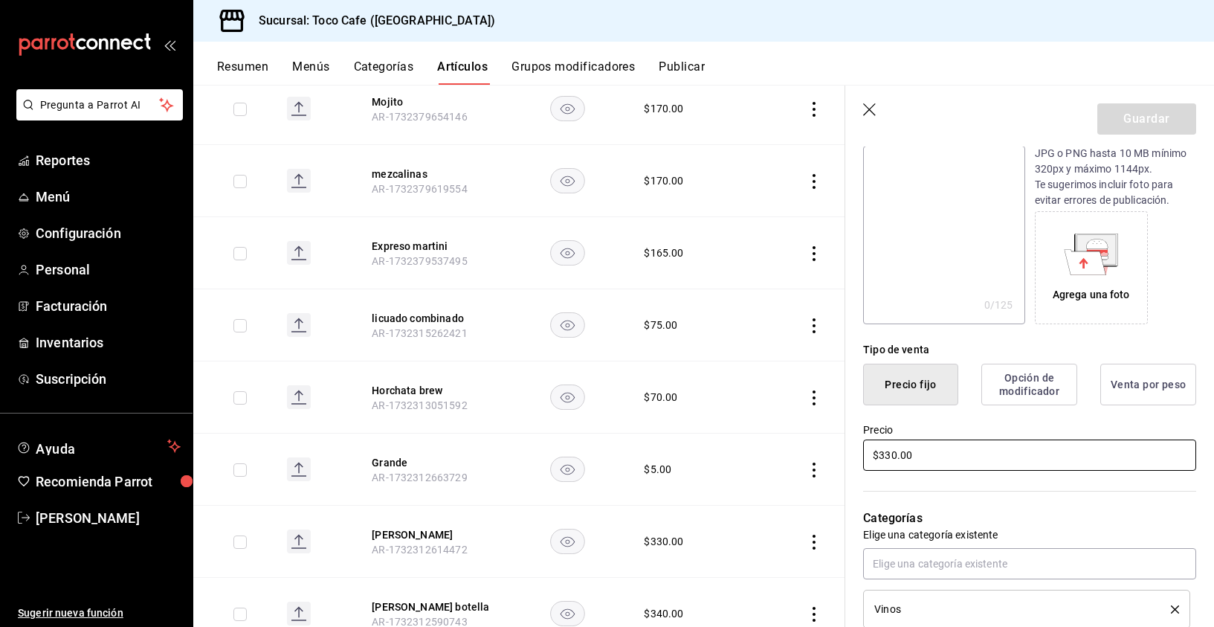
click at [888, 453] on input "$330.00" at bounding box center [1029, 454] width 333 height 31
type input "$340.00"
click at [1141, 117] on button "Guardar" at bounding box center [1146, 118] width 99 height 31
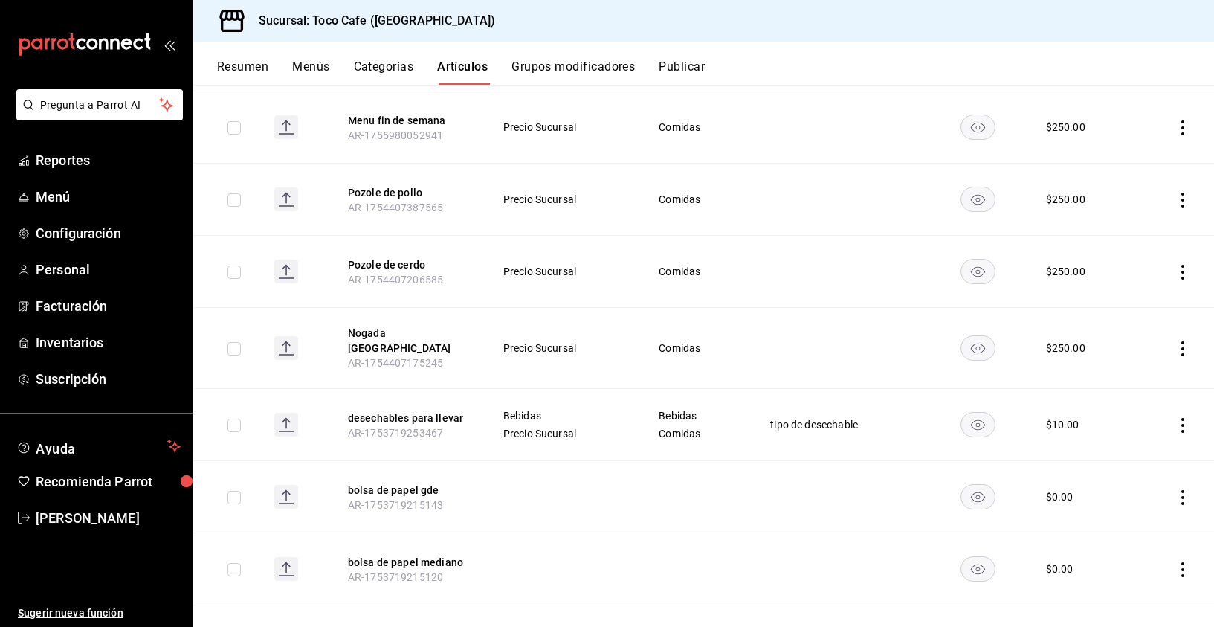
scroll to position [1265, 0]
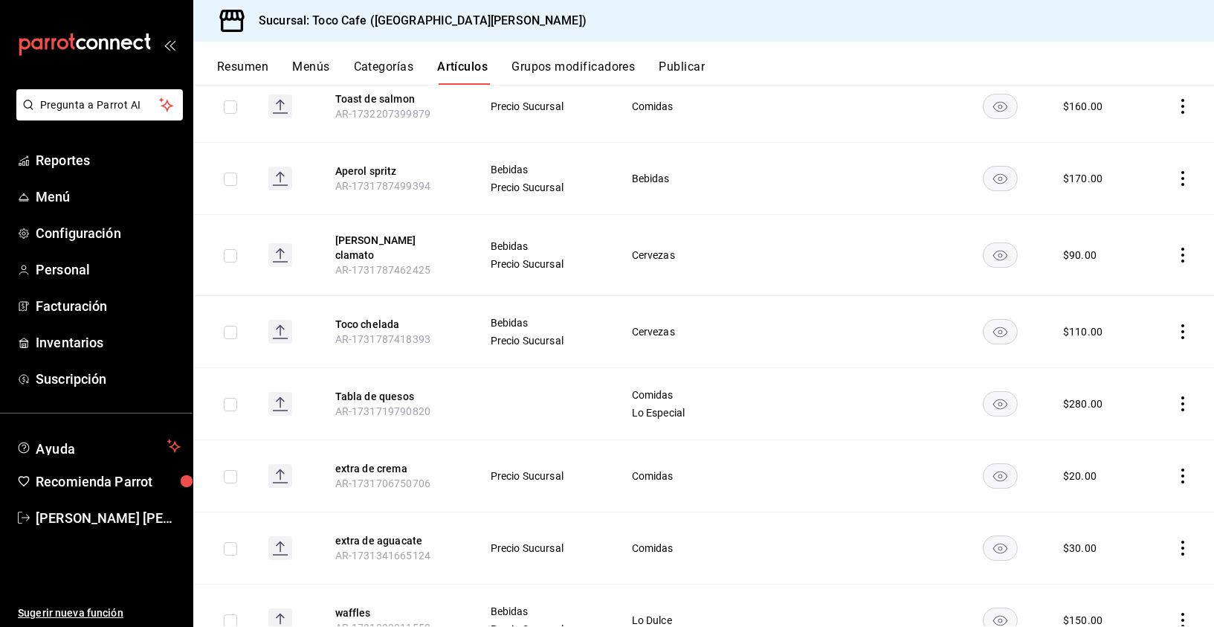
scroll to position [11086, 0]
click at [109, 516] on span "[PERSON_NAME]" at bounding box center [108, 518] width 145 height 20
